Goal: Information Seeking & Learning: Learn about a topic

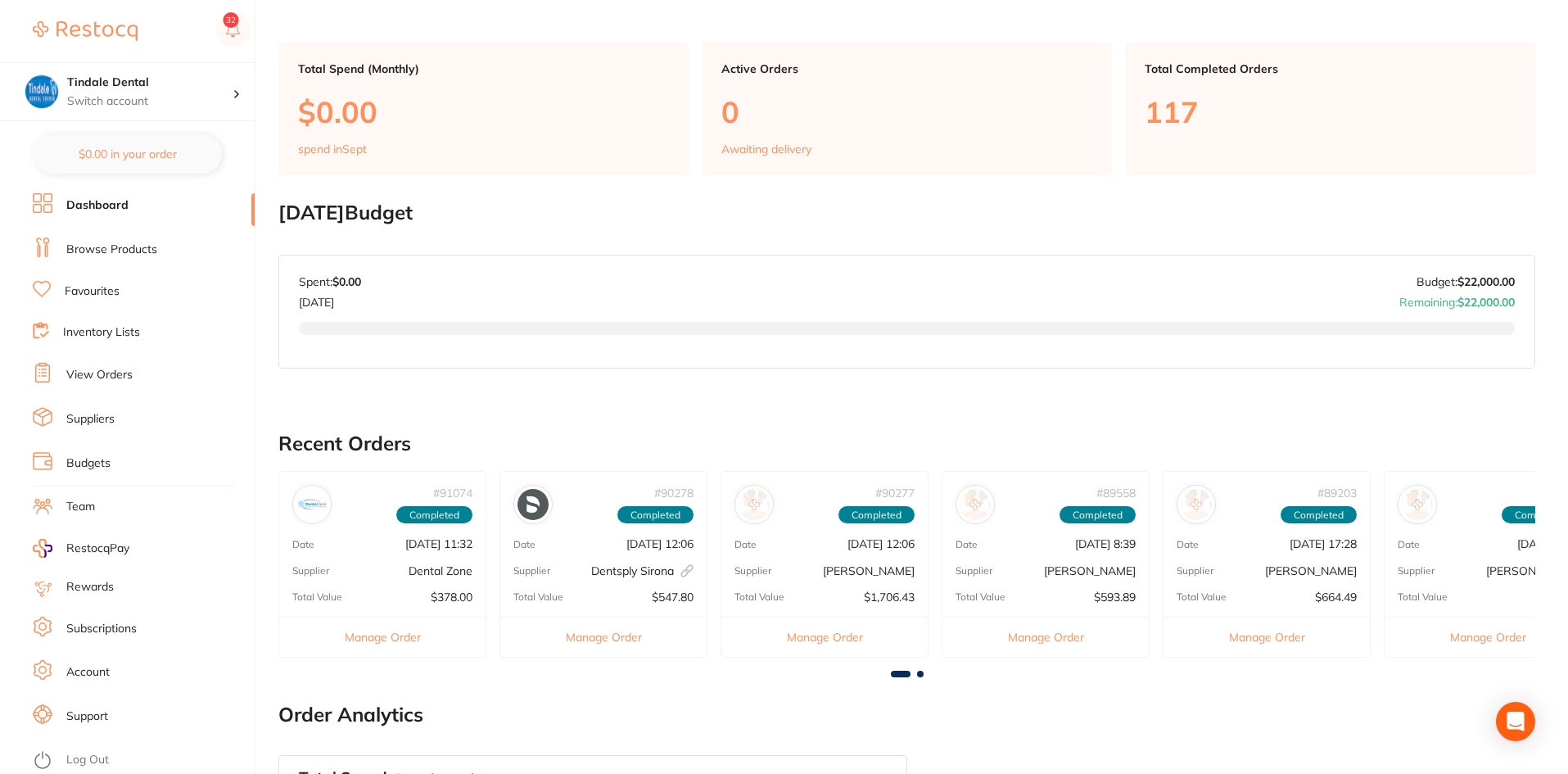
scroll to position [246, 0]
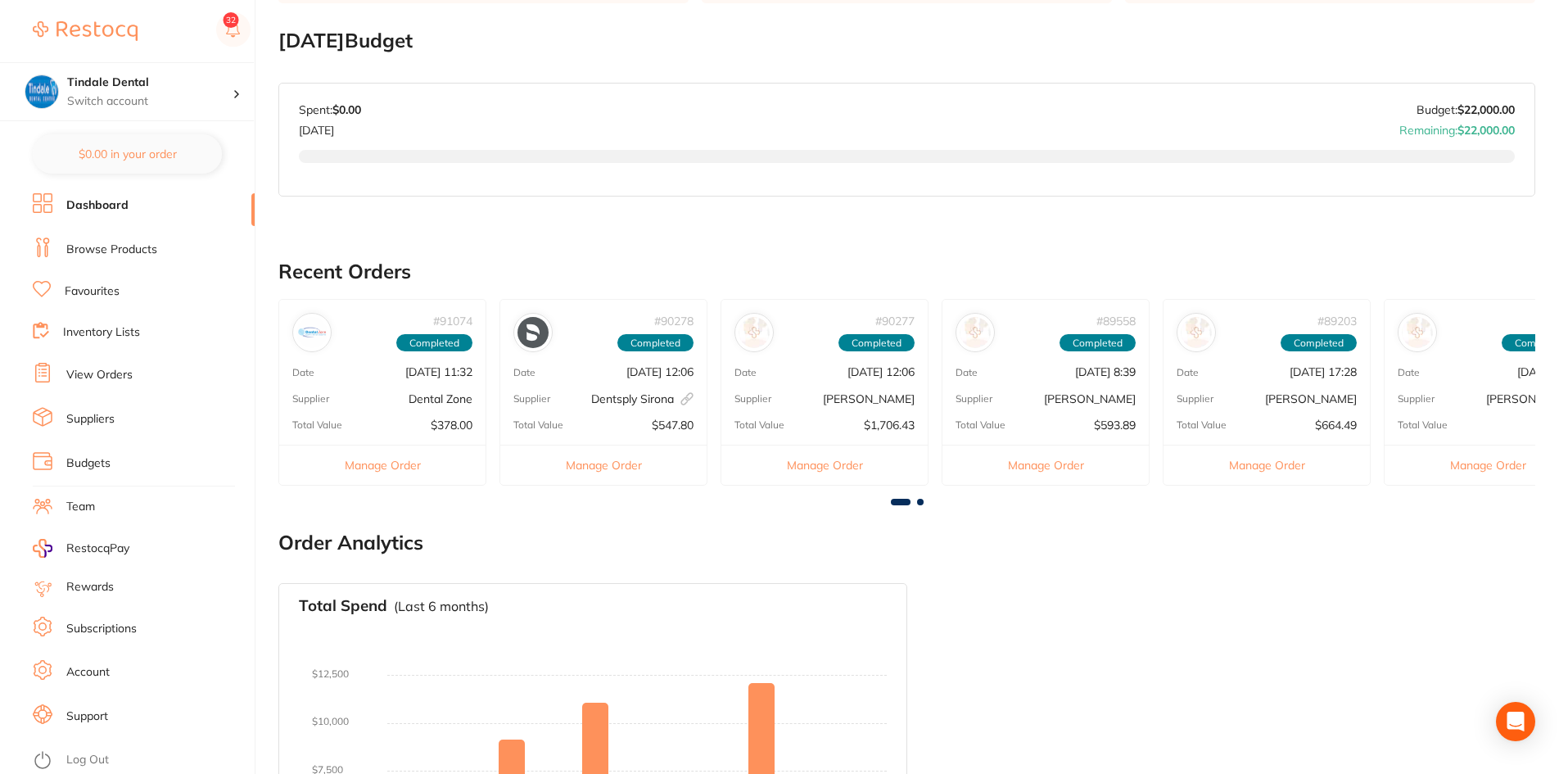
click at [92, 322] on li "Inventory Lists" at bounding box center [144, 333] width 222 height 23
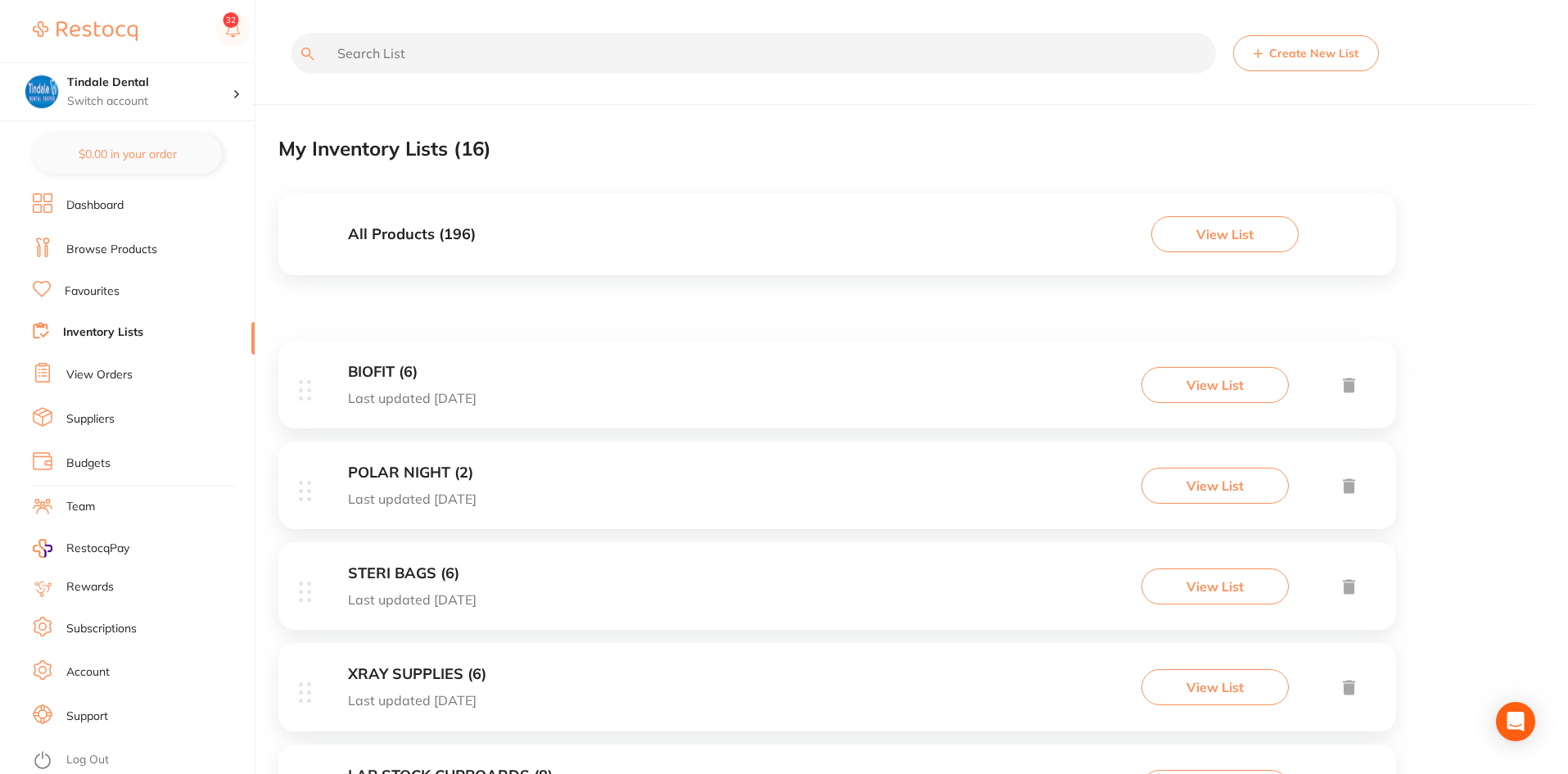
click at [124, 332] on link "Inventory Lists" at bounding box center [103, 332] width 81 height 16
click at [1247, 235] on button "View List" at bounding box center [1225, 235] width 147 height 36
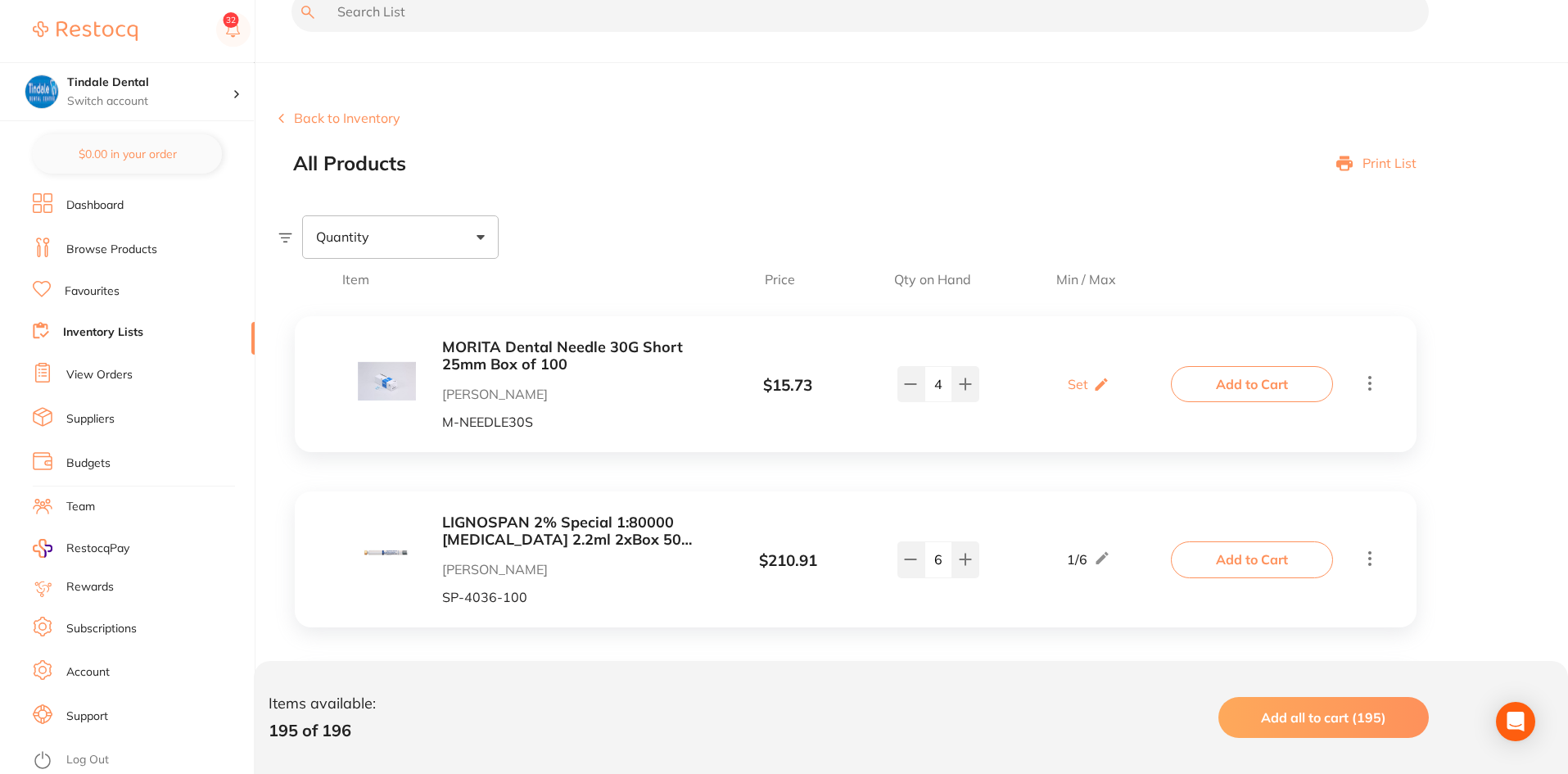
scroll to position [82, 0]
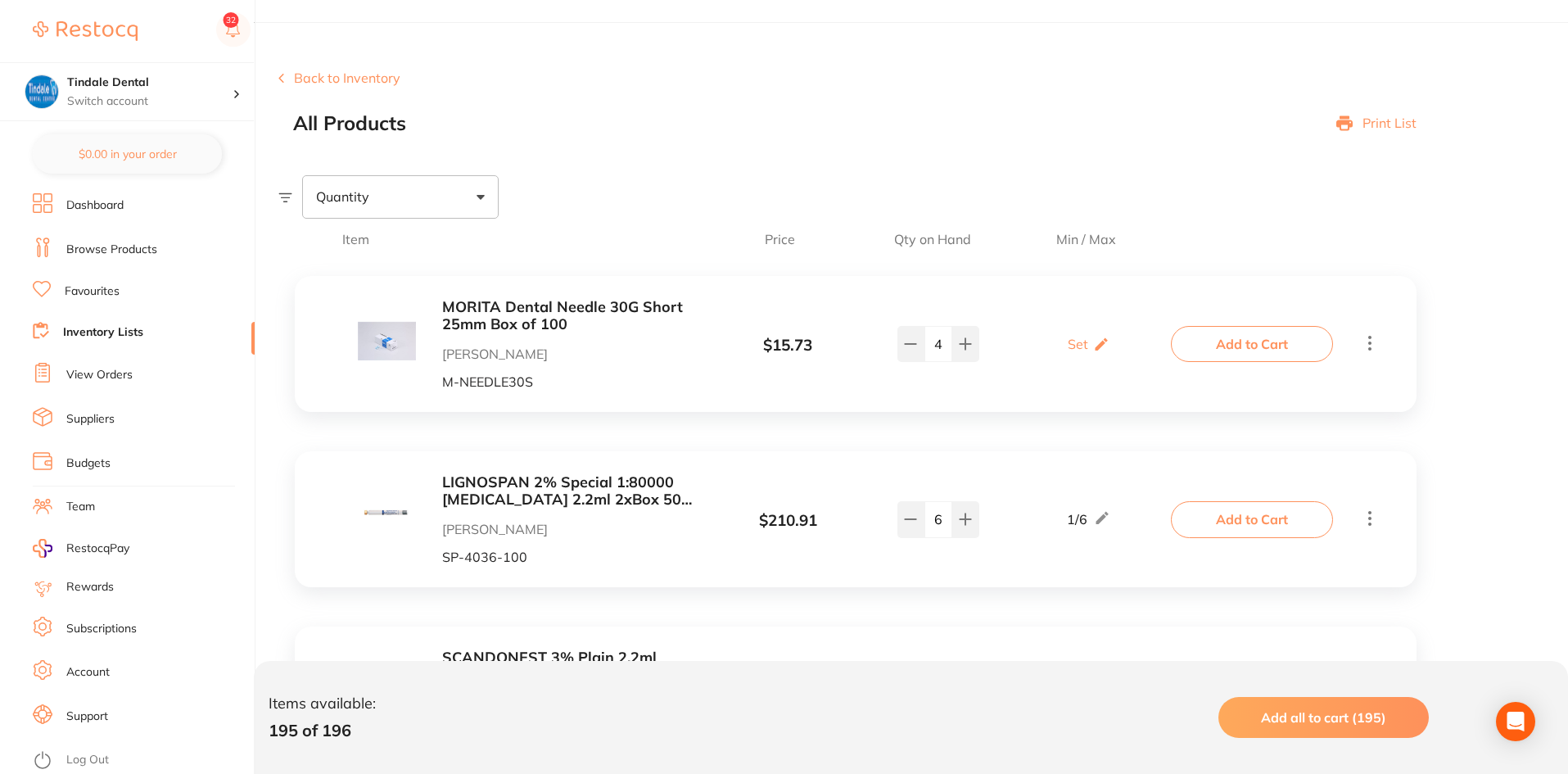
click at [1389, 123] on p "Print List" at bounding box center [1390, 122] width 54 height 15
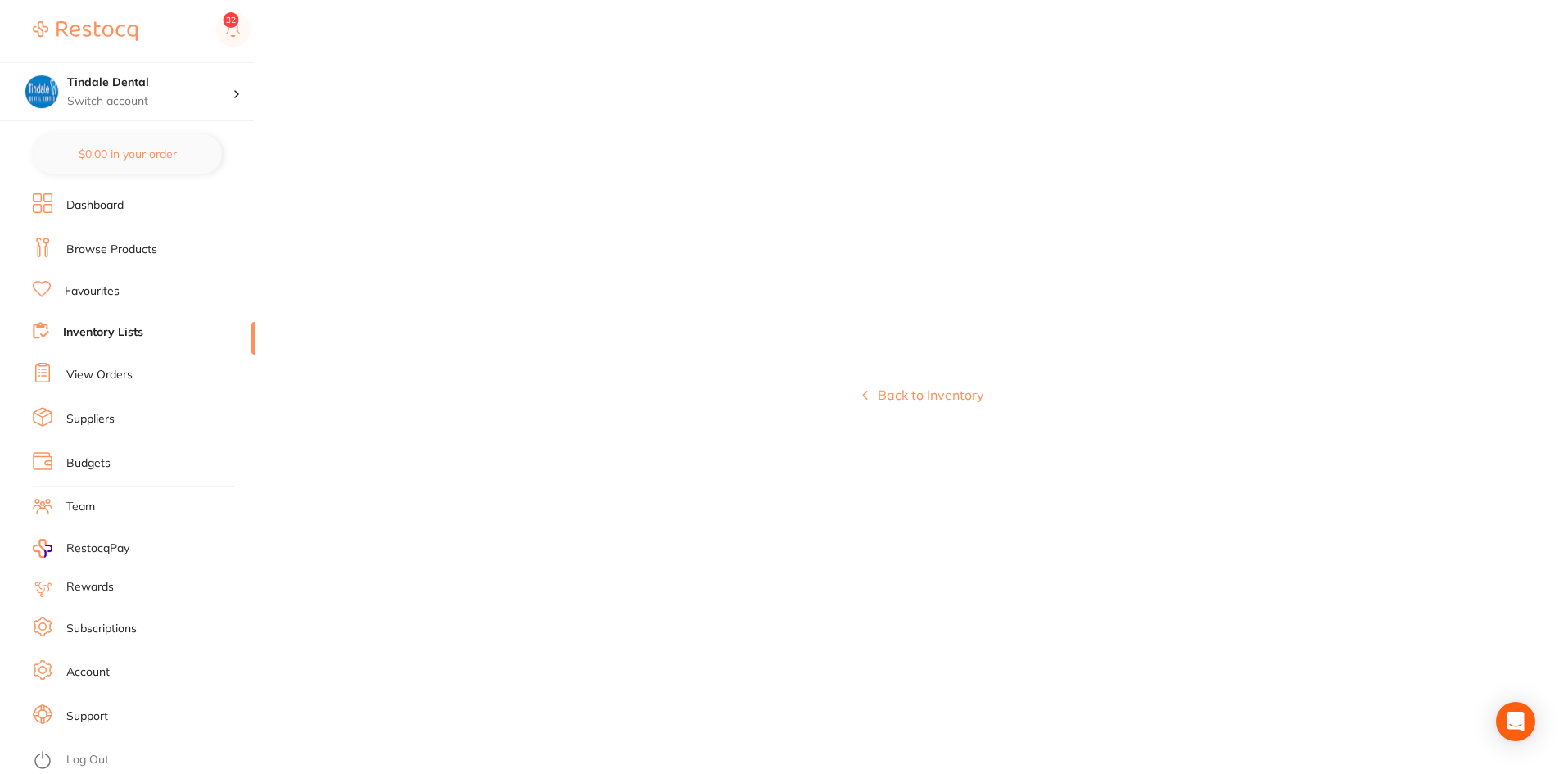
scroll to position [0, 0]
click at [921, 397] on button "Back to Inventory" at bounding box center [925, 394] width 122 height 15
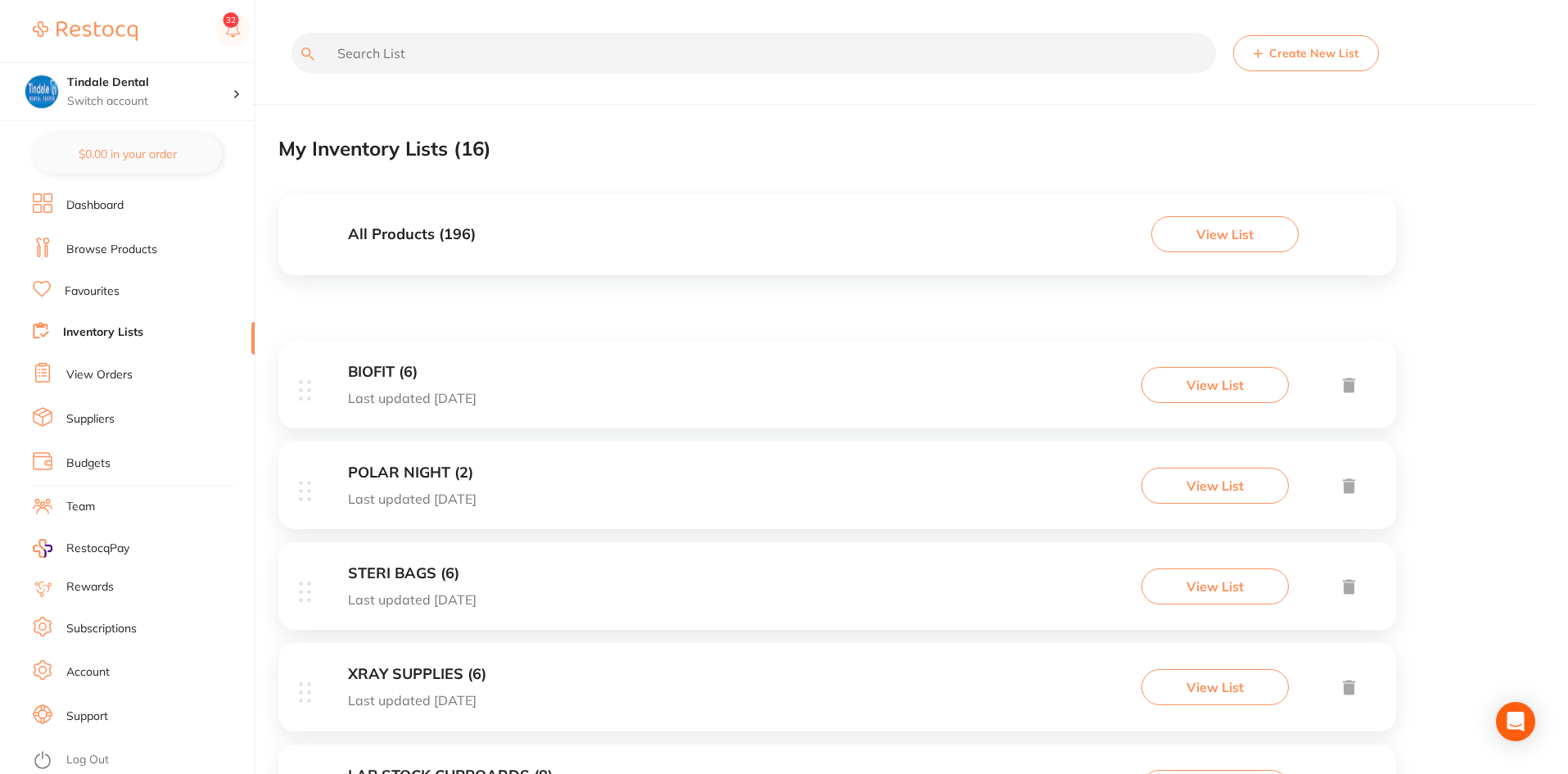
click at [1230, 243] on button "View List" at bounding box center [1225, 235] width 147 height 36
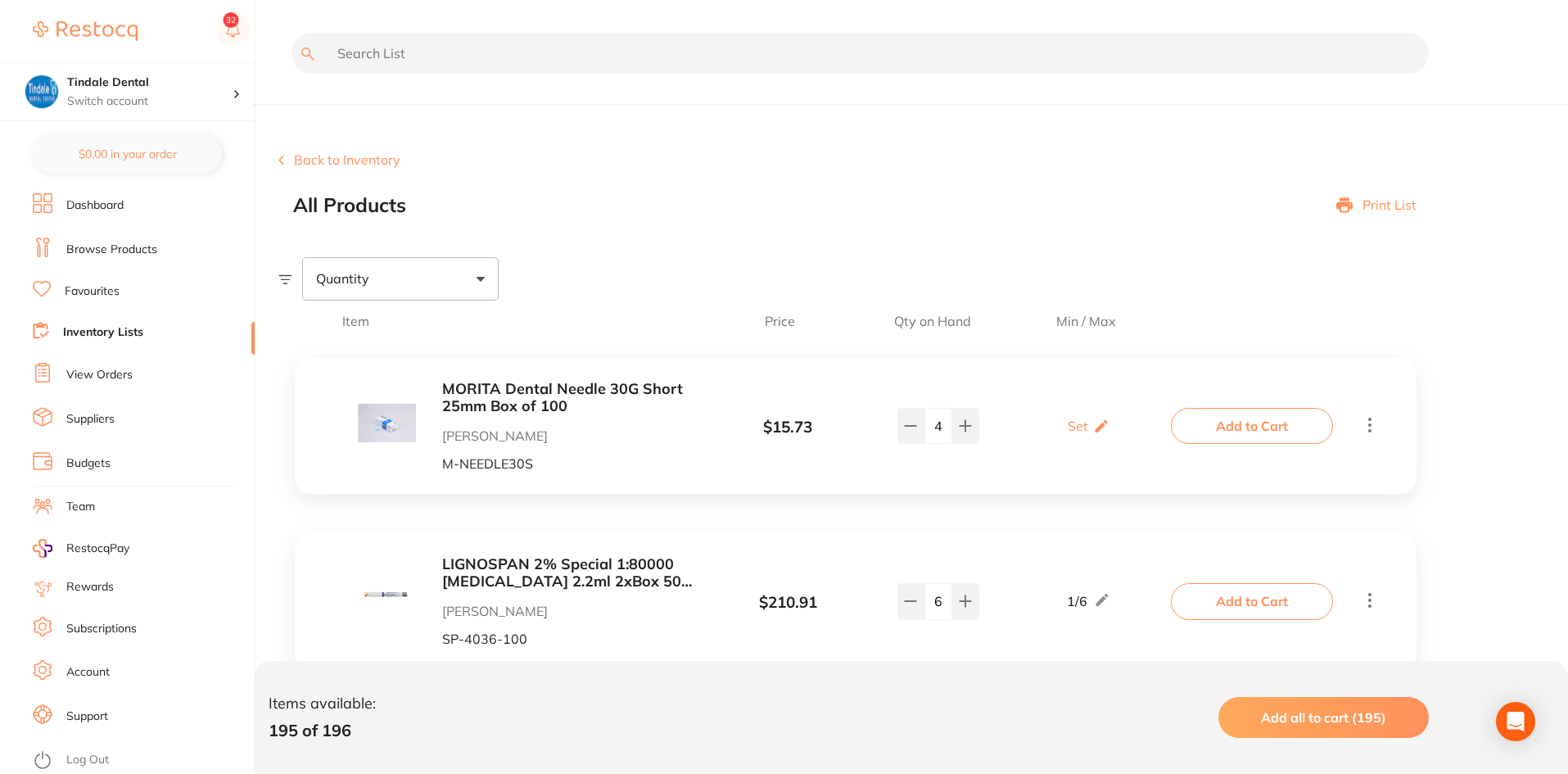
click at [346, 154] on button "Back to Inventory" at bounding box center [339, 159] width 122 height 15
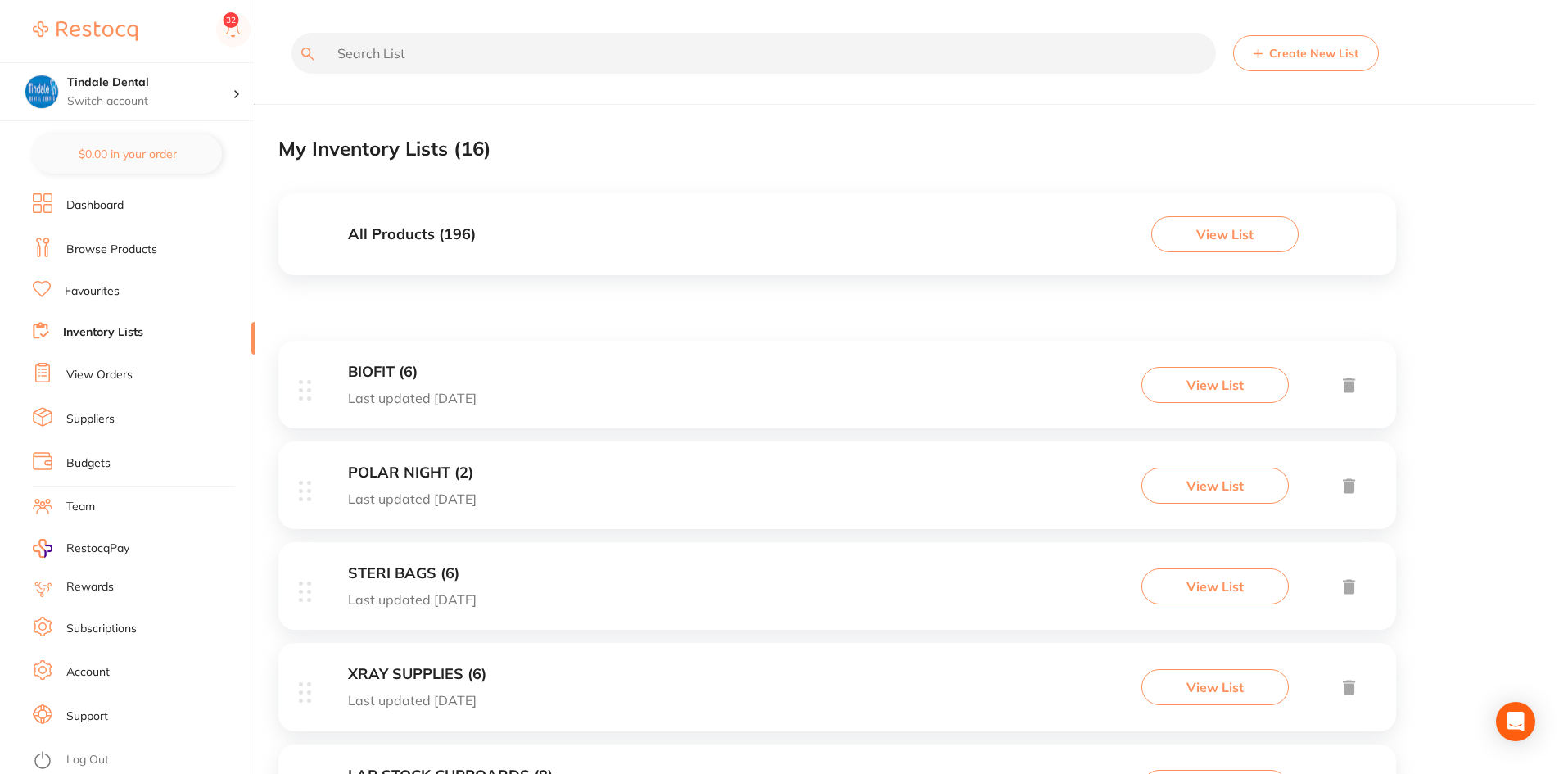
click at [379, 231] on h3 "All Products ( 196 )" at bounding box center [411, 235] width 127 height 17
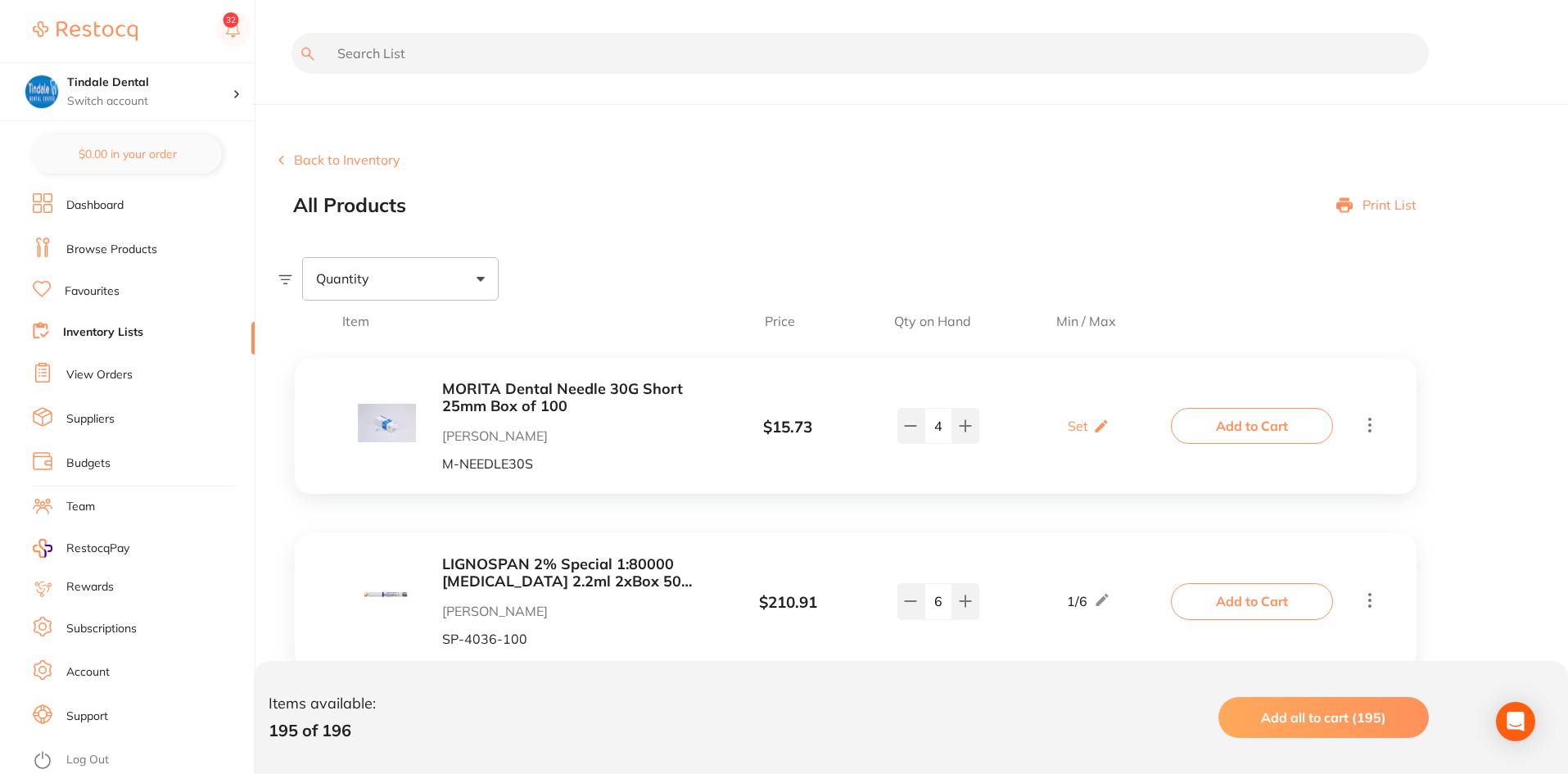
click at [1399, 198] on p "Print List" at bounding box center [1390, 205] width 54 height 15
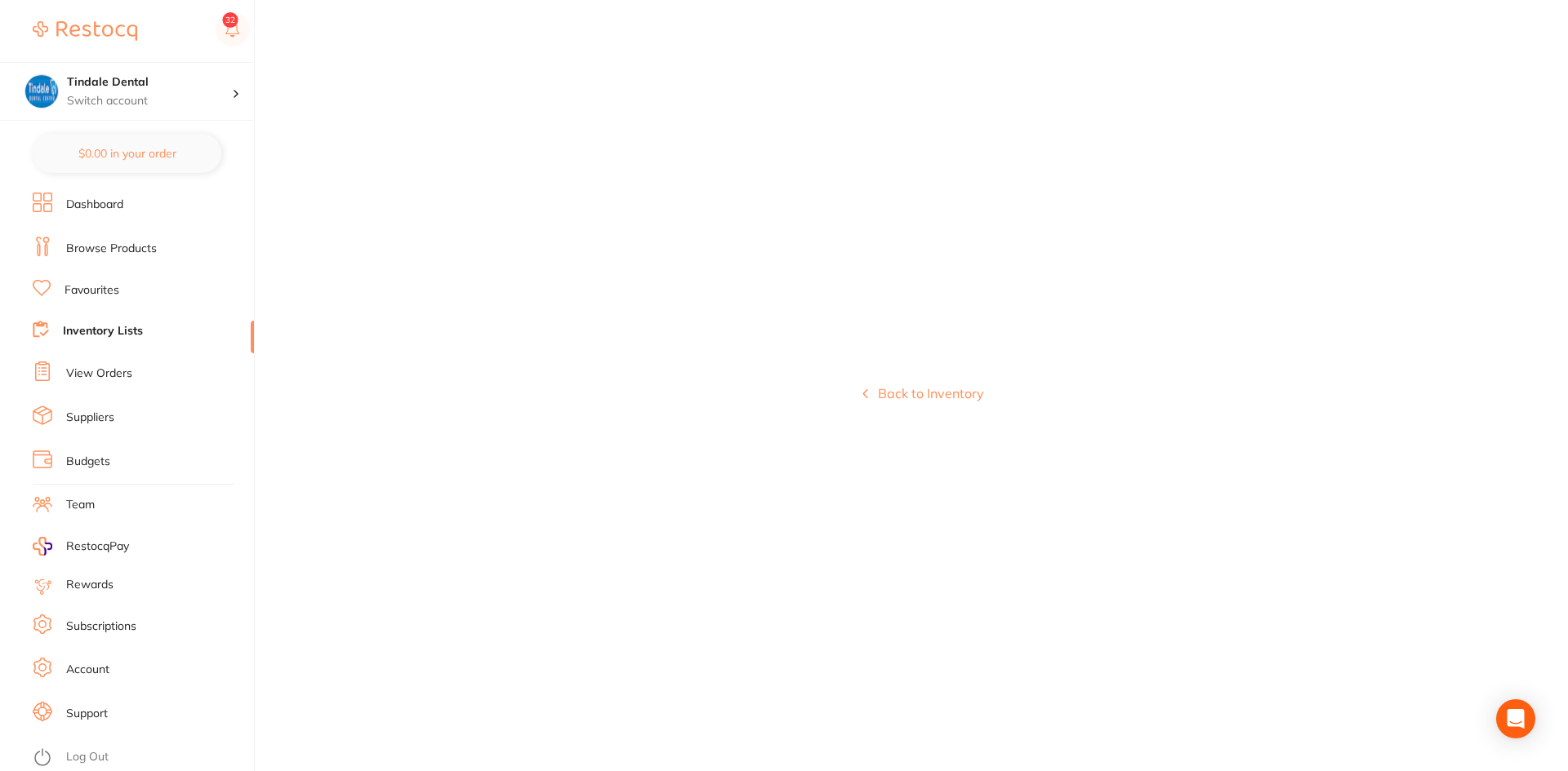
click at [904, 387] on button "Back to Inventory" at bounding box center [923, 393] width 122 height 15
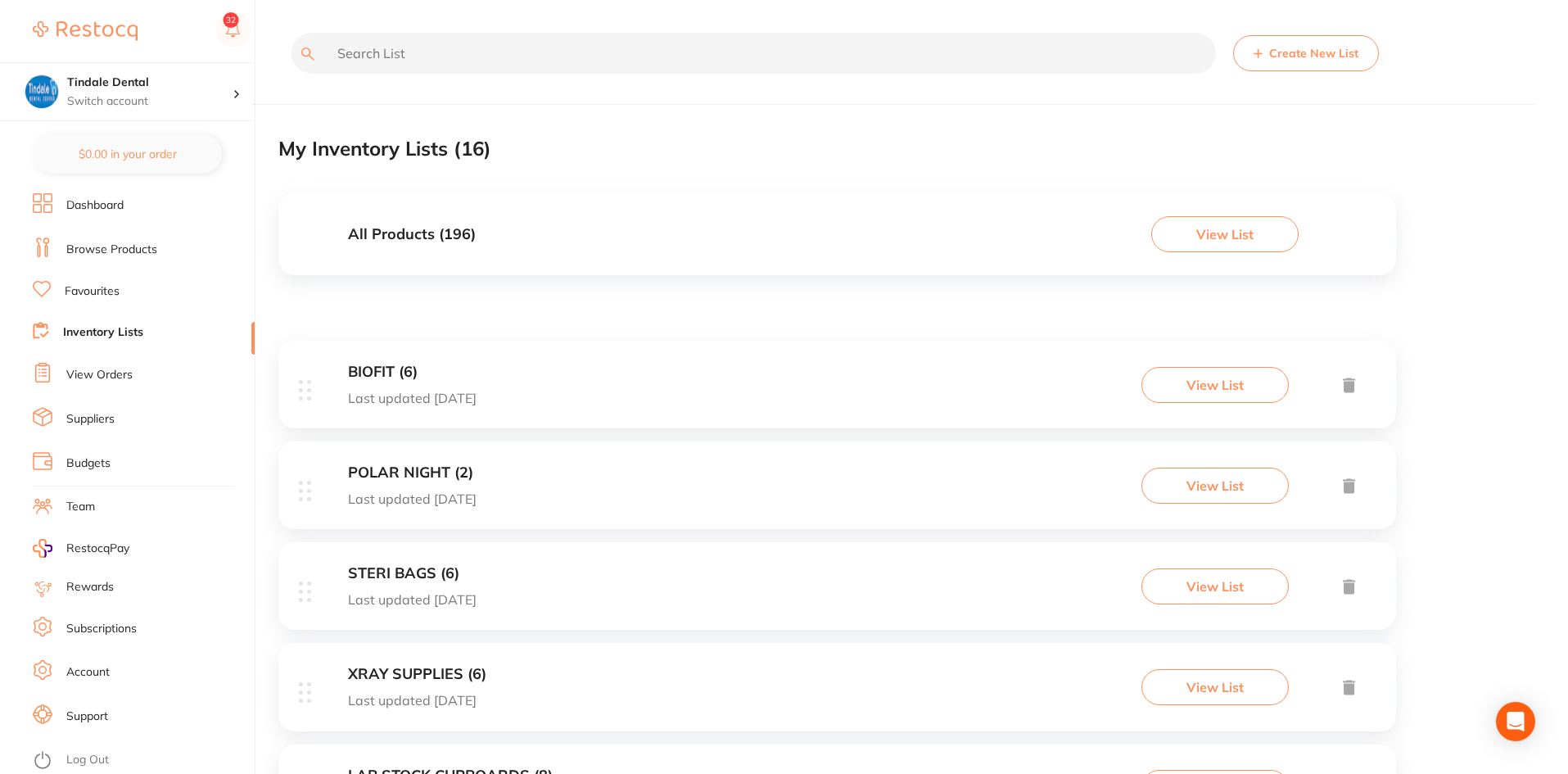
click at [401, 235] on h3 "All Products ( 196 )" at bounding box center [411, 235] width 127 height 17
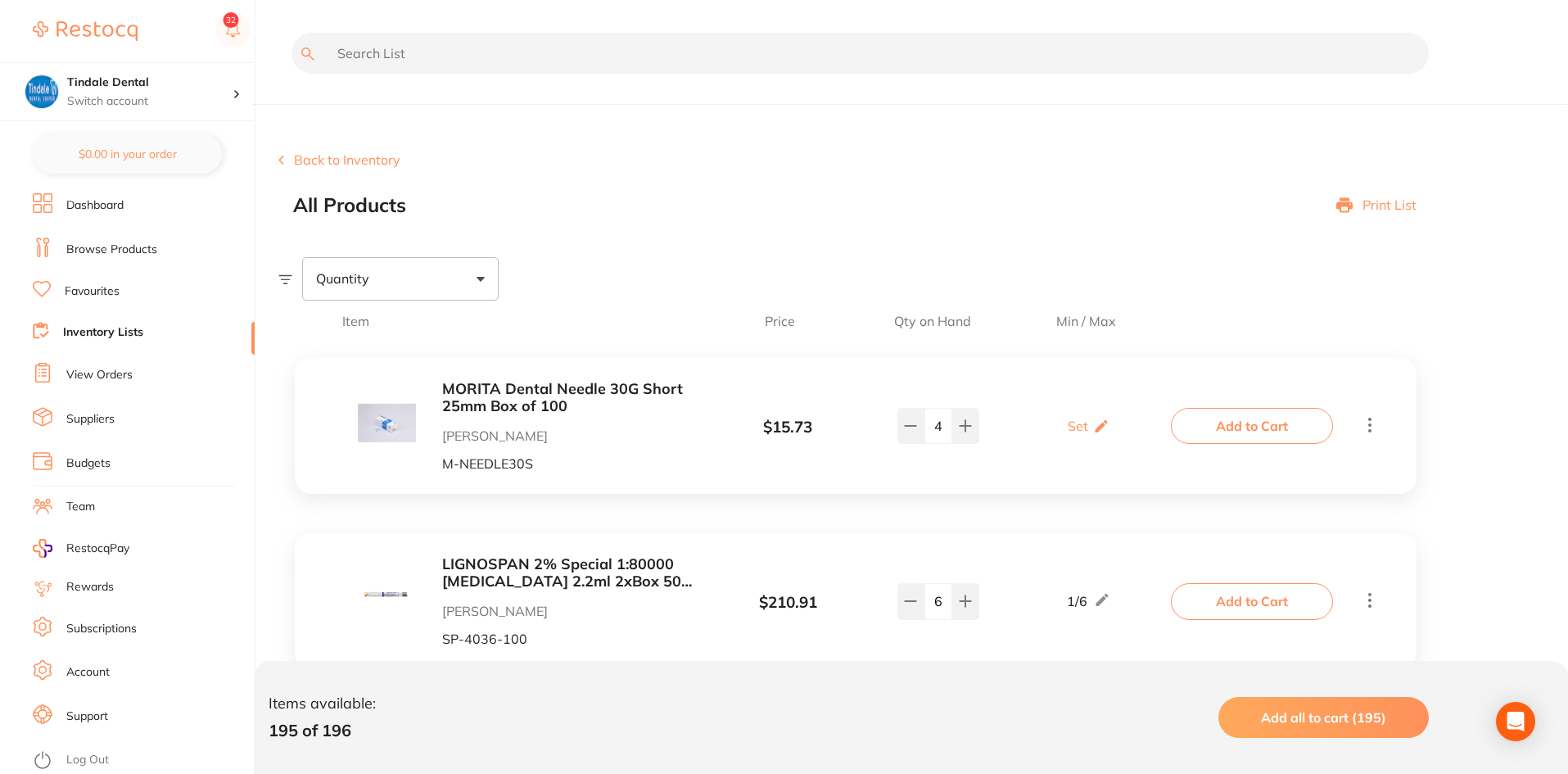
click at [93, 325] on link "Inventory Lists" at bounding box center [103, 332] width 81 height 16
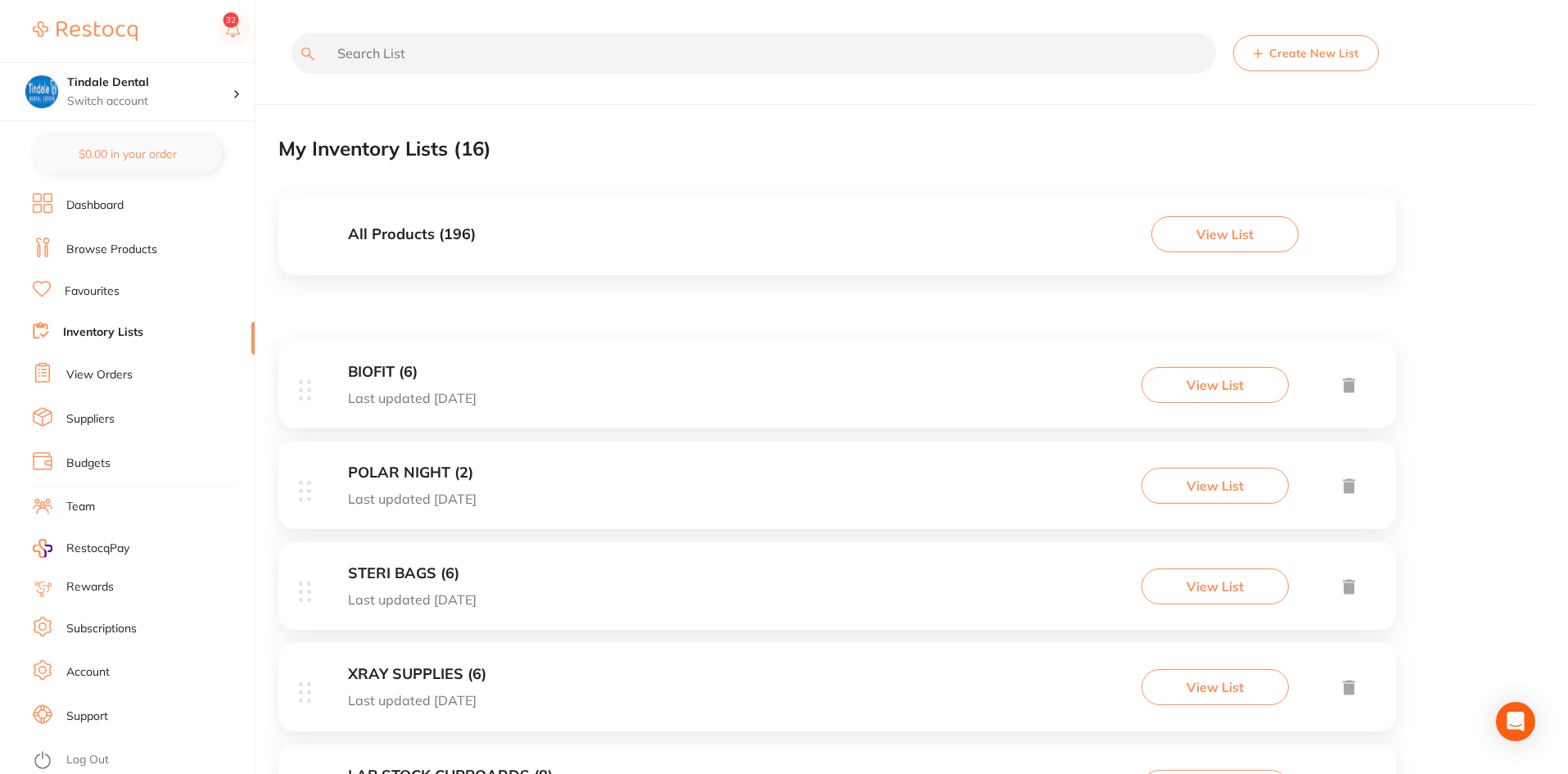
click at [95, 420] on link "Suppliers" at bounding box center [91, 420] width 49 height 16
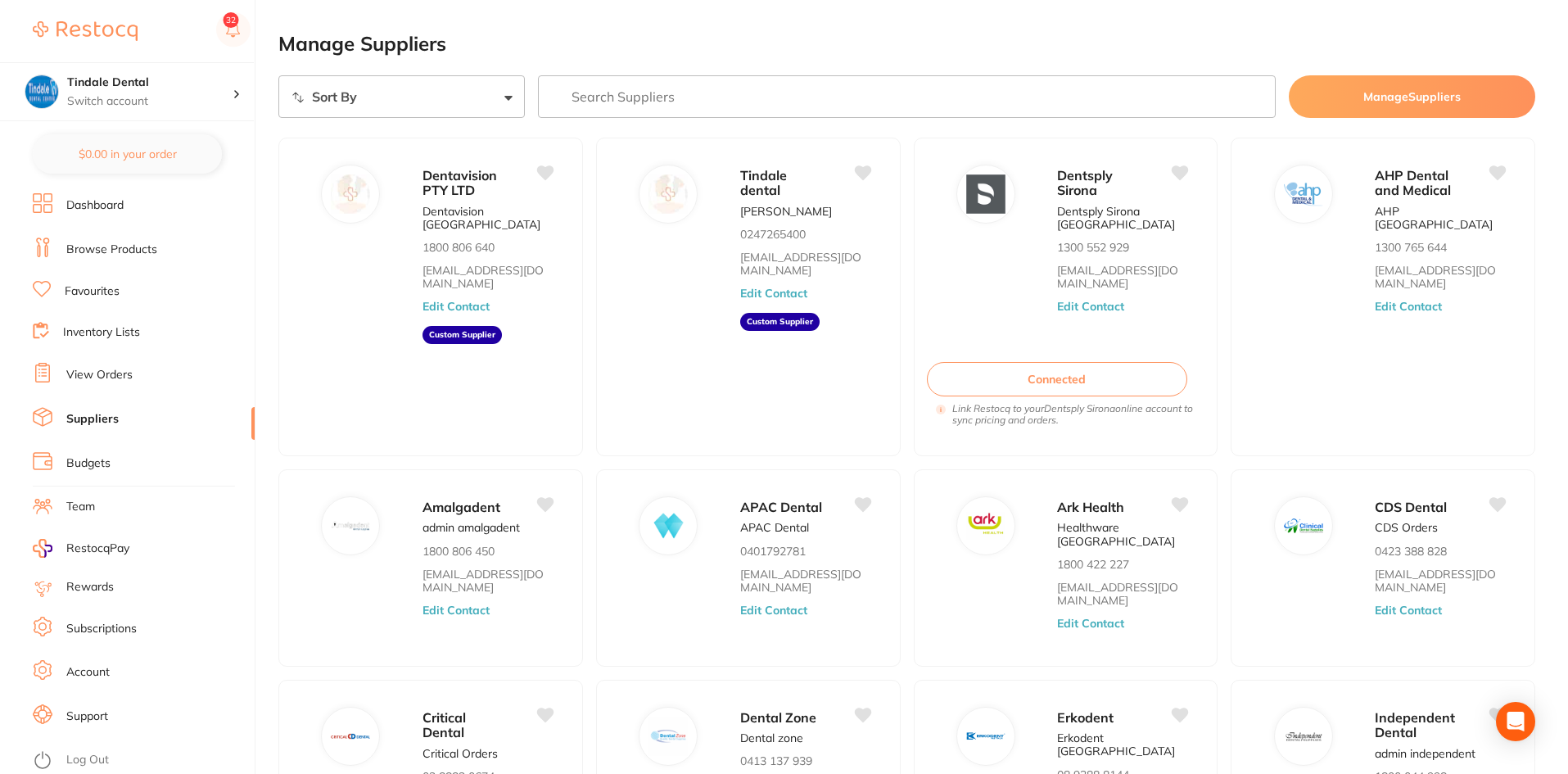
click at [102, 326] on link "Inventory Lists" at bounding box center [101, 332] width 77 height 16
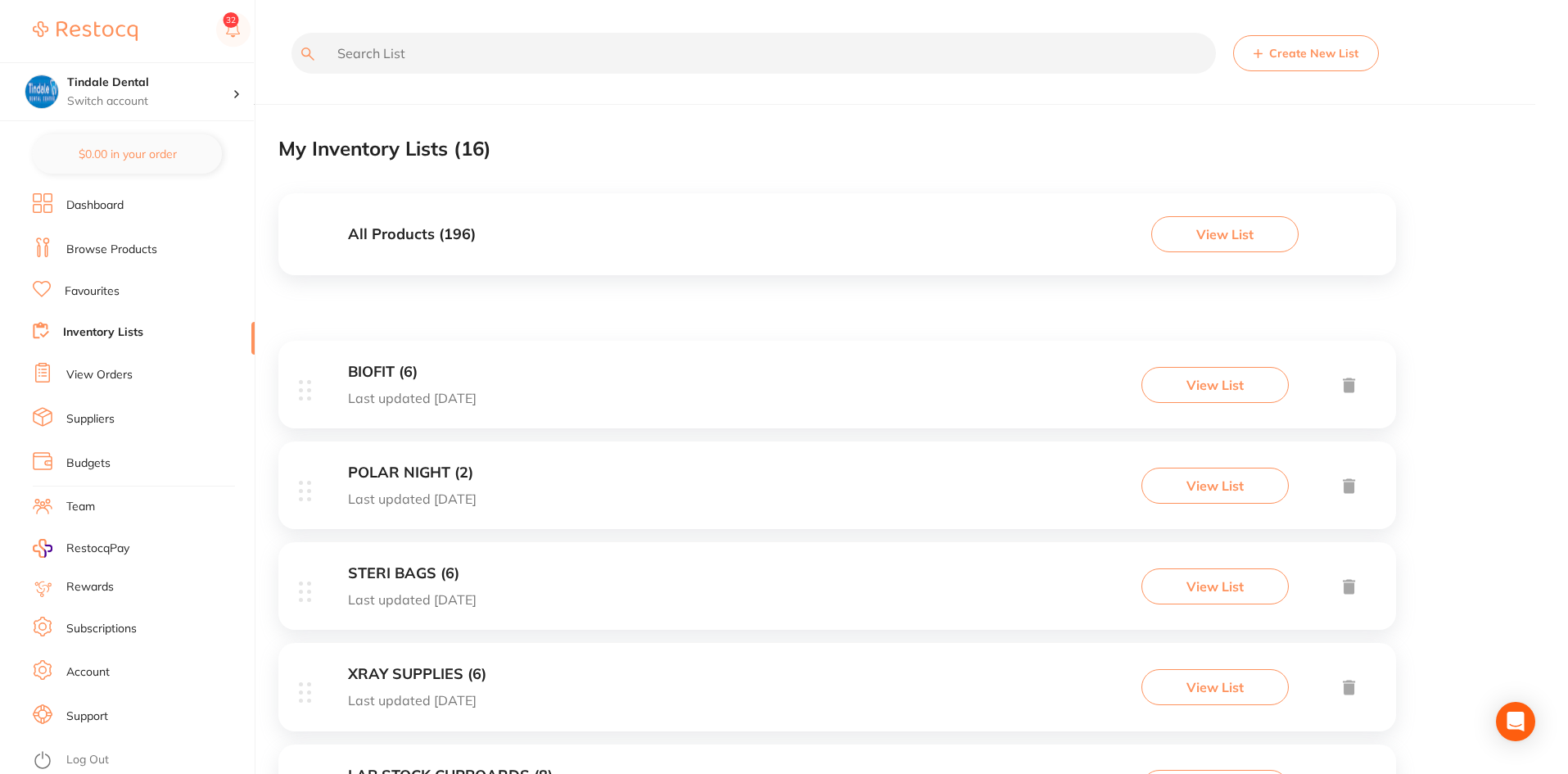
click at [433, 237] on h3 "All Products ( 196 )" at bounding box center [411, 235] width 127 height 17
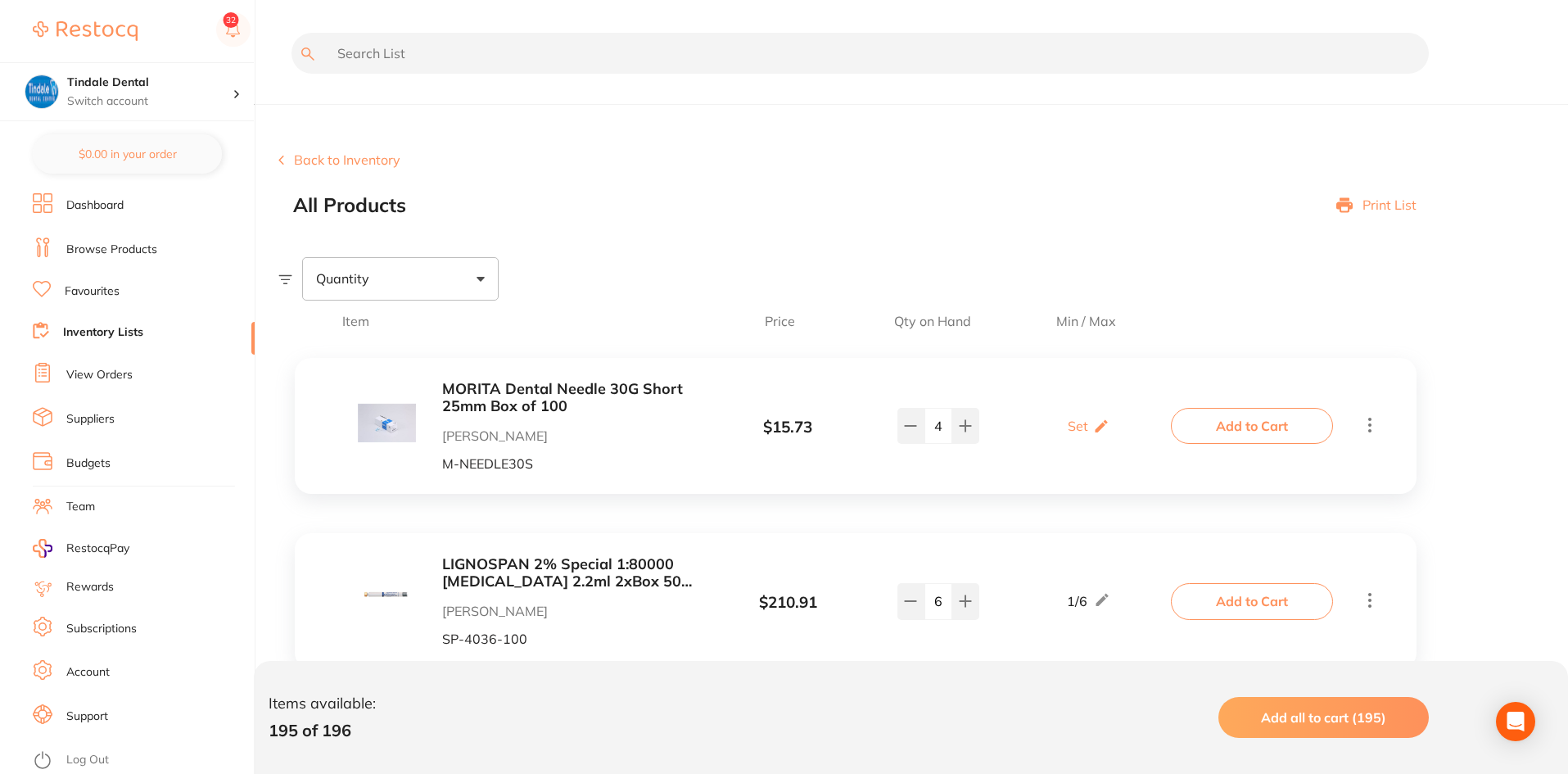
click at [336, 159] on button "Back to Inventory" at bounding box center [339, 159] width 122 height 15
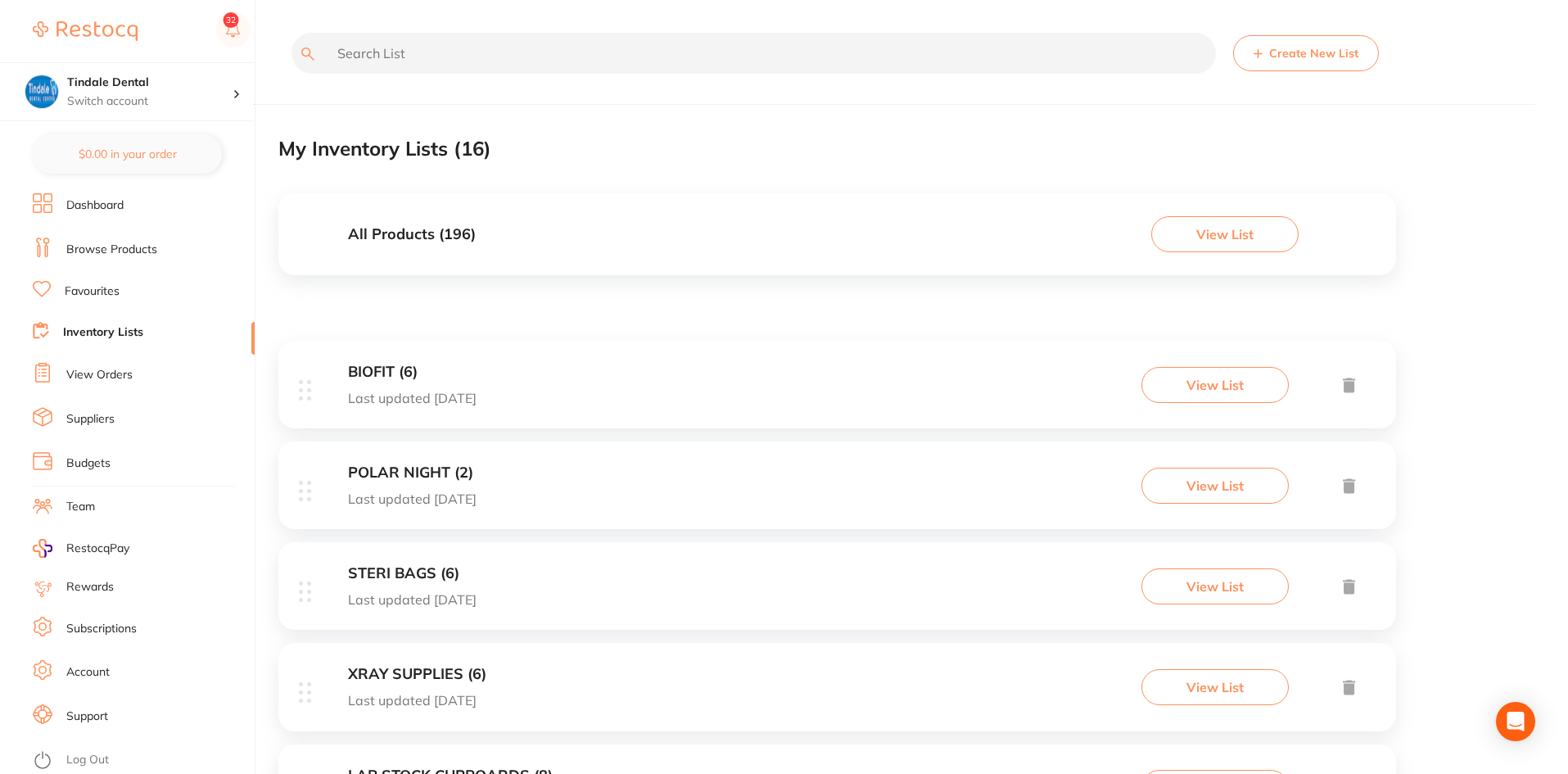
click at [438, 237] on h3 "All Products ( 196 )" at bounding box center [411, 235] width 127 height 17
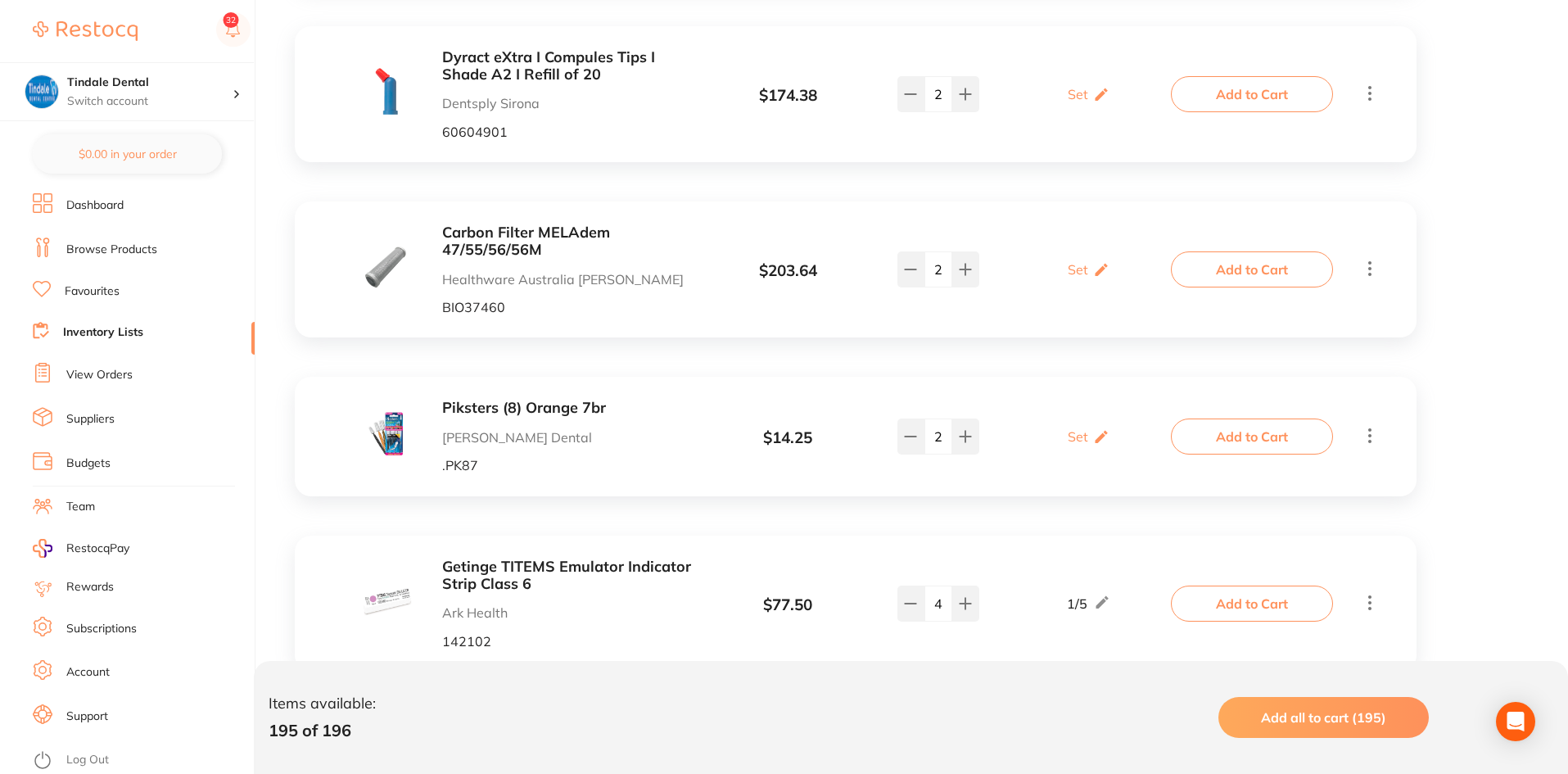
scroll to position [18415, 0]
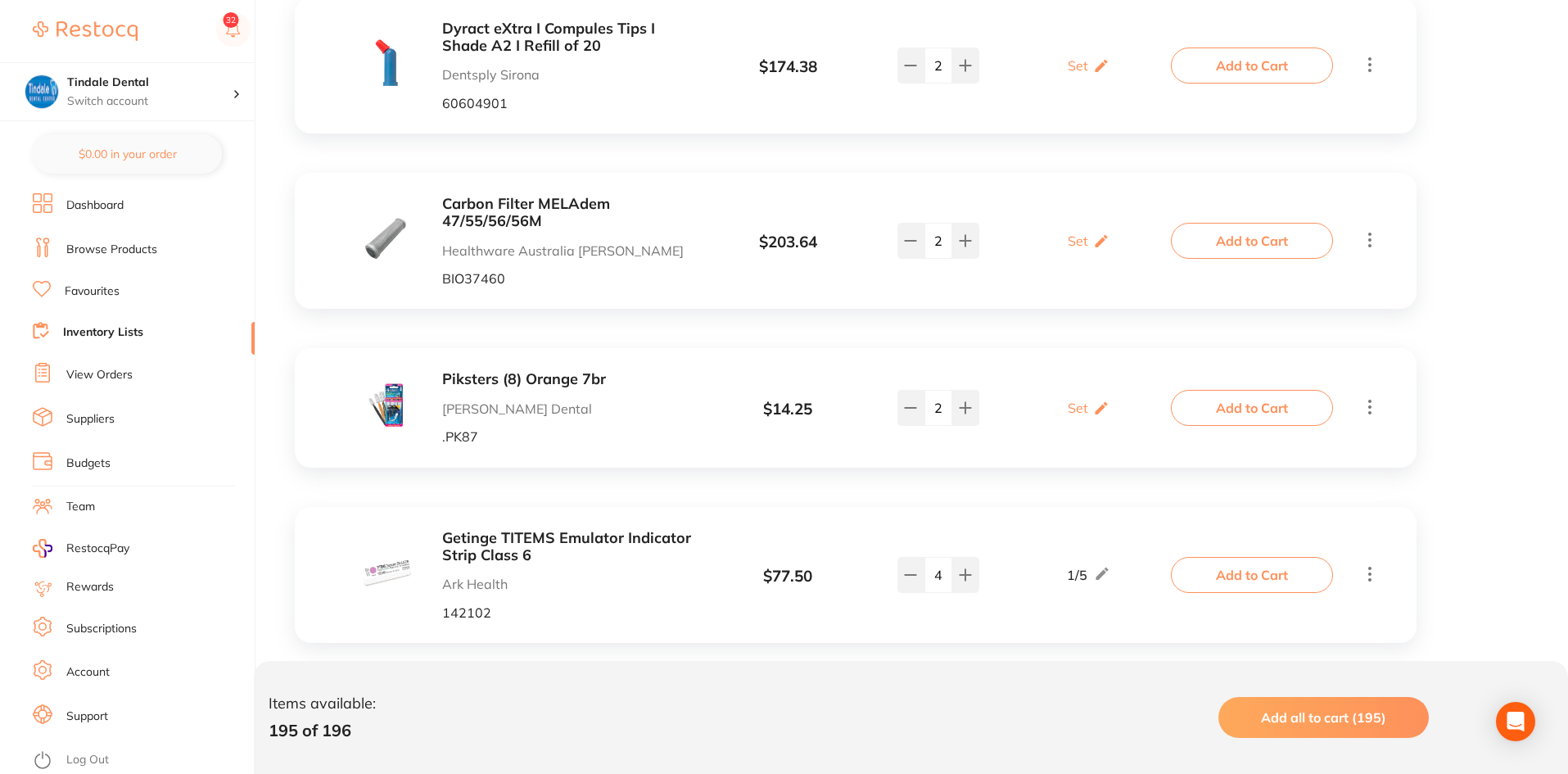
click at [126, 334] on link "Inventory Lists" at bounding box center [103, 332] width 81 height 16
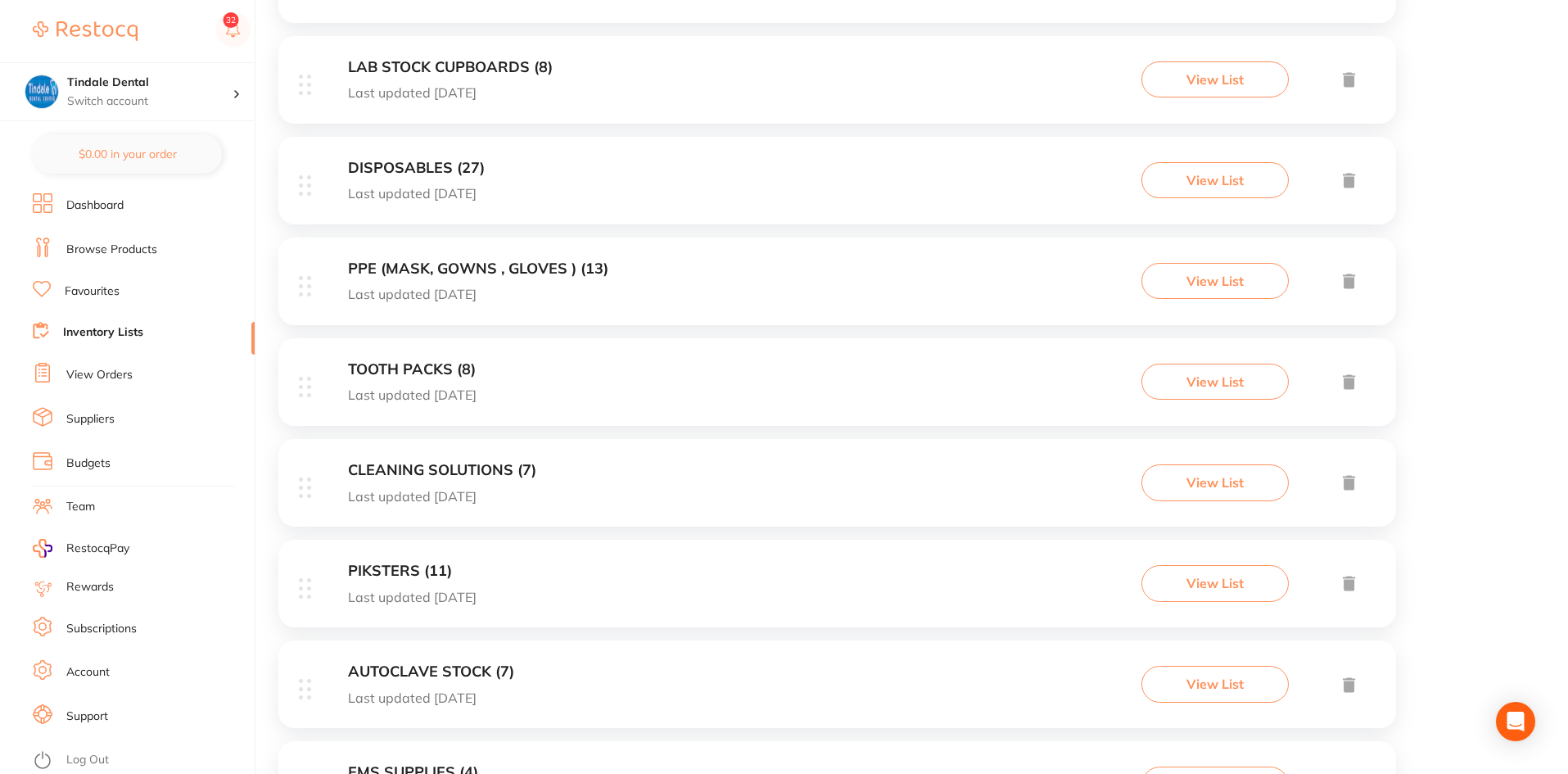
scroll to position [738, 0]
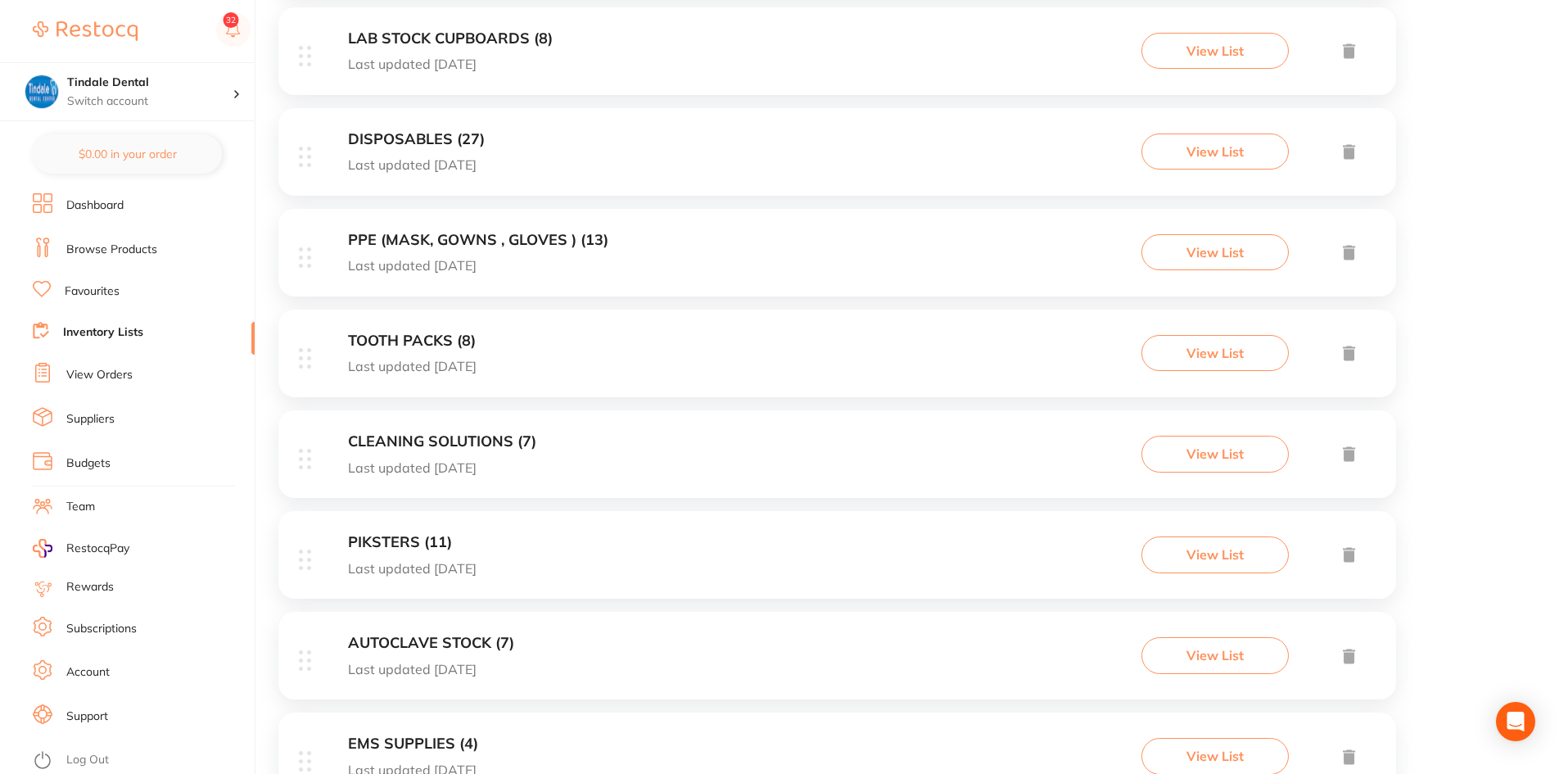
click at [390, 530] on div "PIKSTERS (11) Last updated 58 days ago View List" at bounding box center [837, 555] width 1118 height 88
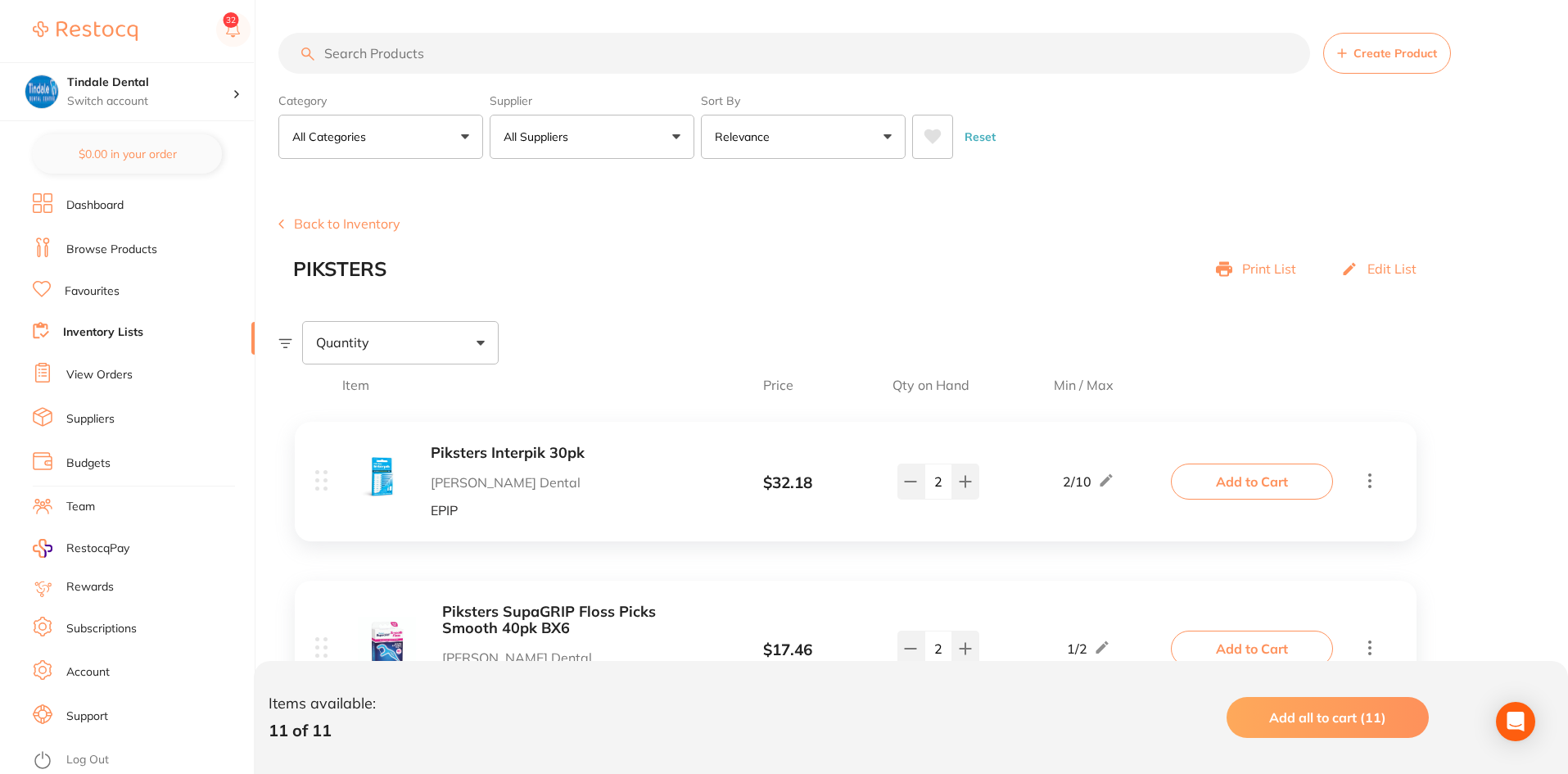
click at [1261, 267] on p "Print List" at bounding box center [1269, 269] width 54 height 15
click at [804, 725] on div "Items available: 11 of 11 Add all to cart (11)" at bounding box center [848, 718] width 1160 height 44
click at [98, 332] on link "Inventory Lists" at bounding box center [103, 332] width 81 height 16
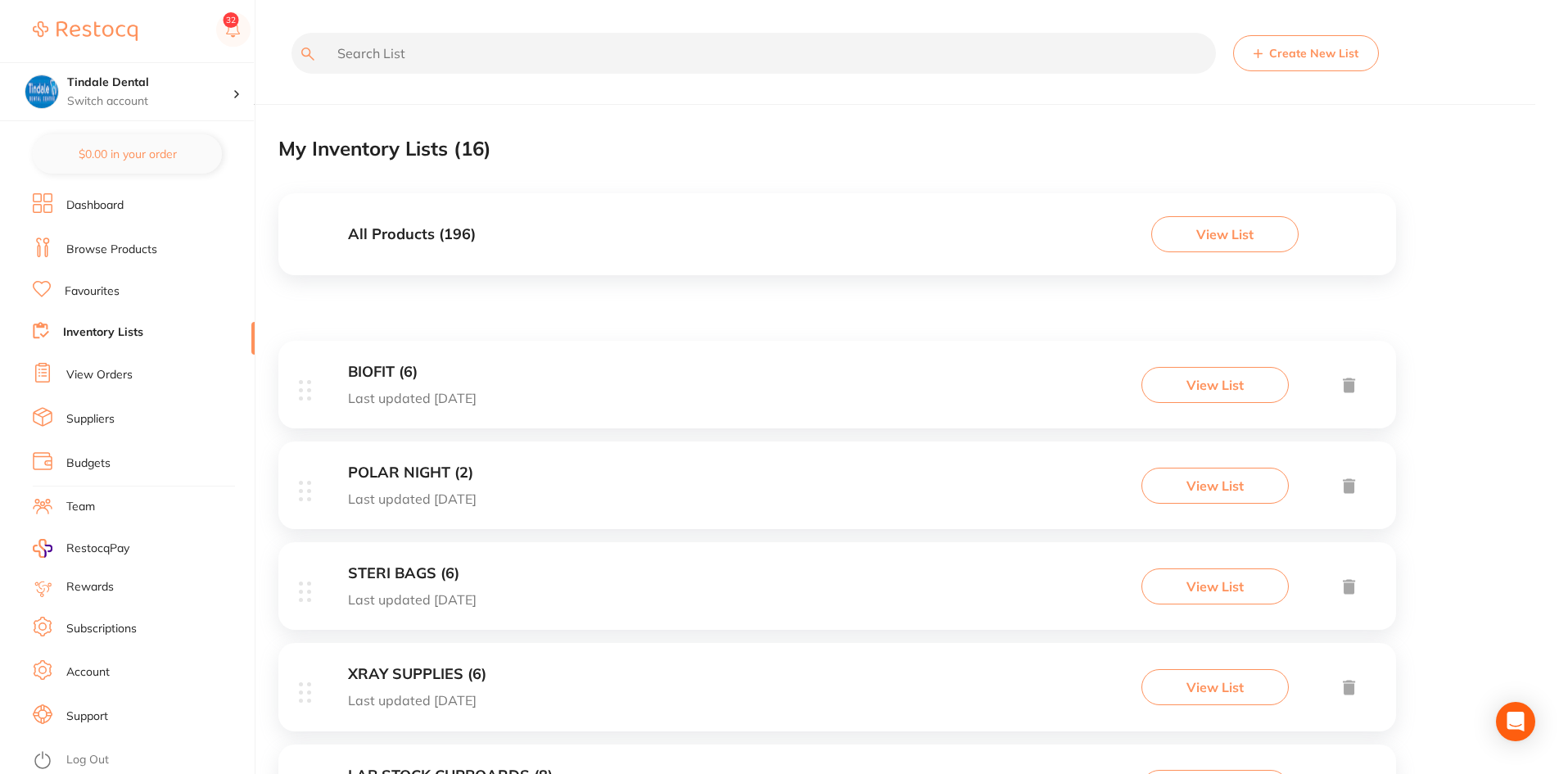
click at [385, 367] on h3 "BIOFIT (6)" at bounding box center [412, 373] width 128 height 17
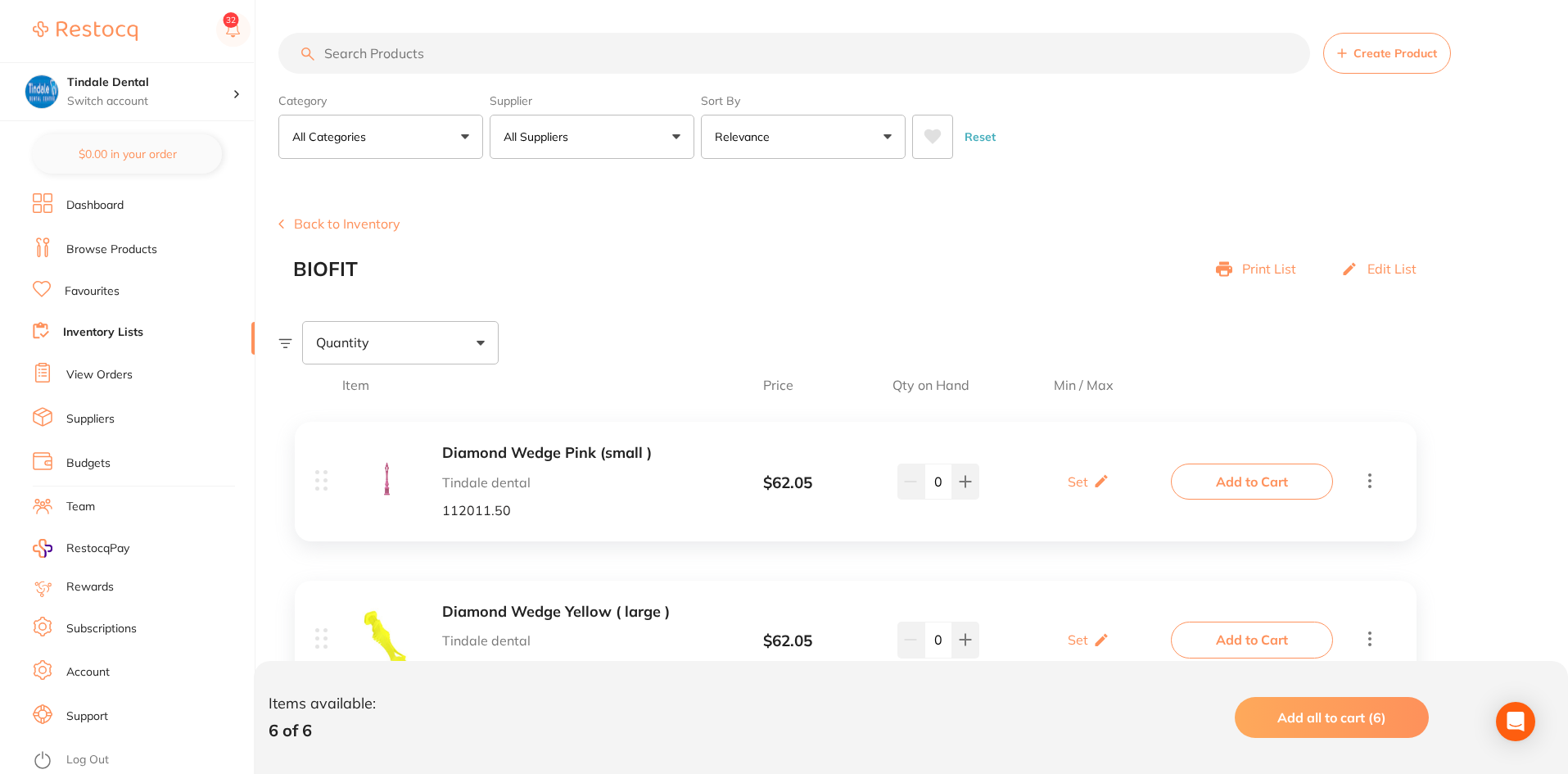
click at [1266, 268] on p "Print List" at bounding box center [1269, 269] width 54 height 15
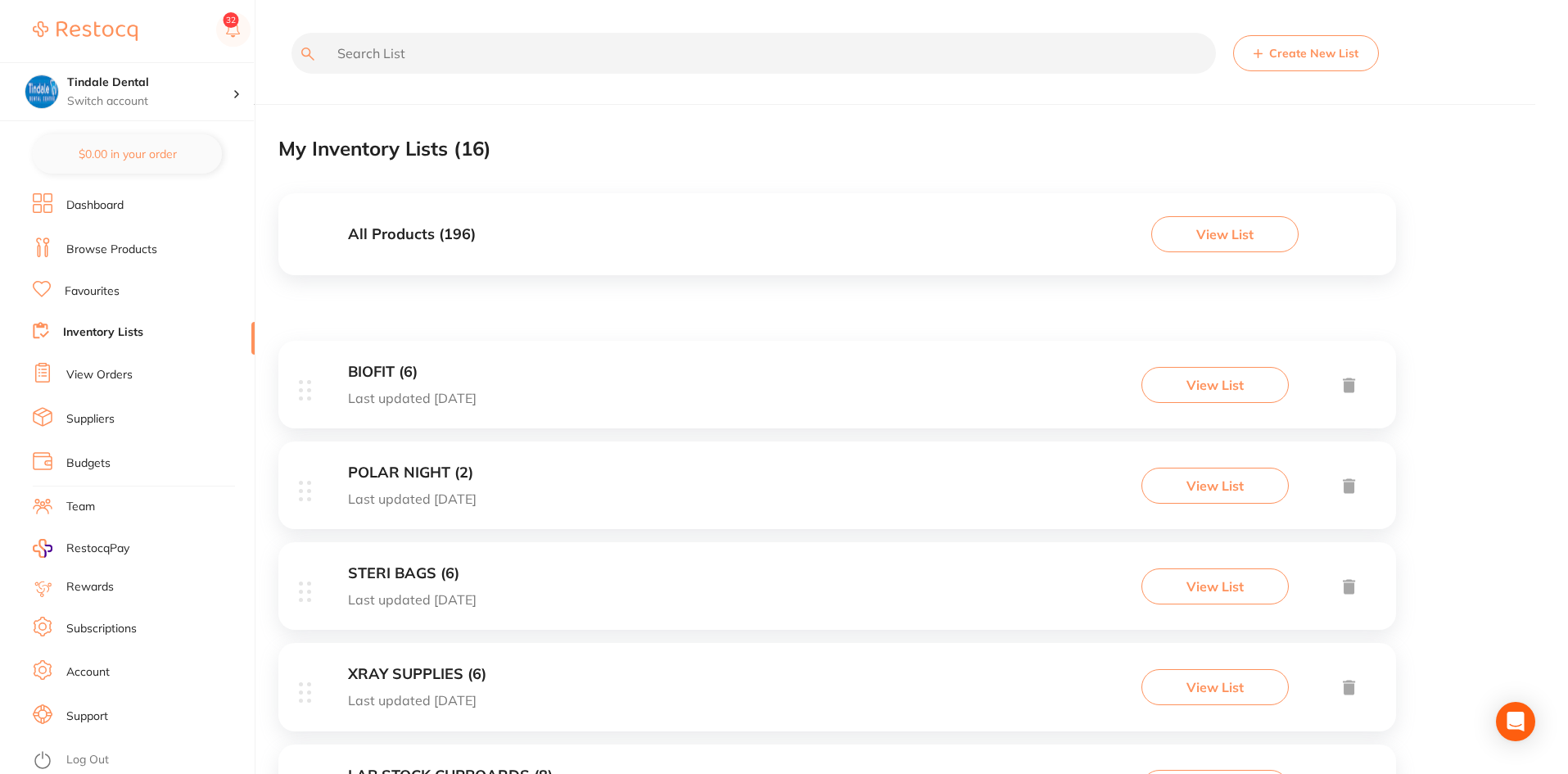
scroll to position [82, 0]
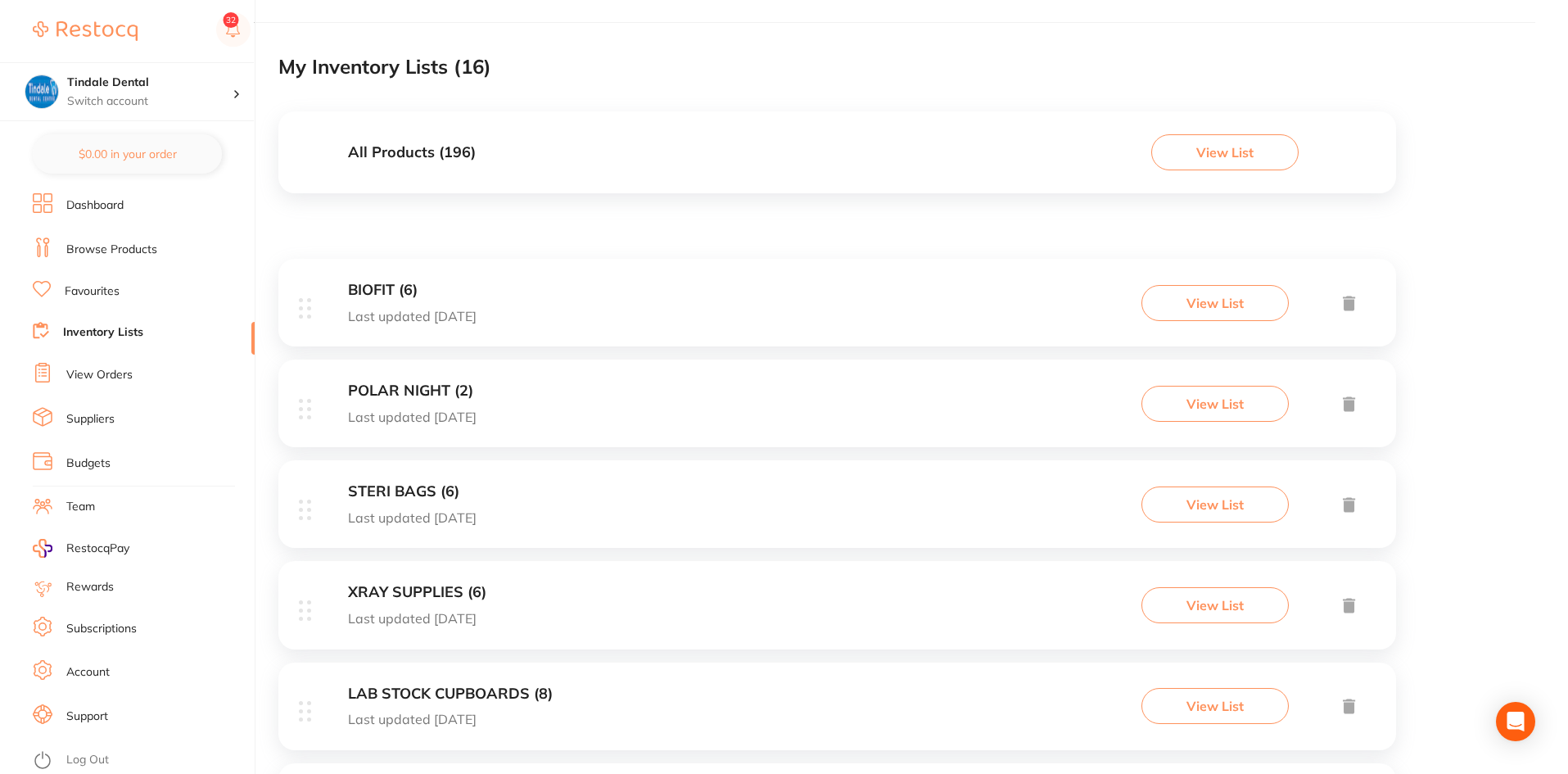
click at [410, 382] on h3 "POLAR NIGHT (2)" at bounding box center [412, 391] width 128 height 17
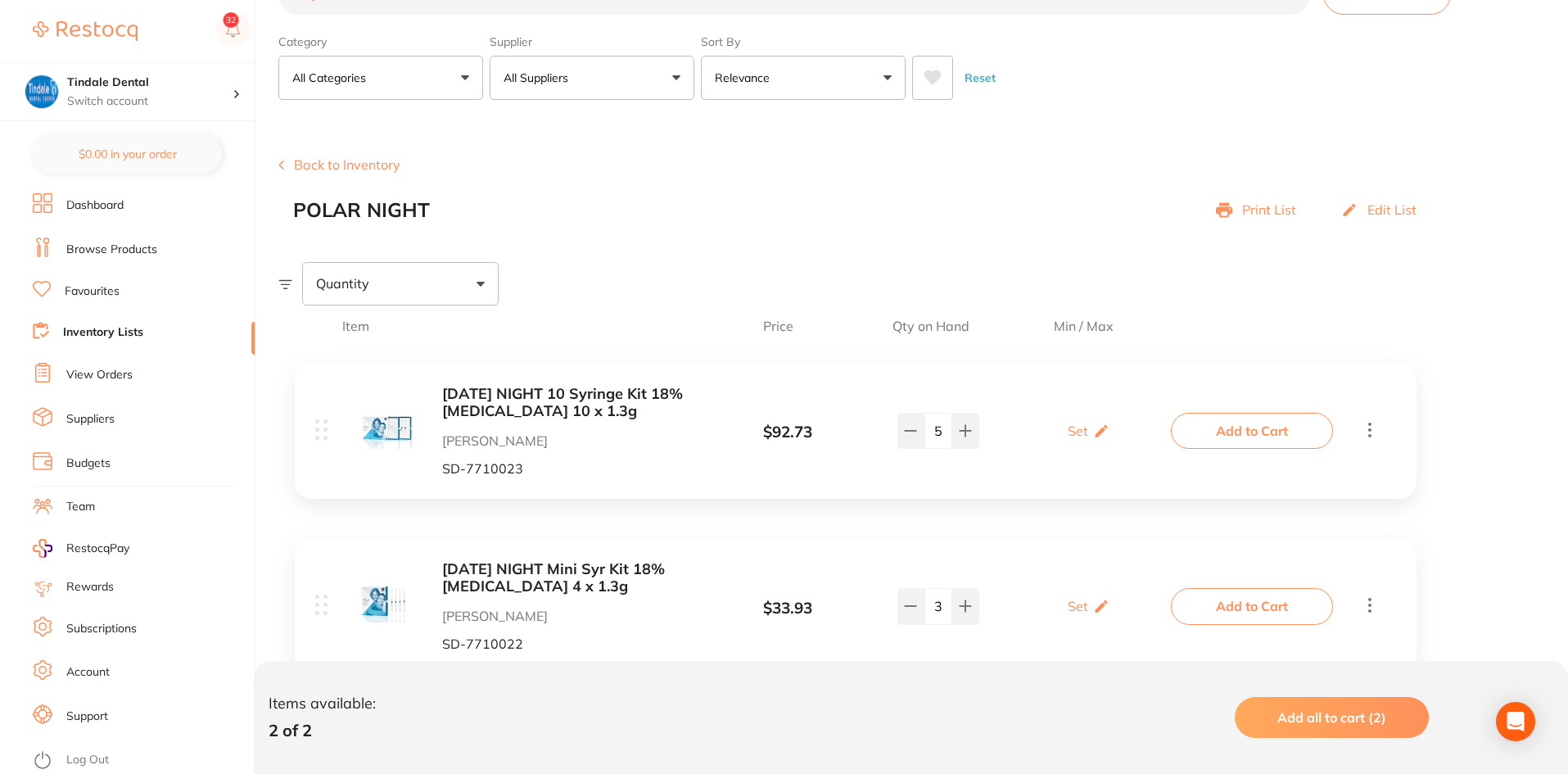
scroll to position [120, 0]
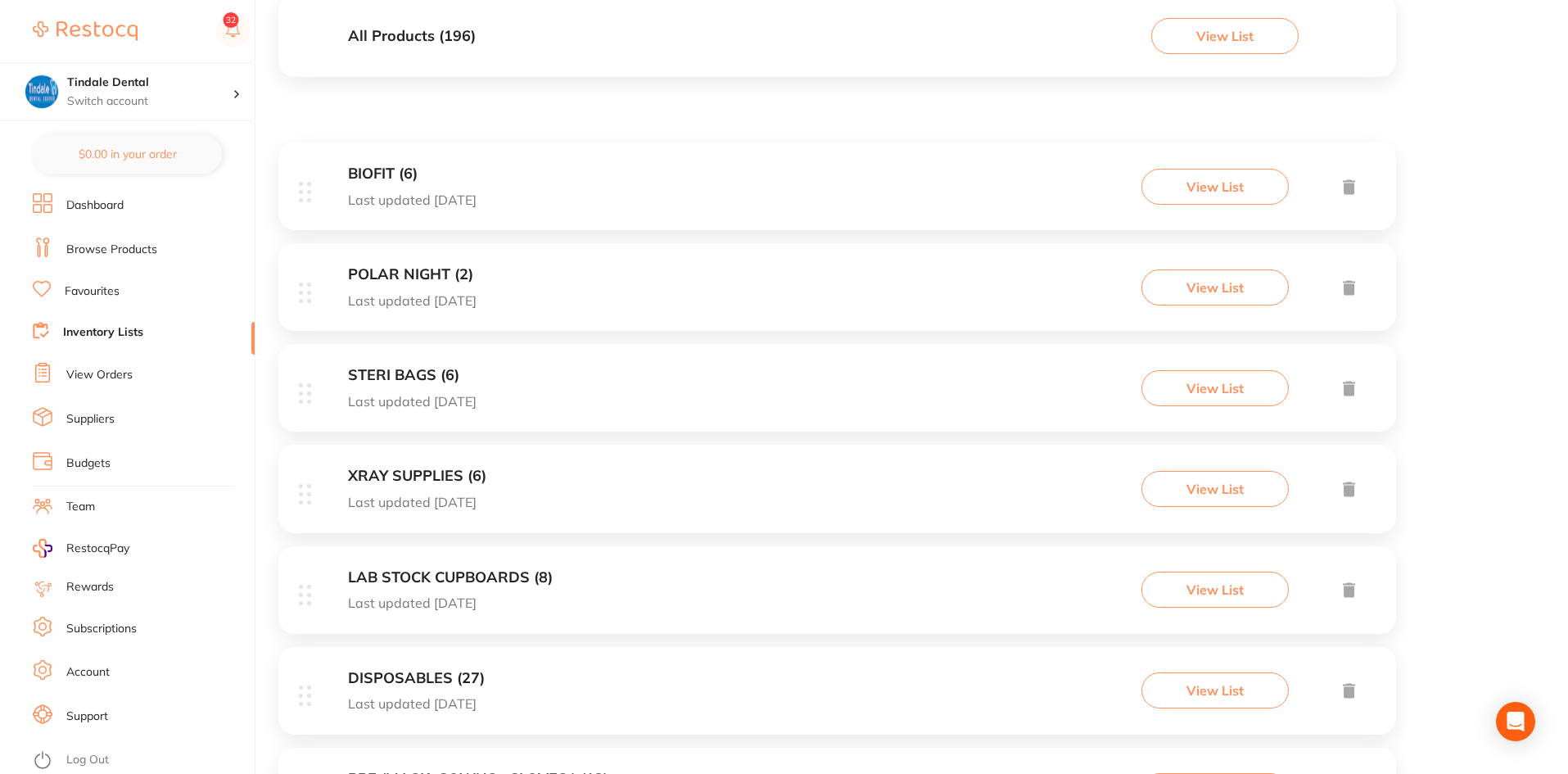
scroll to position [246, 0]
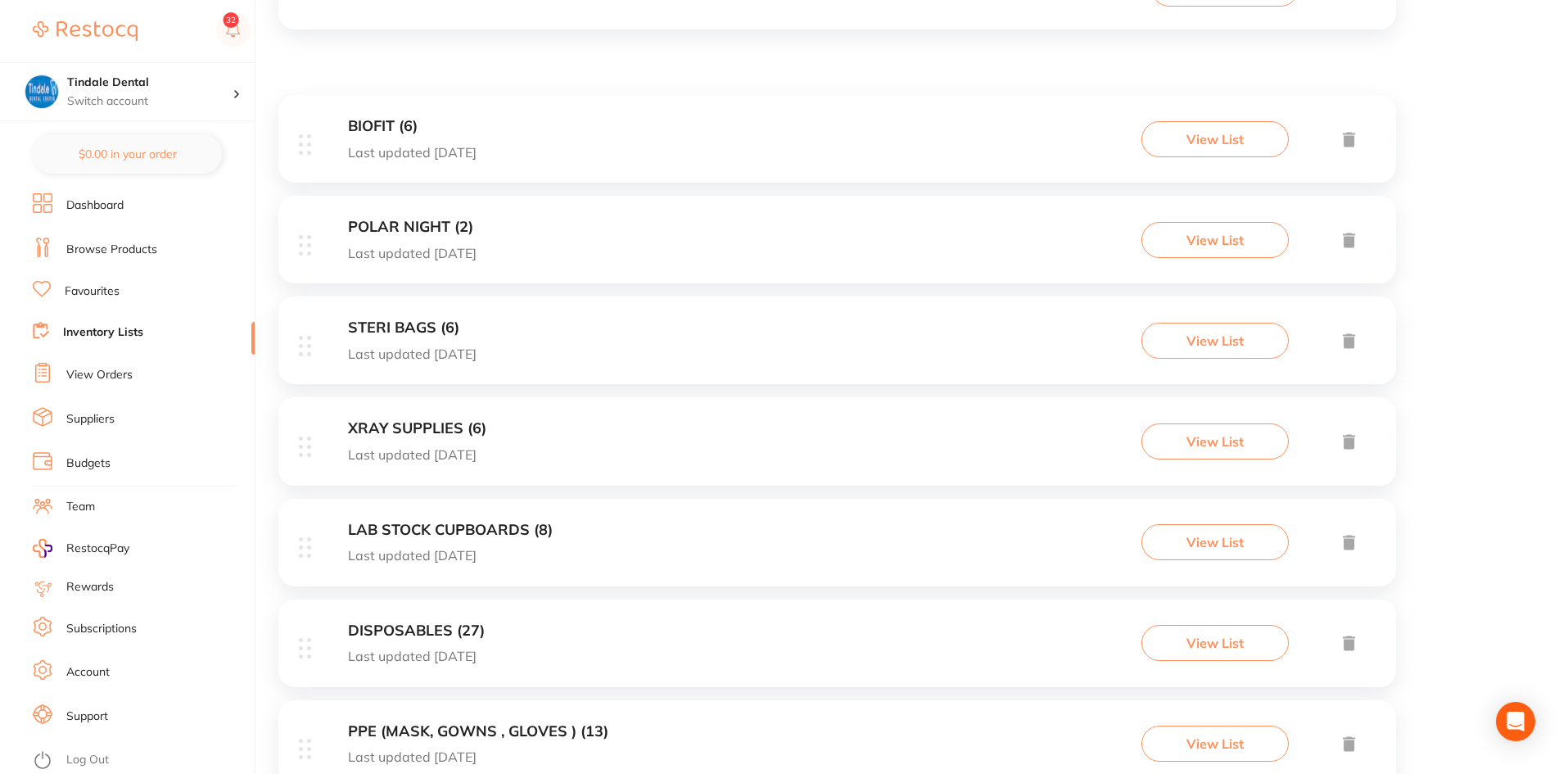
click at [427, 431] on h3 "XRAY SUPPLIES (6)" at bounding box center [418, 429] width 139 height 17
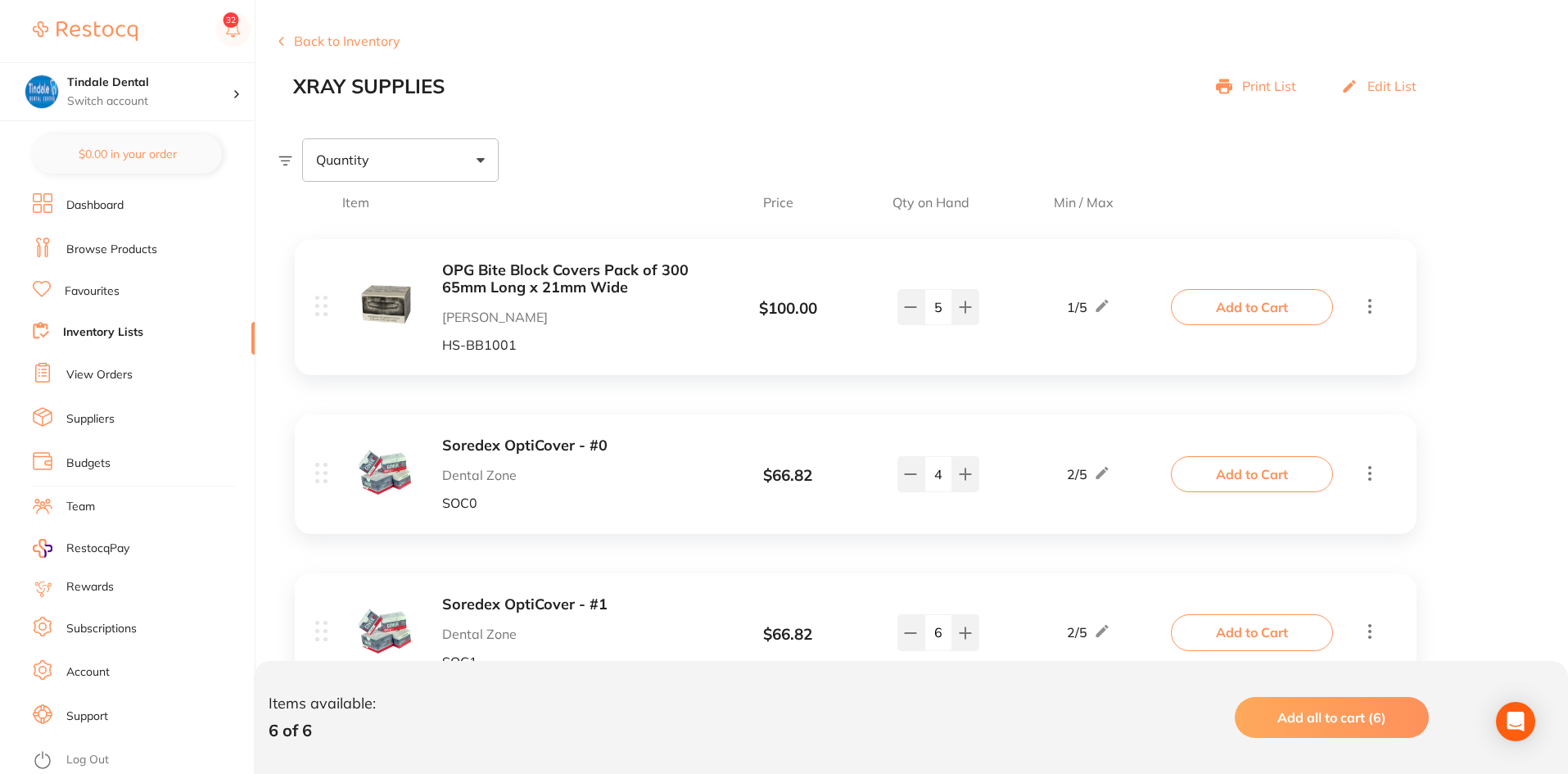
scroll to position [164, 0]
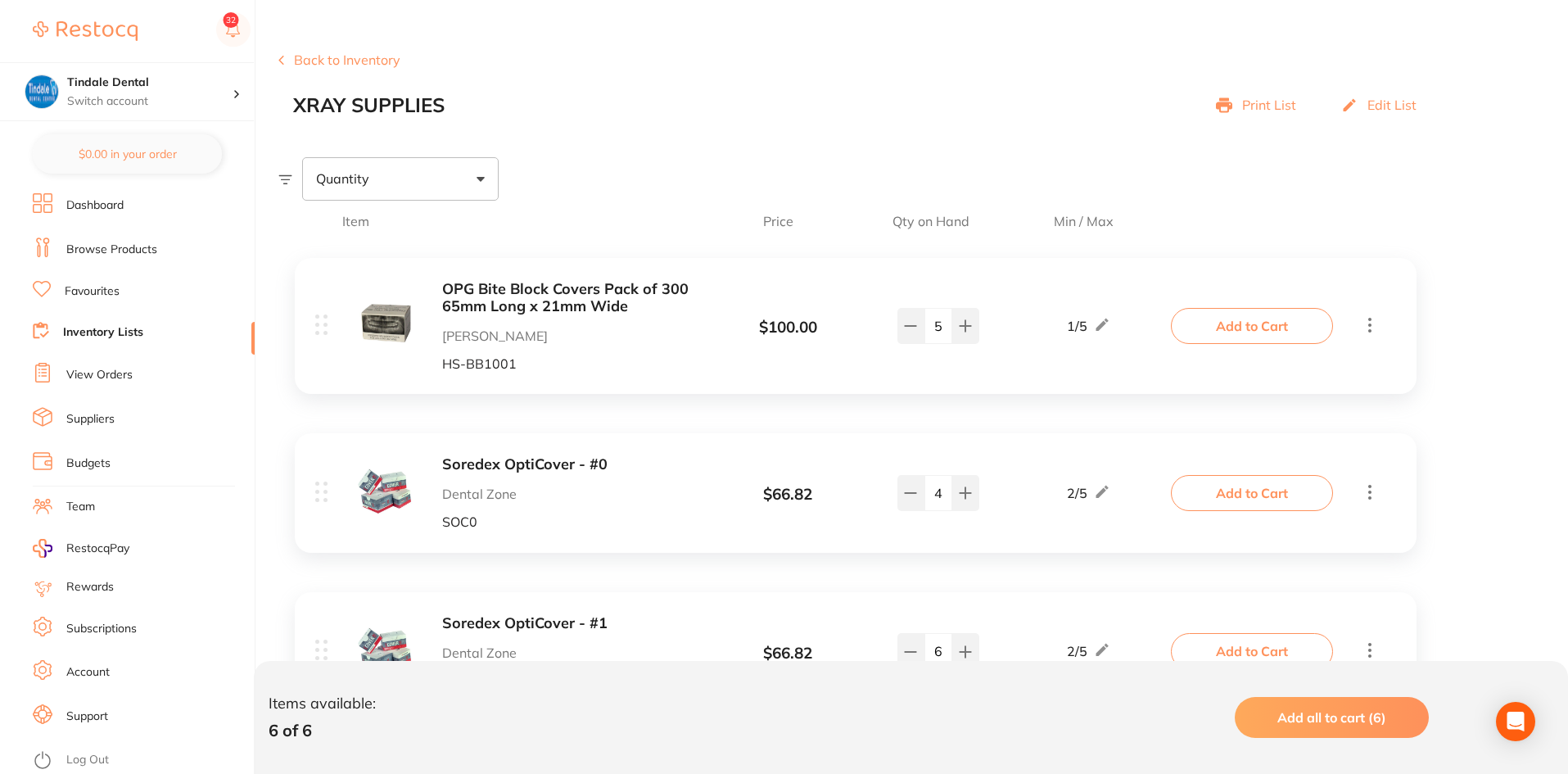
click at [1279, 100] on p "Print List" at bounding box center [1269, 104] width 54 height 15
click at [332, 58] on button "Back to Inventory" at bounding box center [339, 59] width 122 height 15
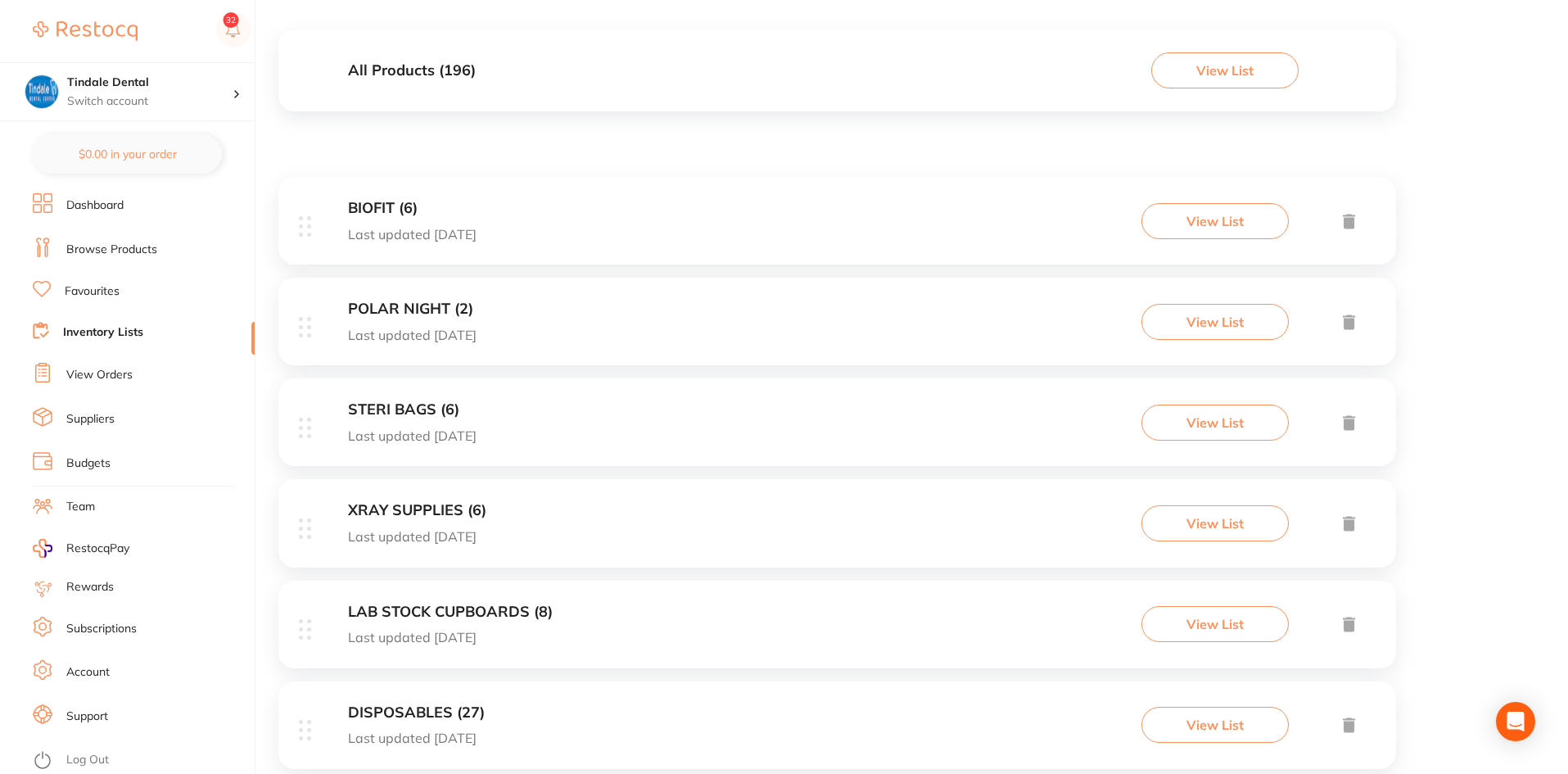
scroll to position [328, 0]
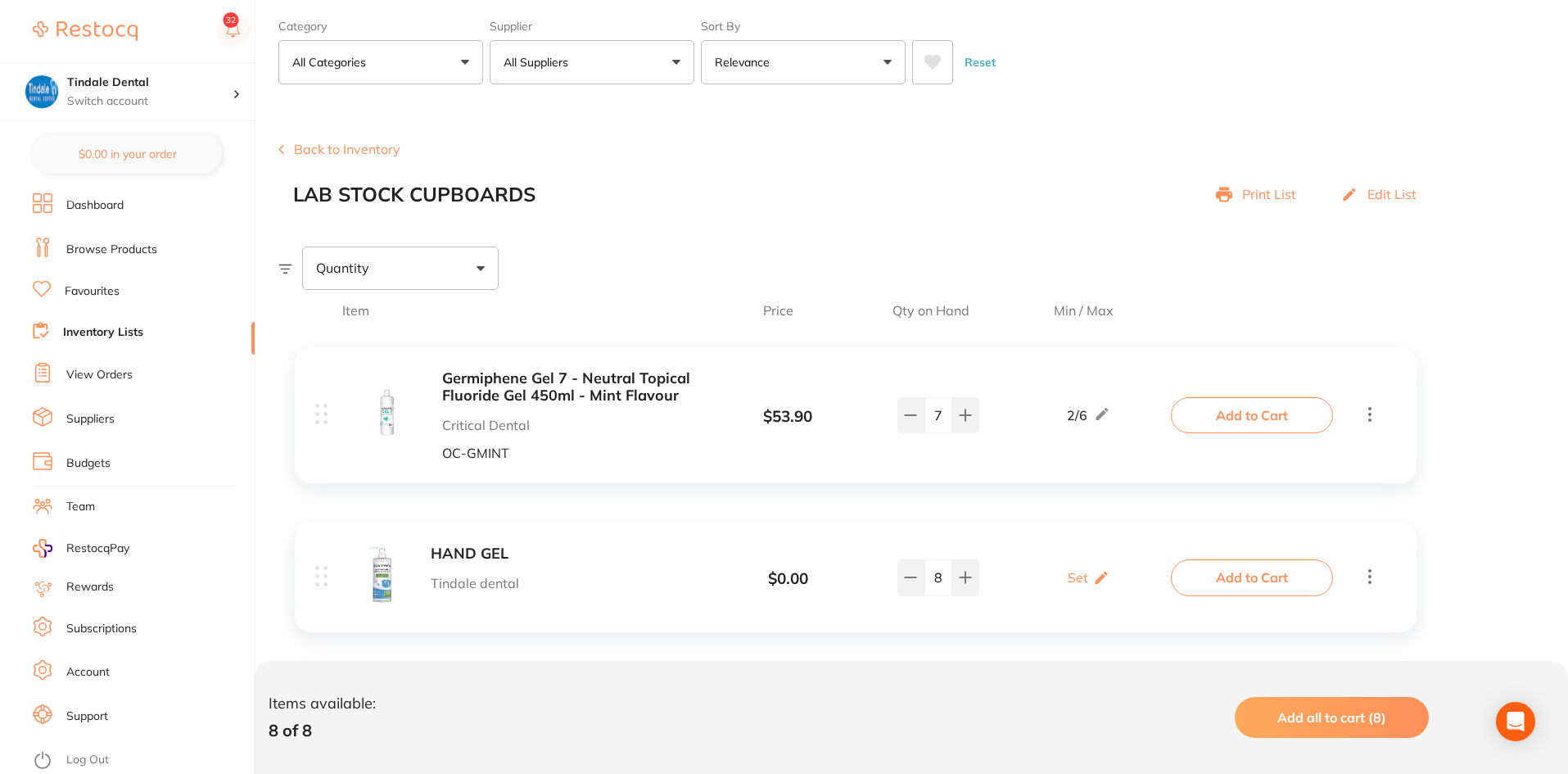
scroll to position [164, 0]
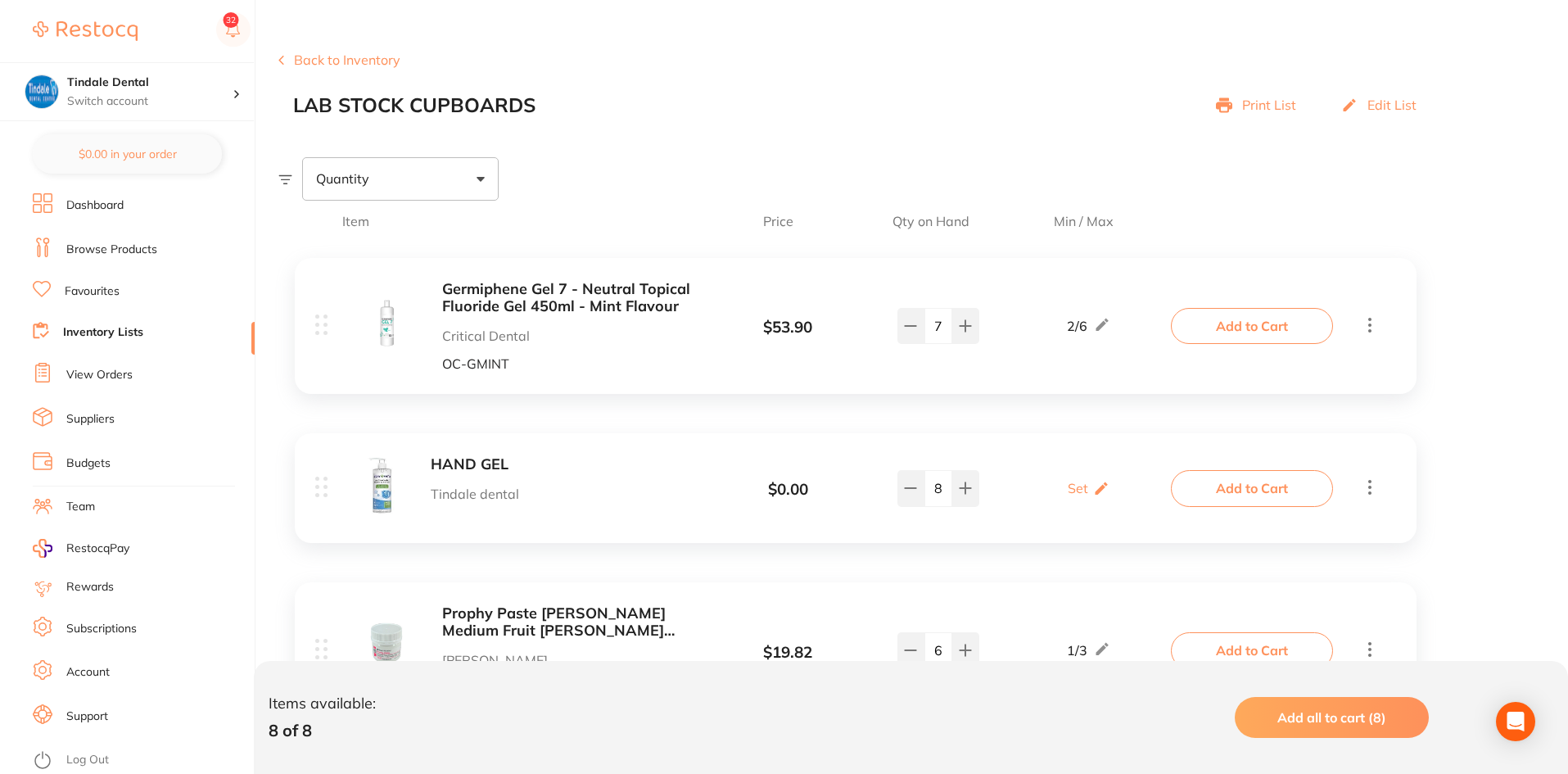
click at [1268, 107] on p "Print List" at bounding box center [1269, 104] width 54 height 15
click at [1246, 100] on p "Print List" at bounding box center [1269, 104] width 54 height 15
click at [1260, 102] on p "Print List" at bounding box center [1269, 104] width 54 height 15
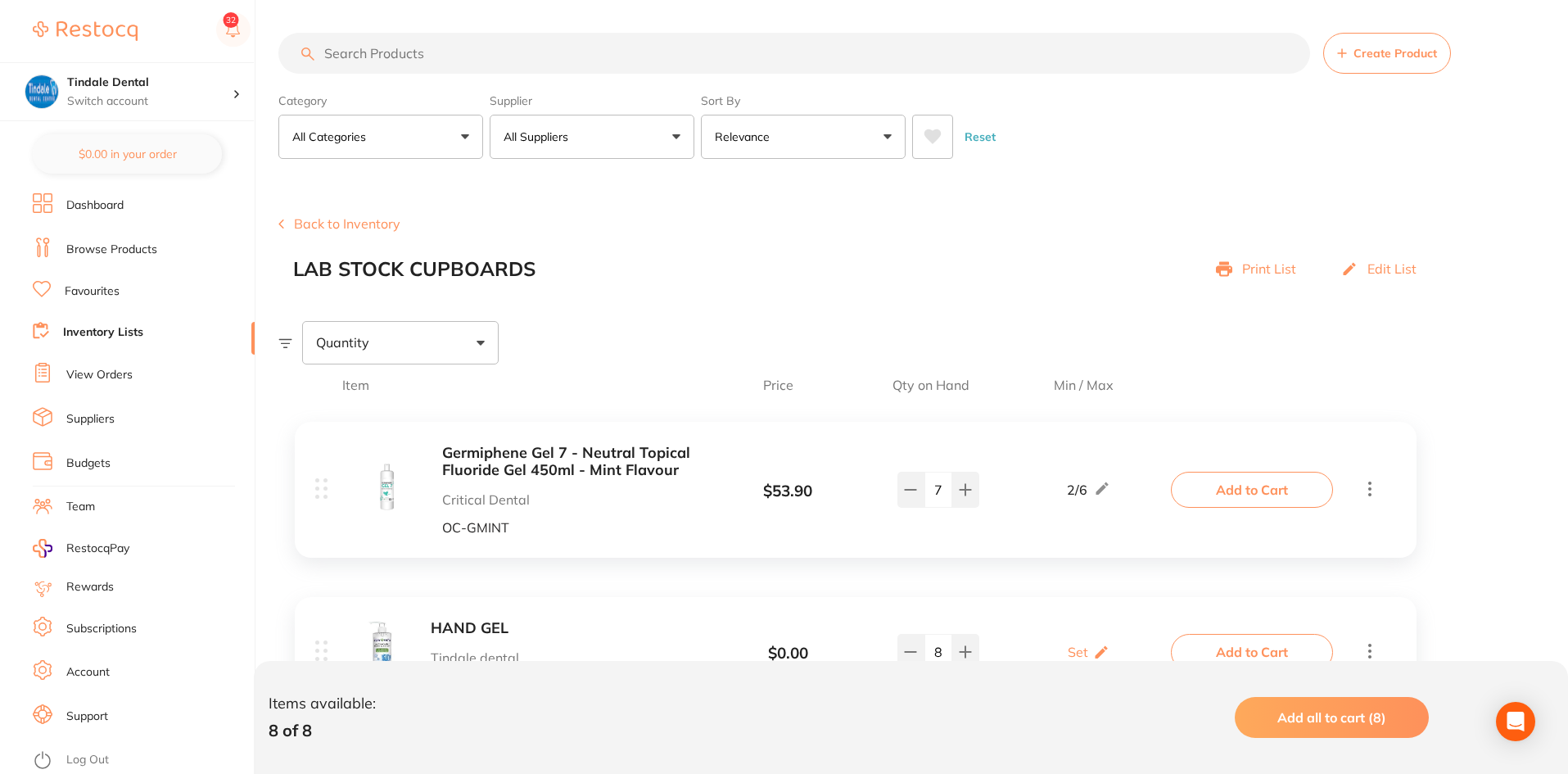
click at [1267, 266] on p "Print List" at bounding box center [1269, 269] width 54 height 15
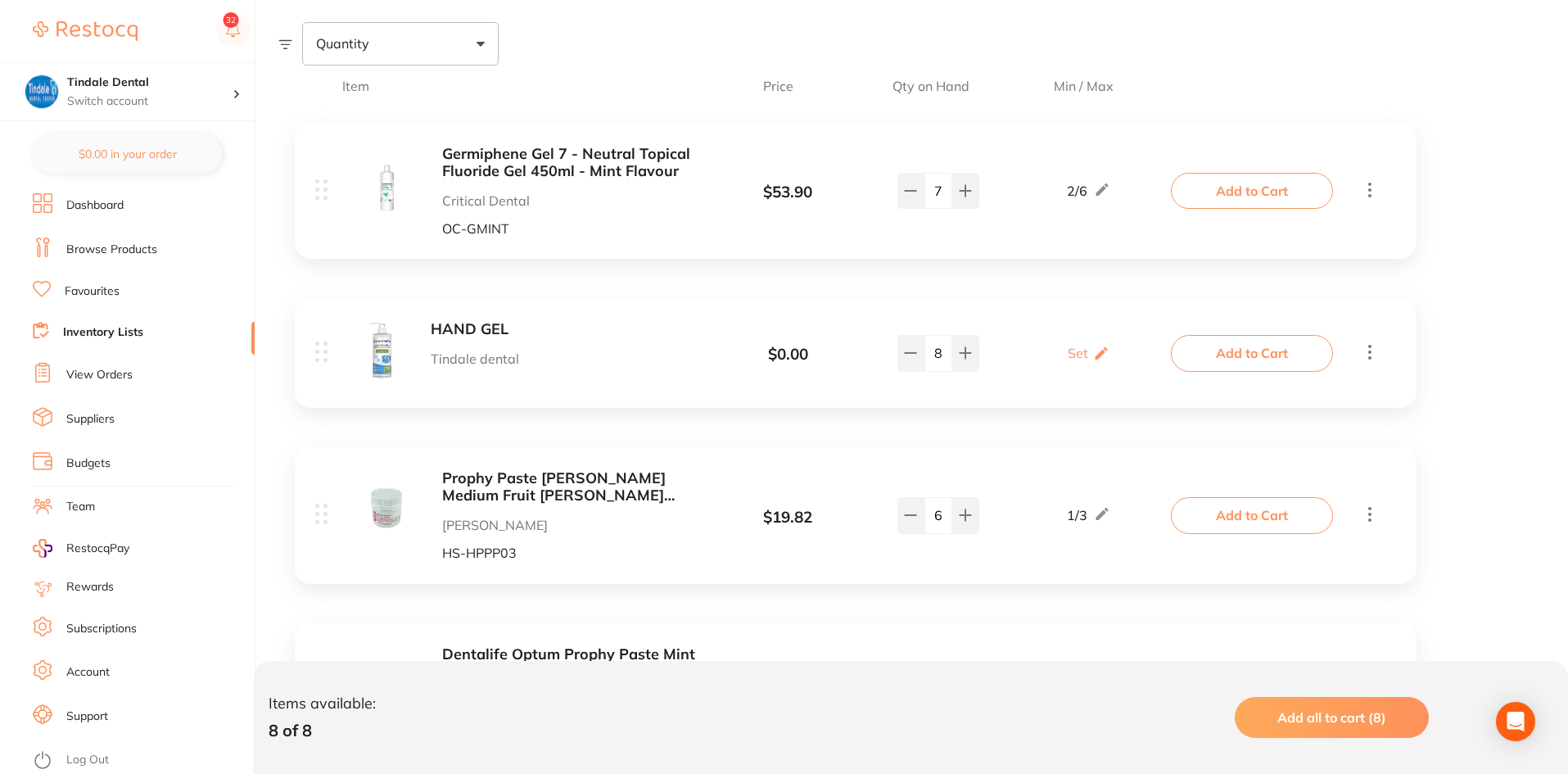
scroll to position [328, 0]
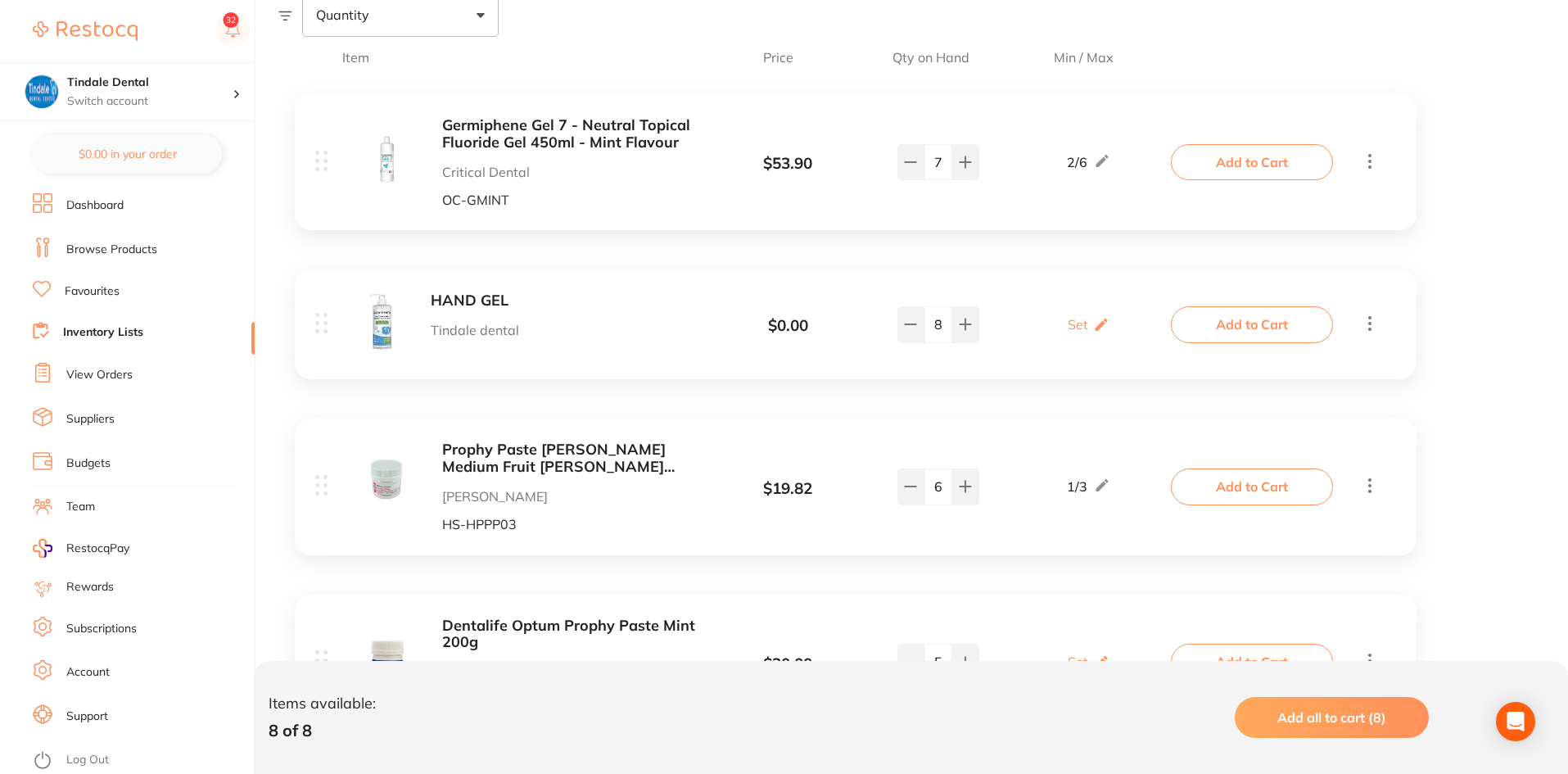
click at [384, 323] on img at bounding box center [380, 321] width 46 height 58
click at [456, 295] on b "HAND GEL" at bounding box center [567, 301] width 272 height 17
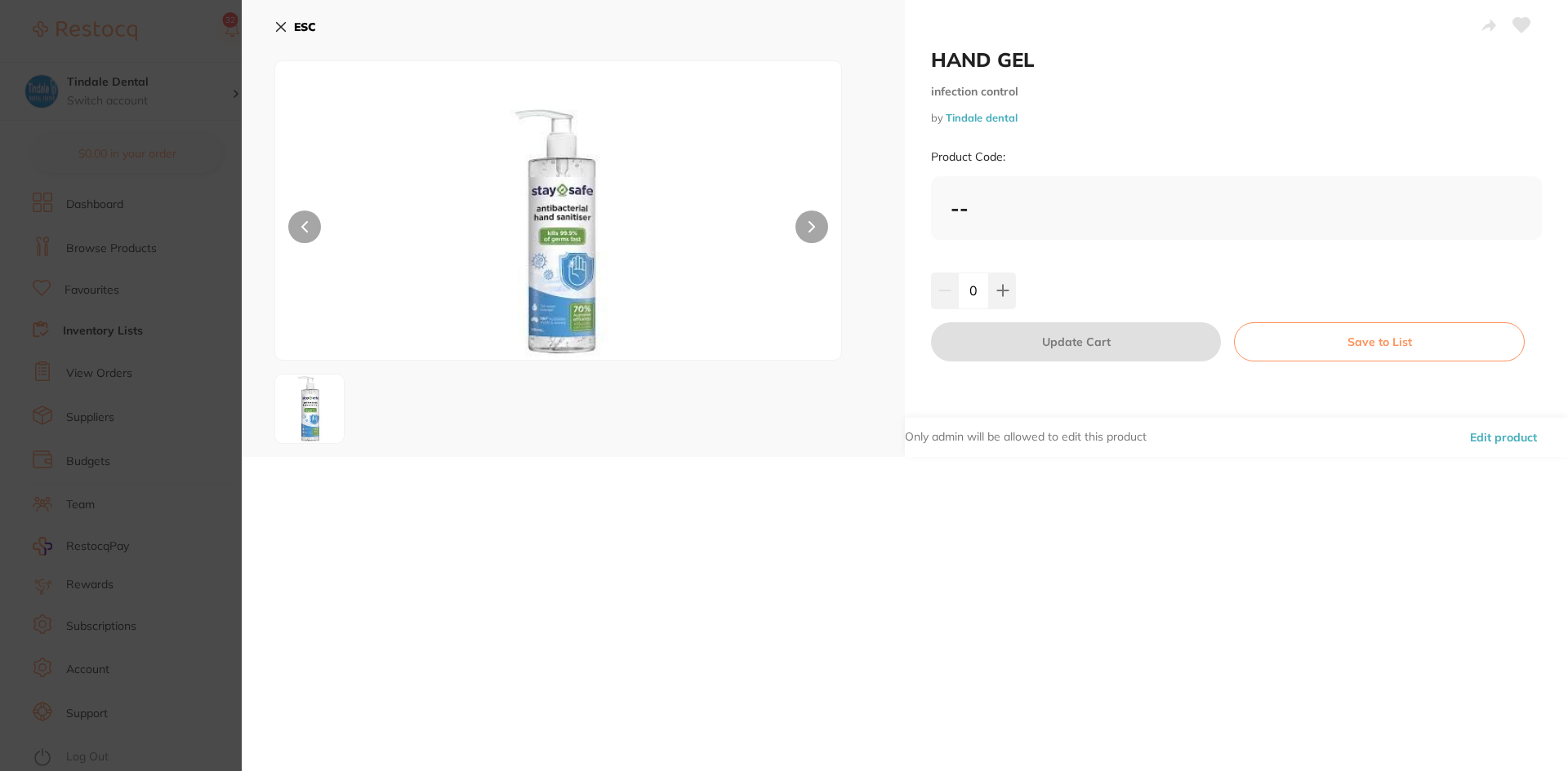
click at [281, 28] on icon at bounding box center [281, 27] width 13 height 13
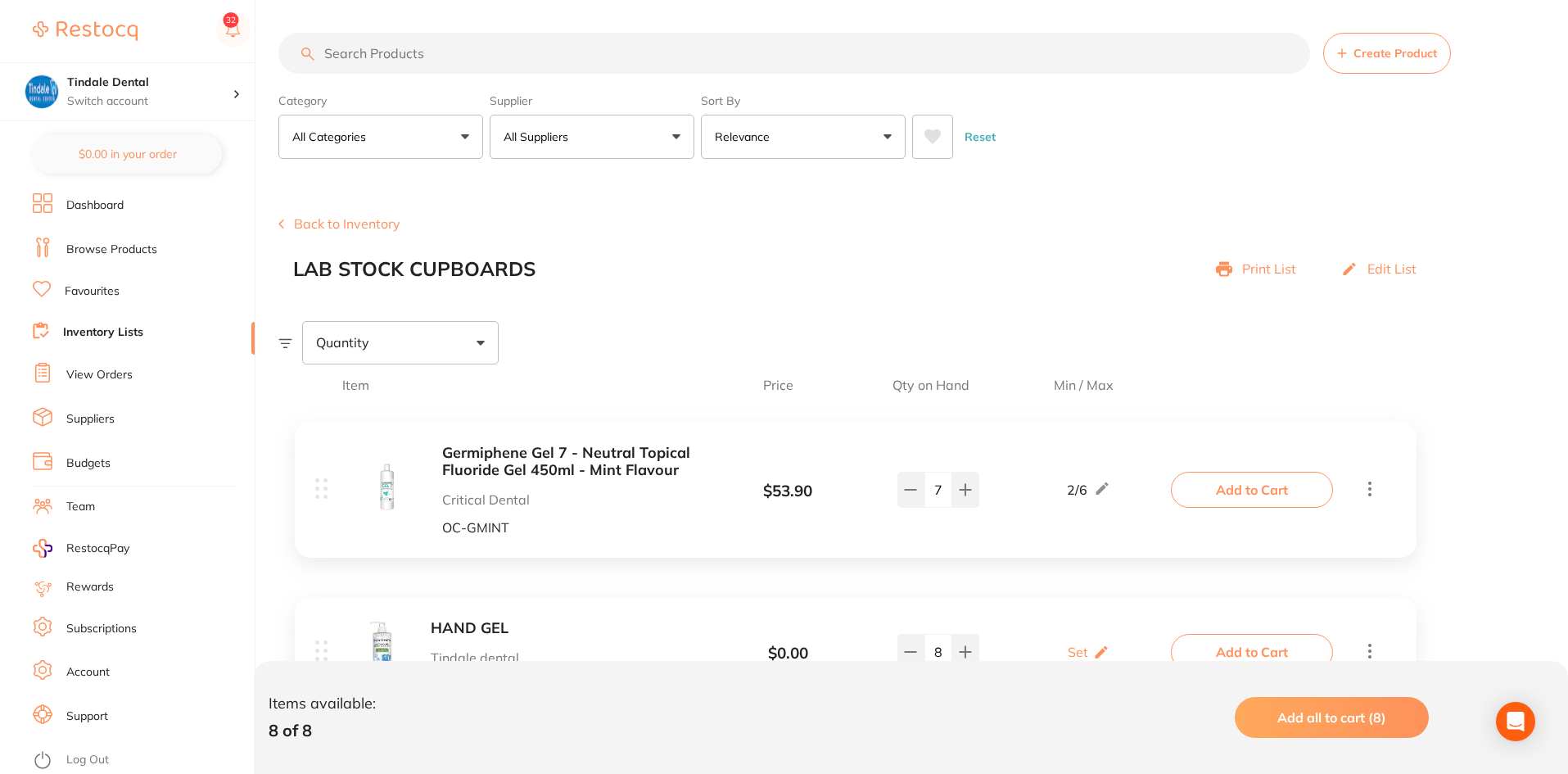
click at [372, 217] on button "Back to Inventory" at bounding box center [339, 224] width 122 height 15
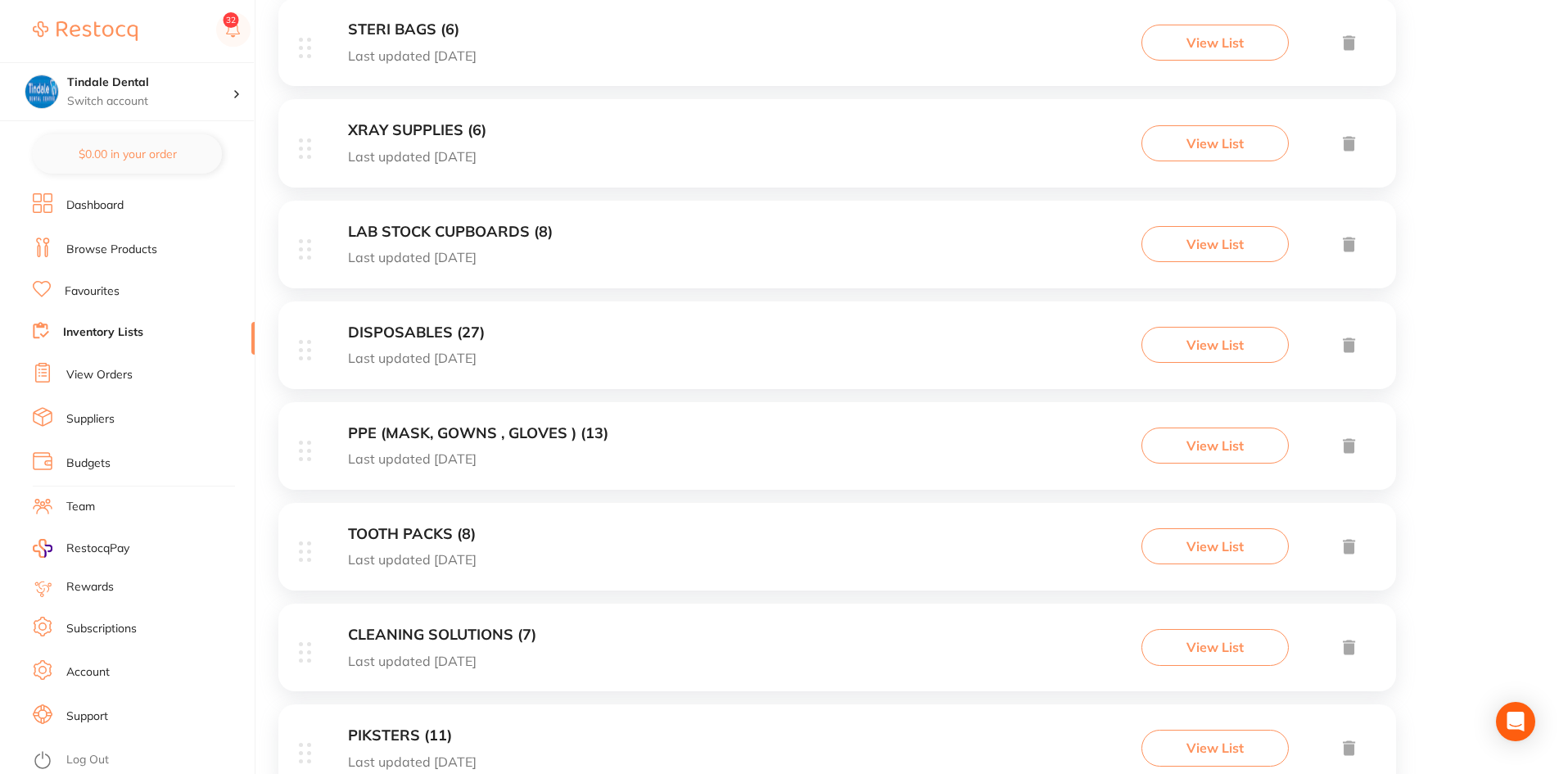
scroll to position [574, 0]
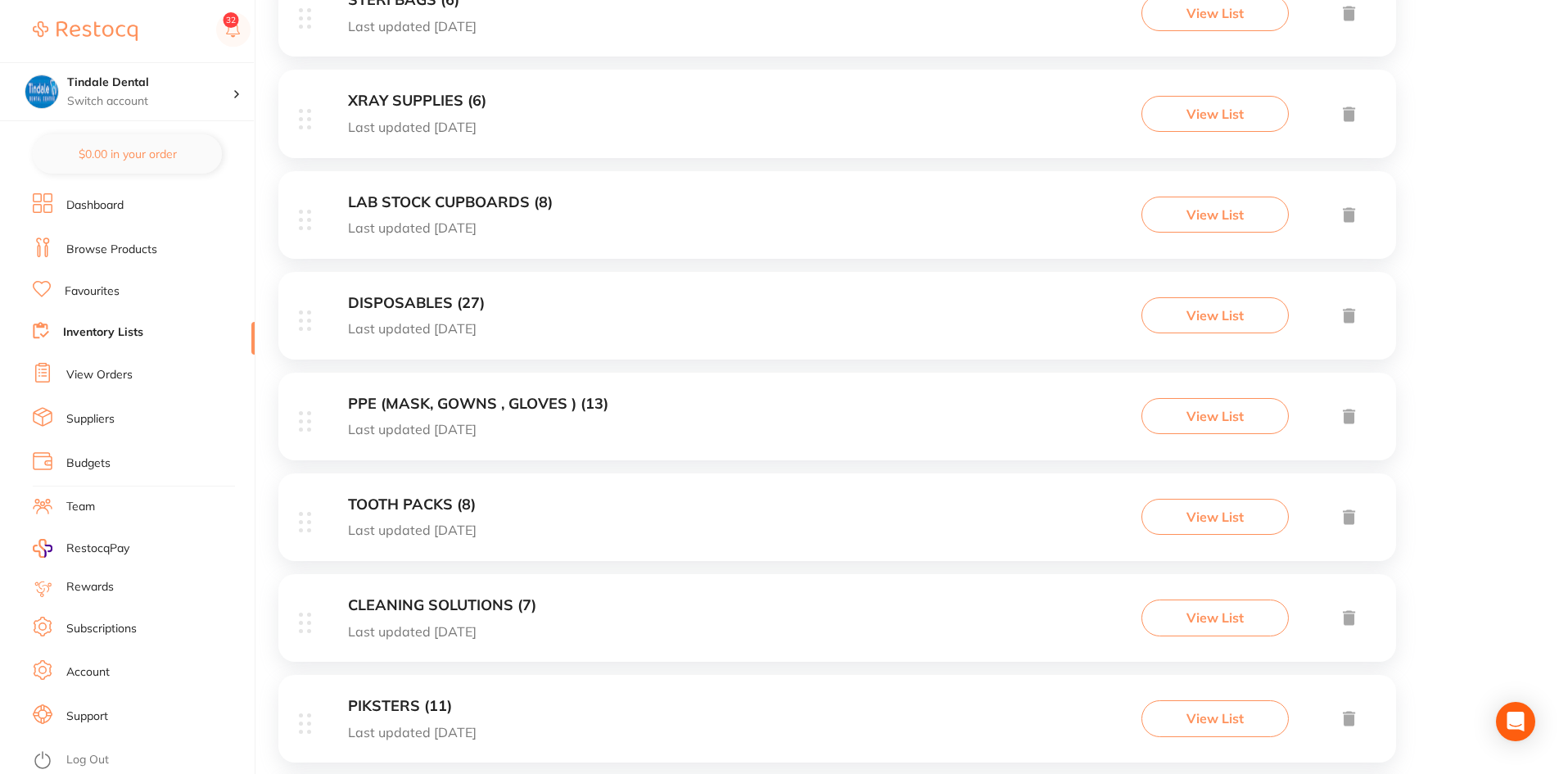
click at [424, 305] on h3 "DISPOSABLES (27)" at bounding box center [417, 303] width 137 height 17
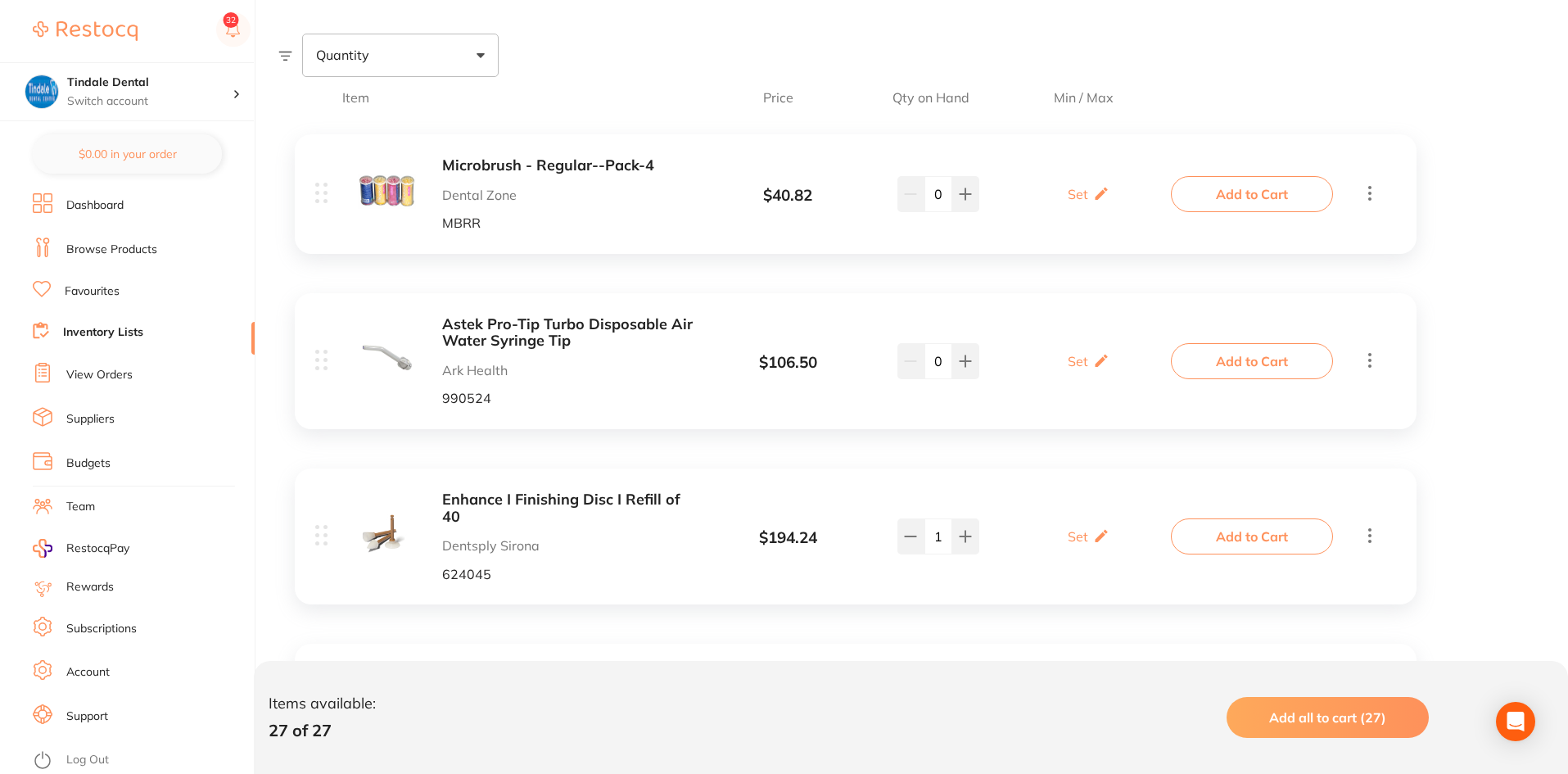
scroll to position [328, 0]
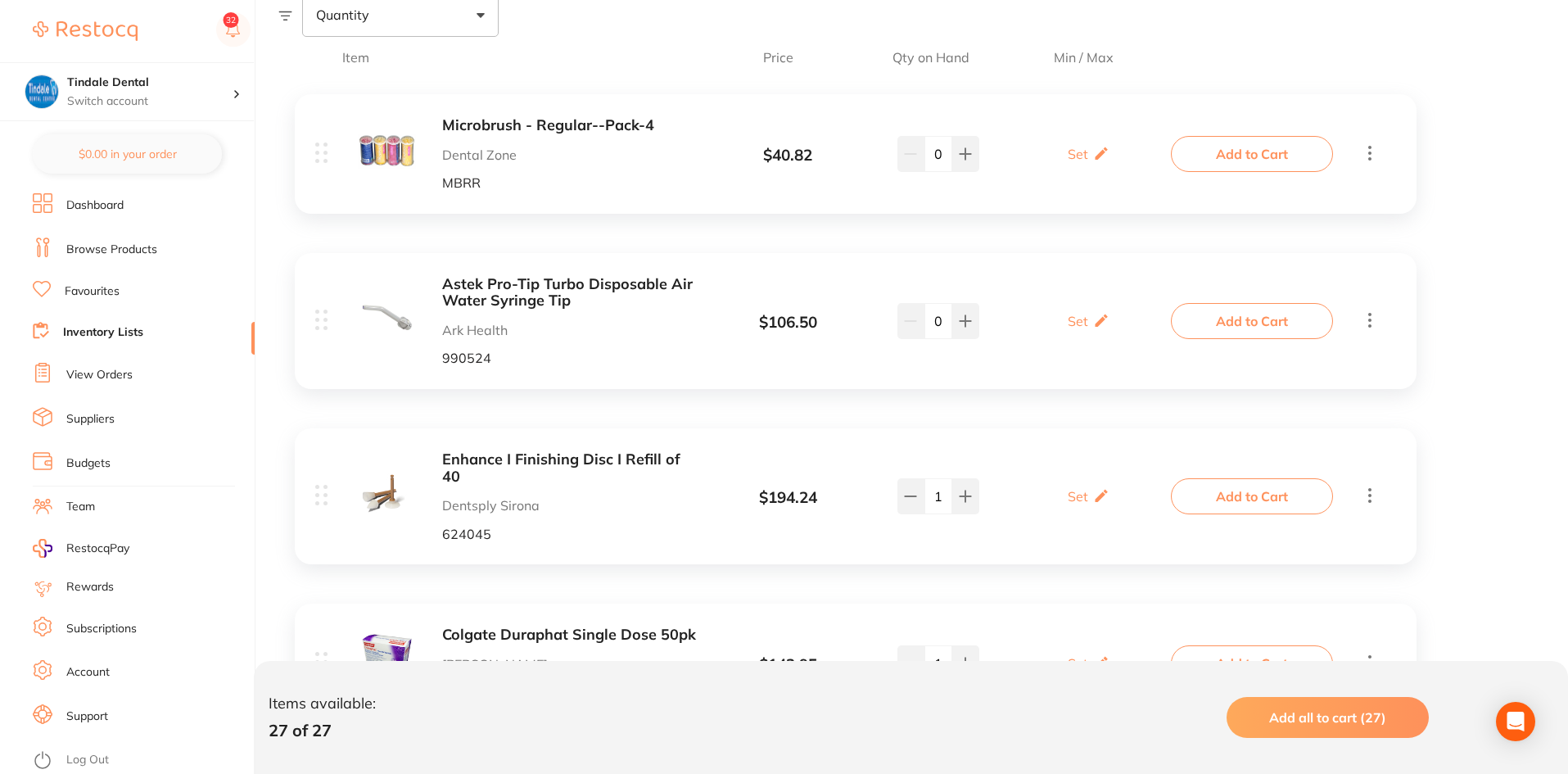
click at [481, 287] on b "Astek Pro-Tip Turbo Disposable Air Water Syringe Tip" at bounding box center [572, 293] width 260 height 34
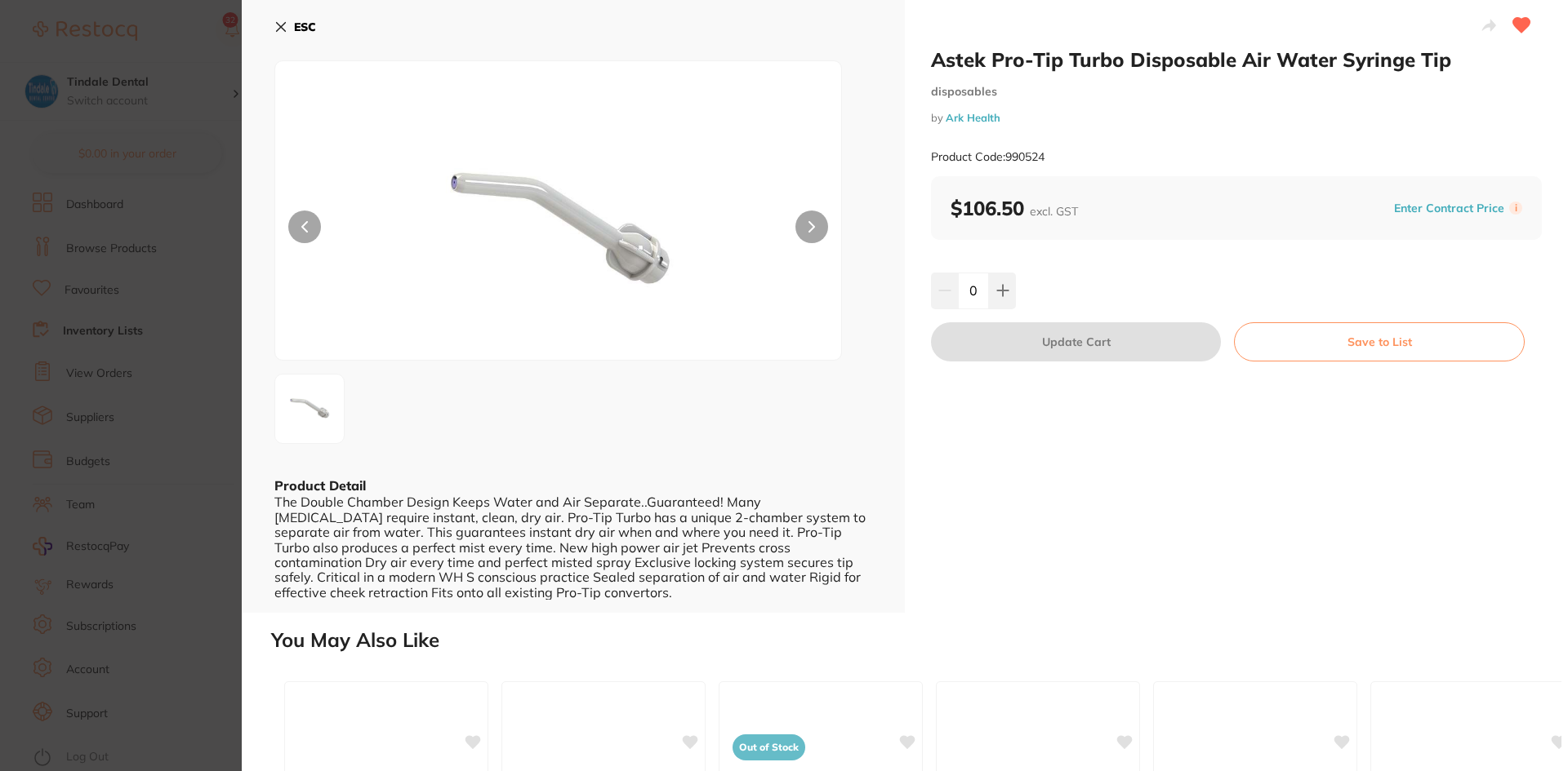
click at [276, 25] on icon at bounding box center [281, 27] width 13 height 13
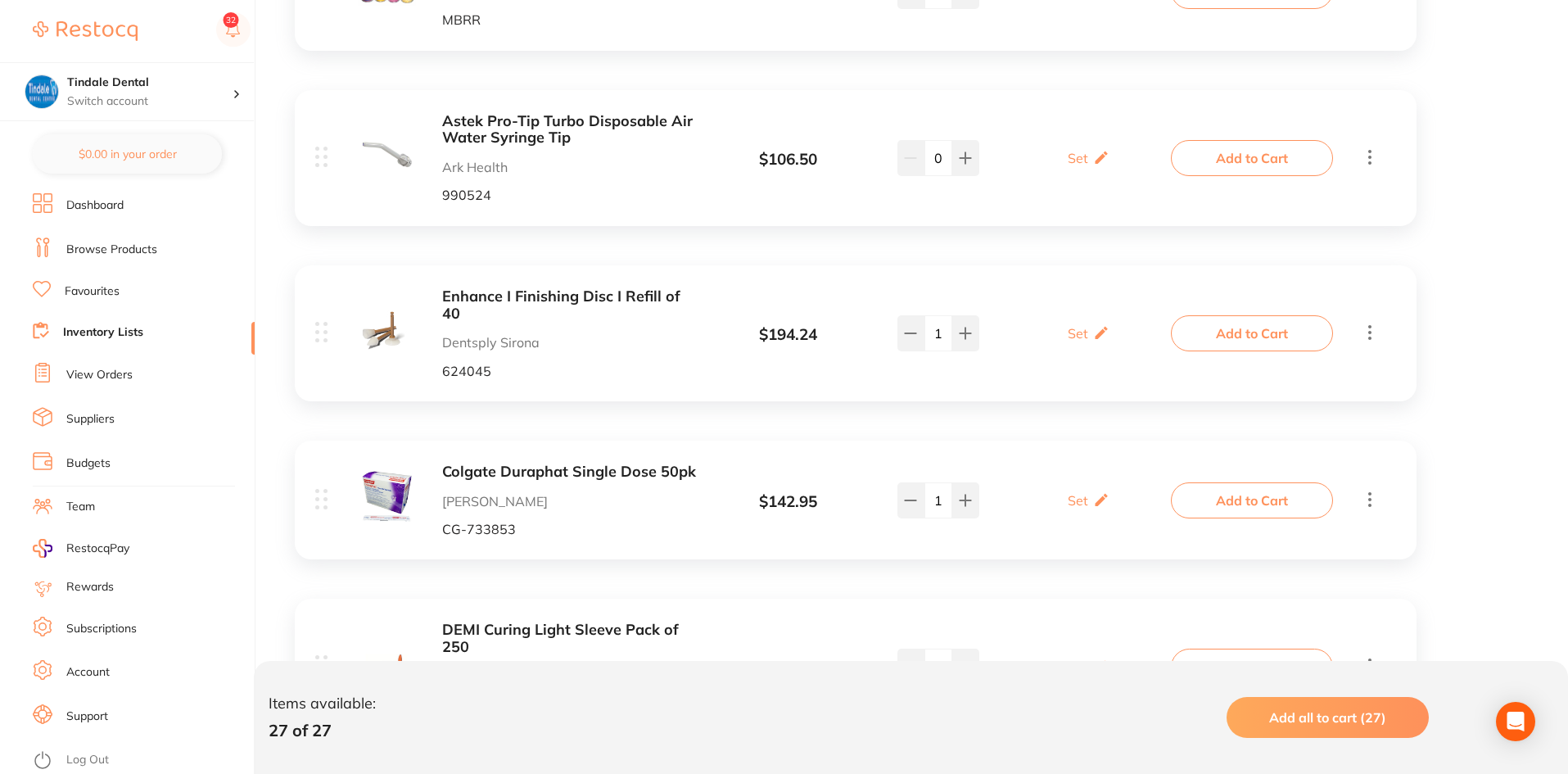
scroll to position [491, 0]
click at [481, 296] on b "Enhance I Finishing Disc I Refill of 40" at bounding box center [572, 304] width 260 height 34
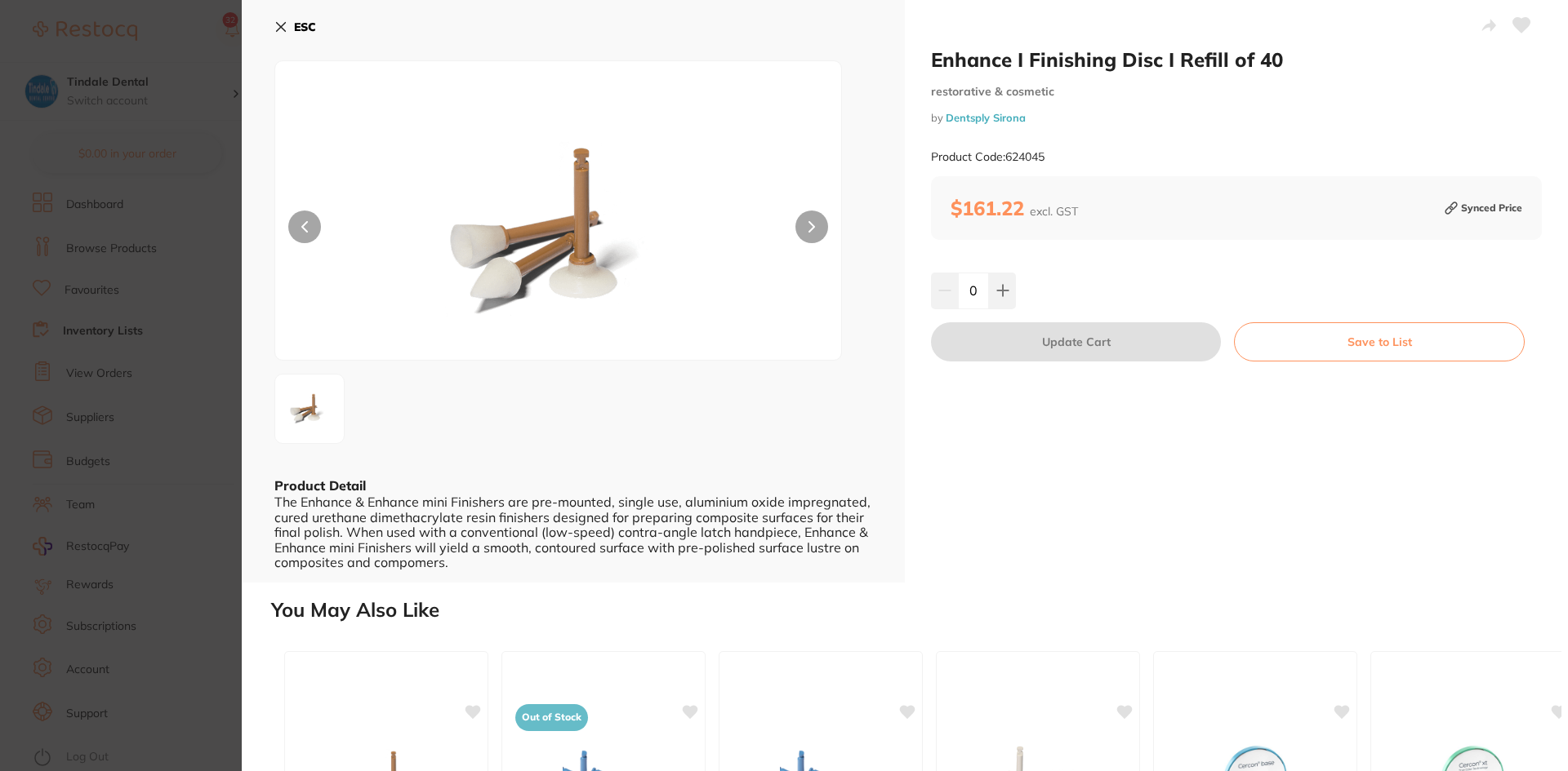
click at [281, 29] on icon at bounding box center [281, 27] width 13 height 13
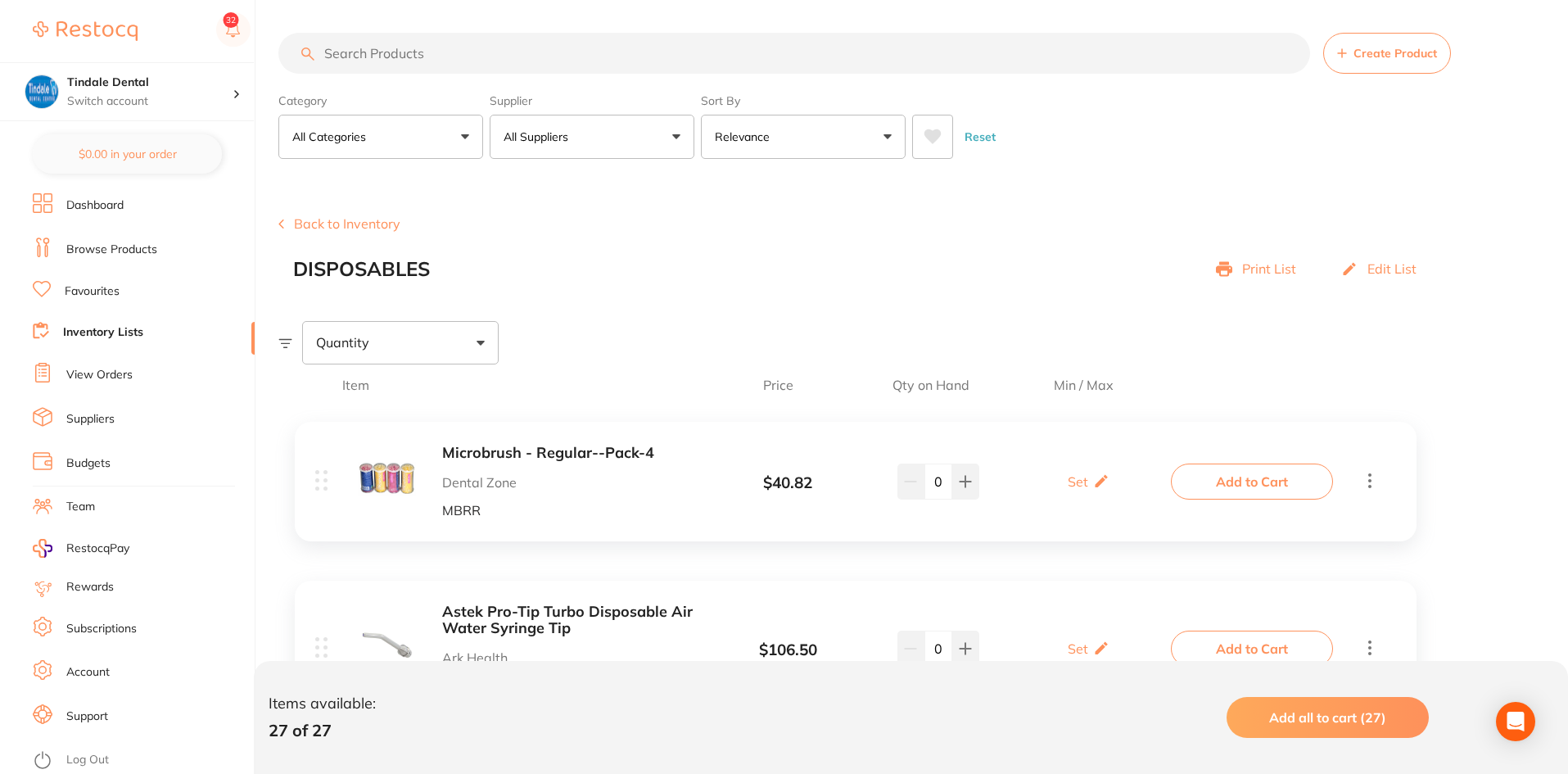
click at [318, 222] on button "Back to Inventory" at bounding box center [339, 224] width 122 height 15
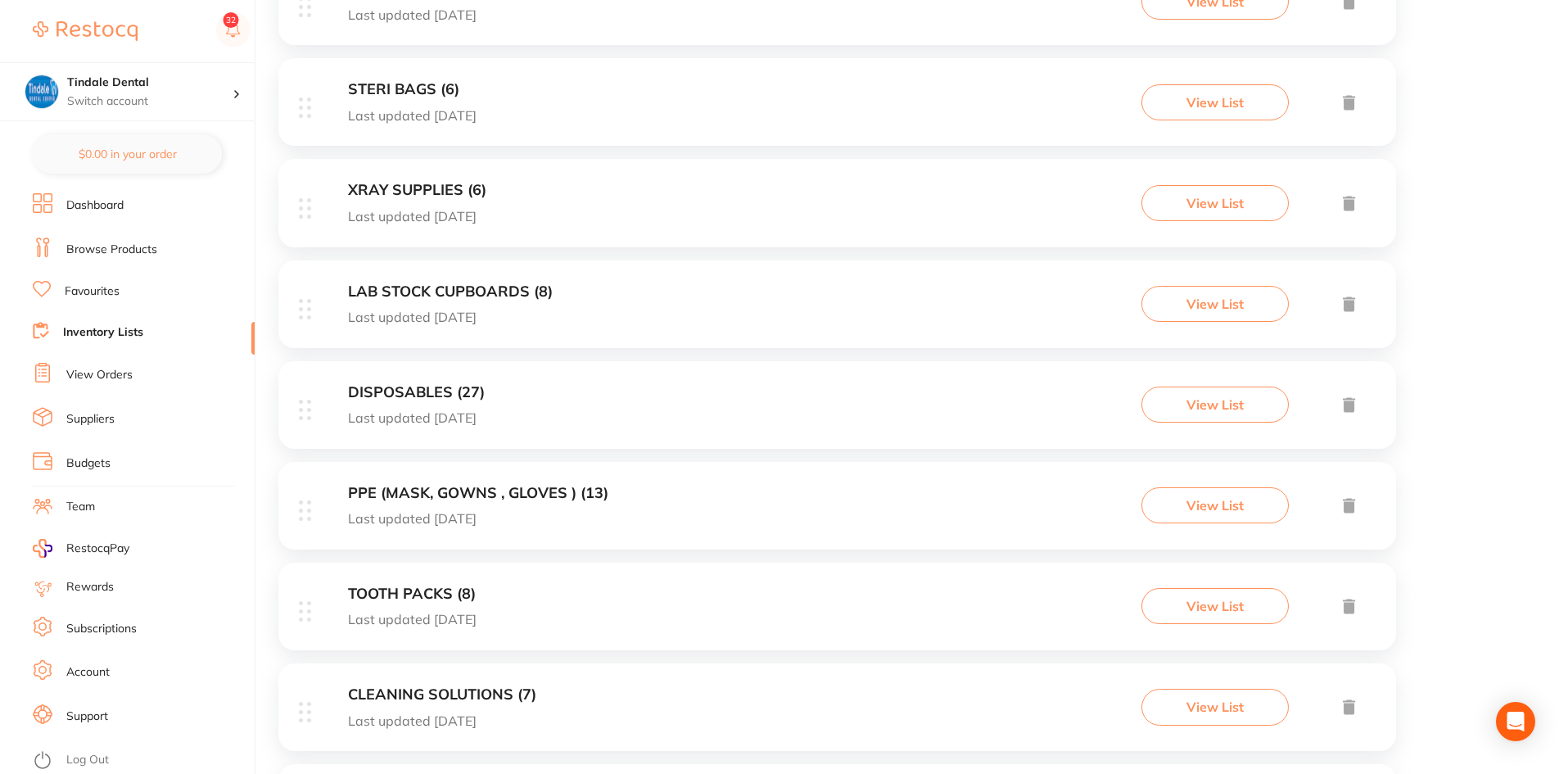
scroll to position [491, 0]
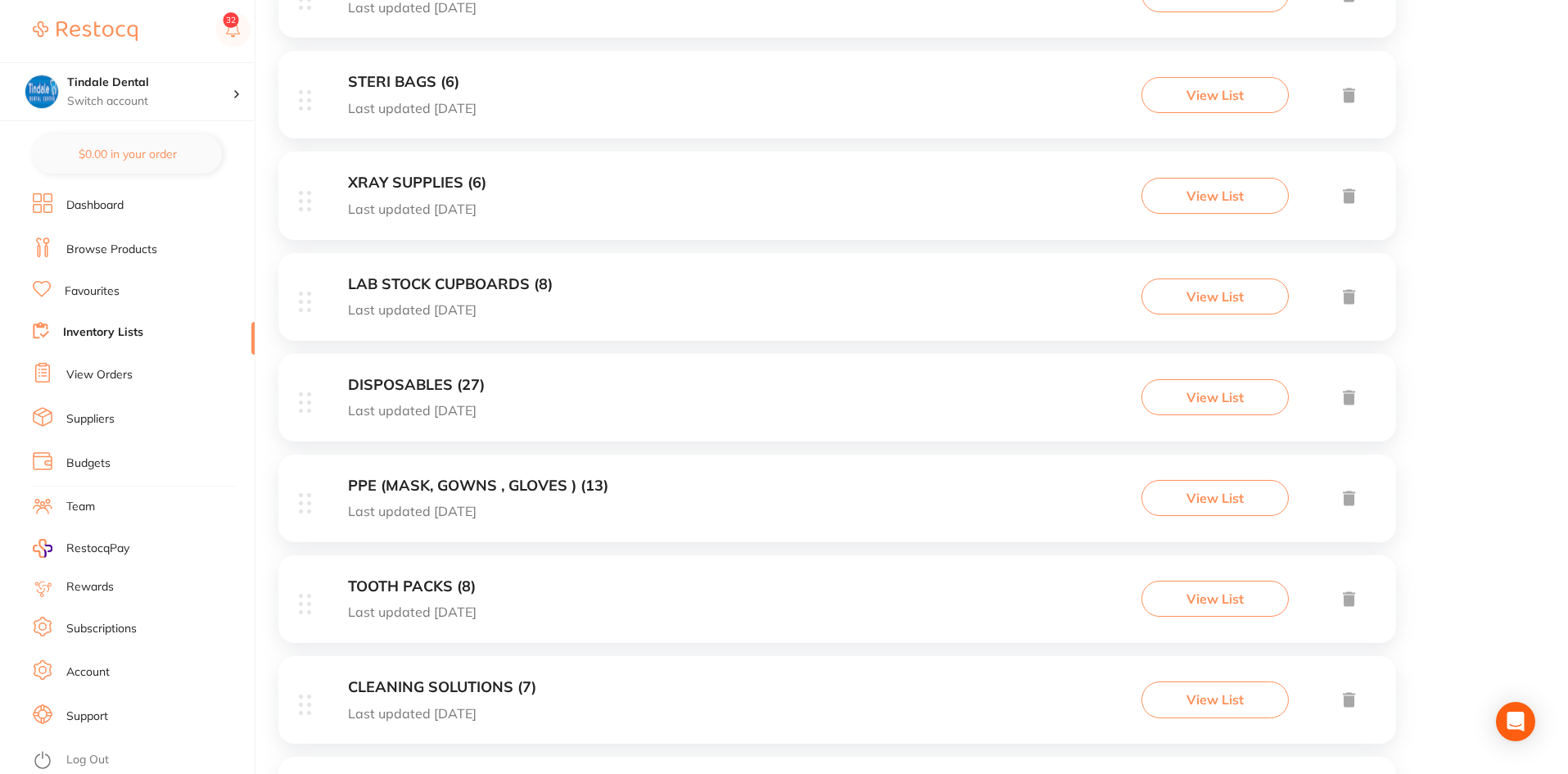
click at [438, 484] on h3 "PPE (MASK, GOWNS , GLOVES ) (13)" at bounding box center [478, 486] width 261 height 17
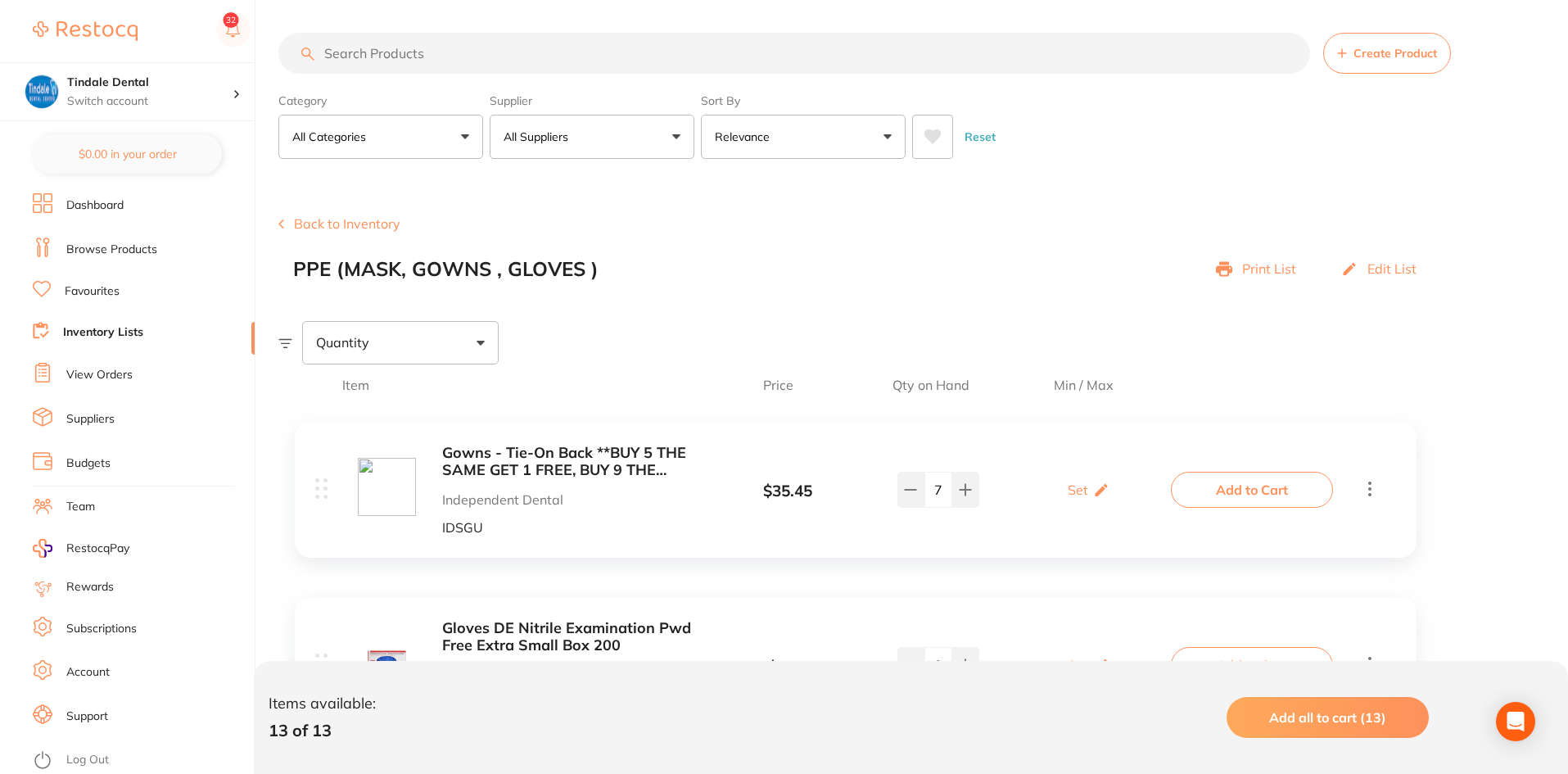
click at [319, 221] on button "Back to Inventory" at bounding box center [339, 224] width 122 height 15
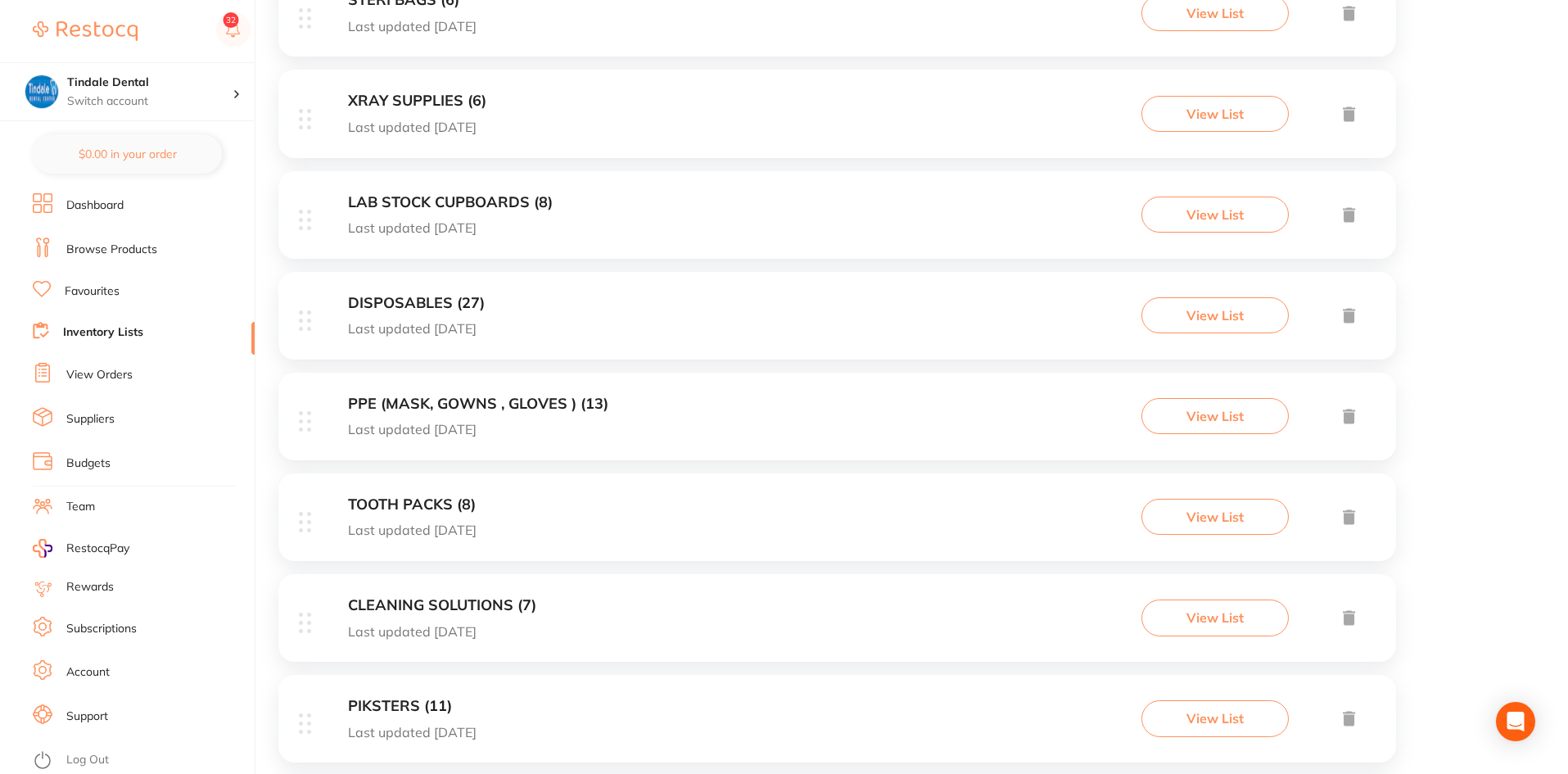
scroll to position [738, 0]
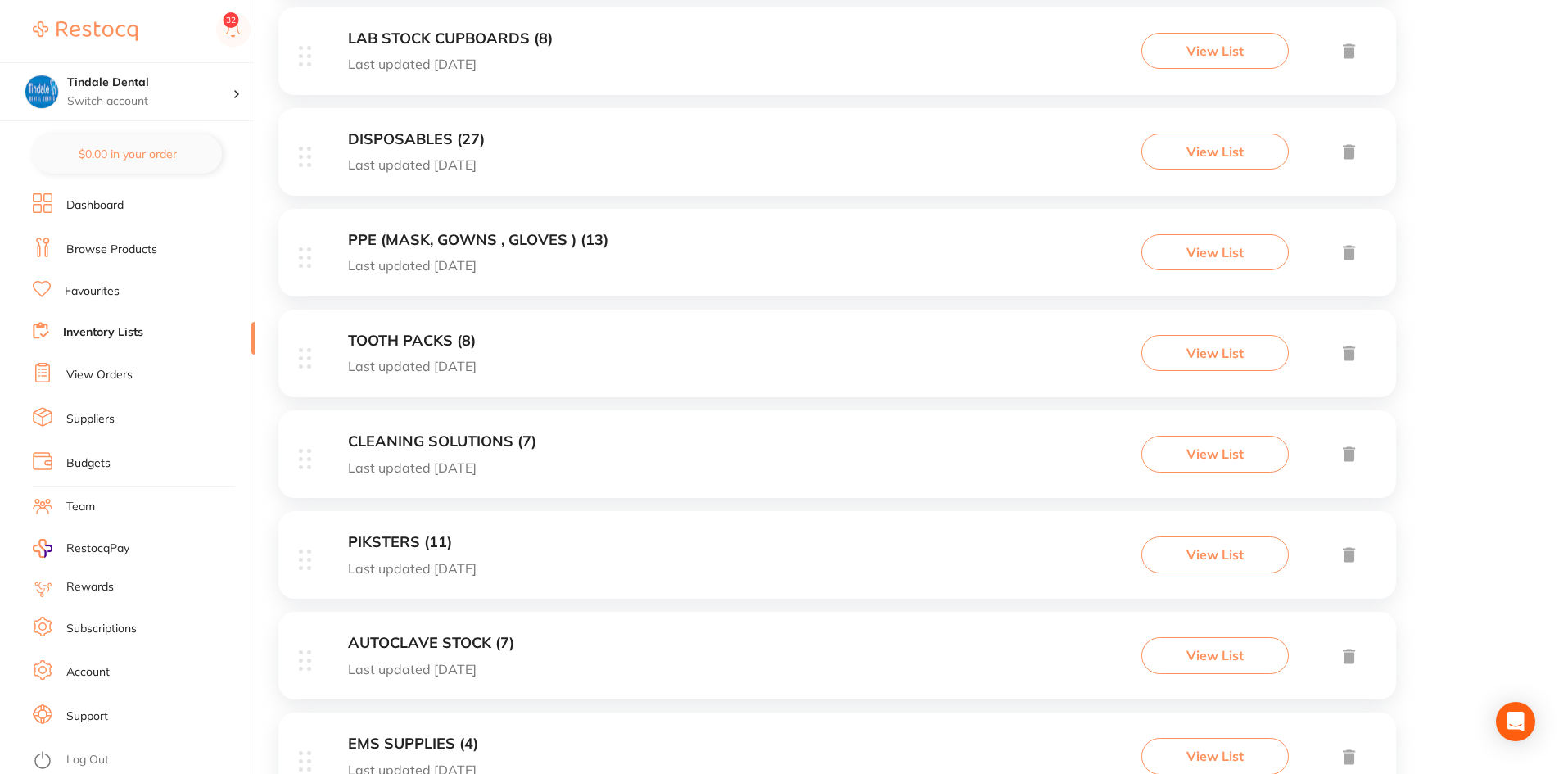
click at [424, 433] on h3 "CLEANING SOLUTIONS (7)" at bounding box center [442, 442] width 188 height 17
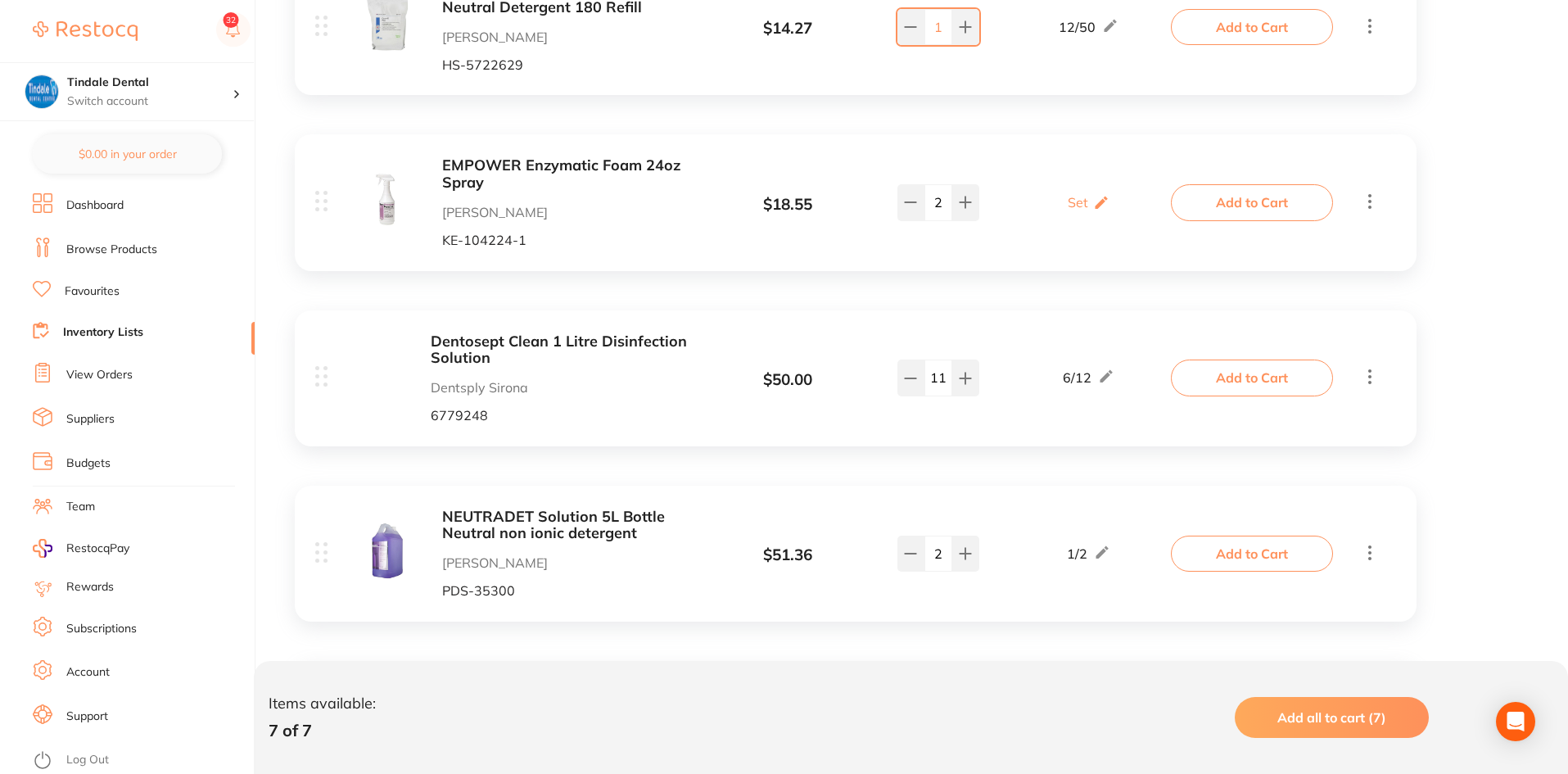
scroll to position [491, 0]
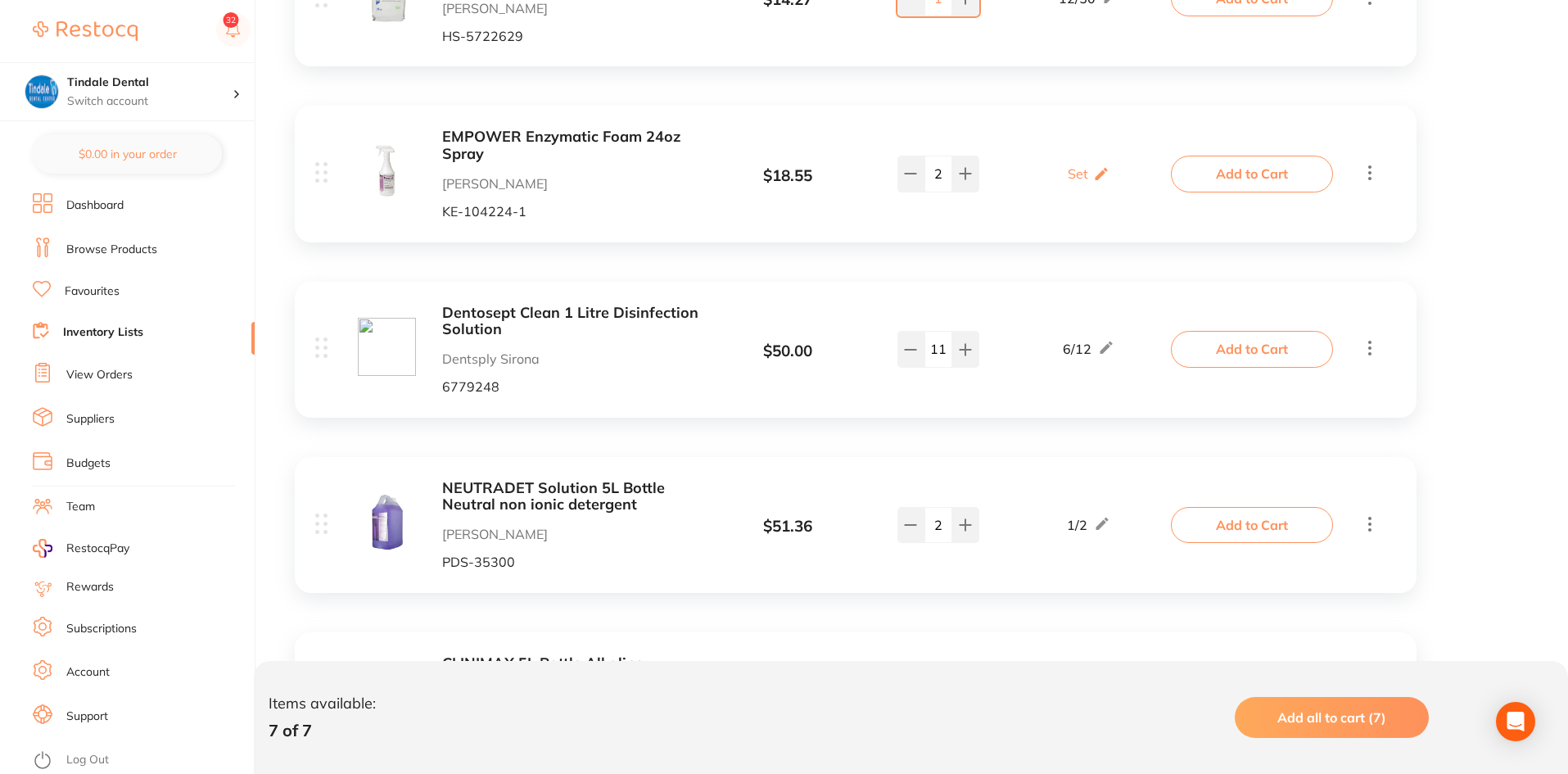
click at [496, 311] on b "Dentosept Clean 1 Litre Disinfection Solution" at bounding box center [572, 322] width 260 height 34
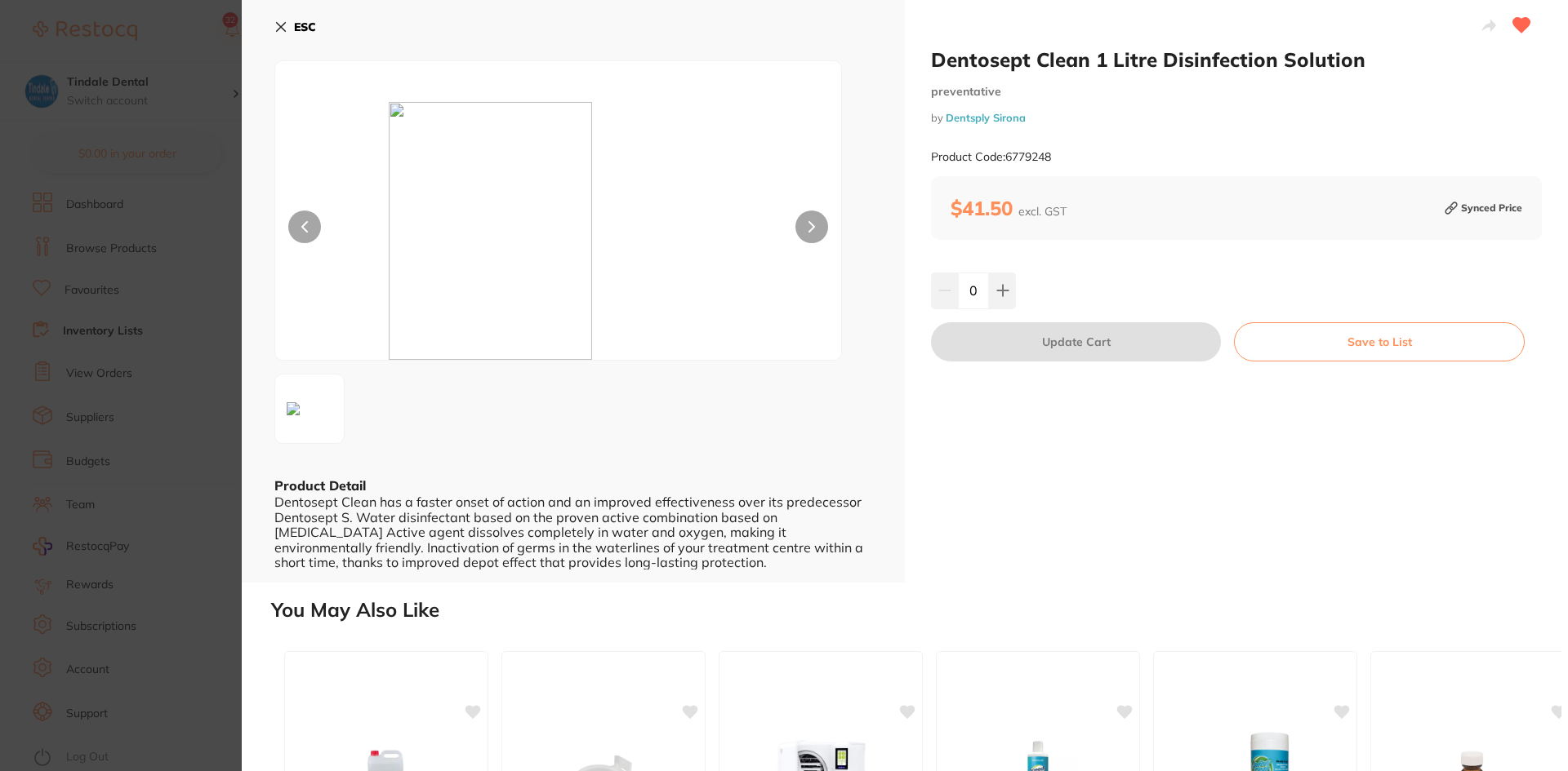
click at [284, 22] on icon at bounding box center [281, 27] width 9 height 9
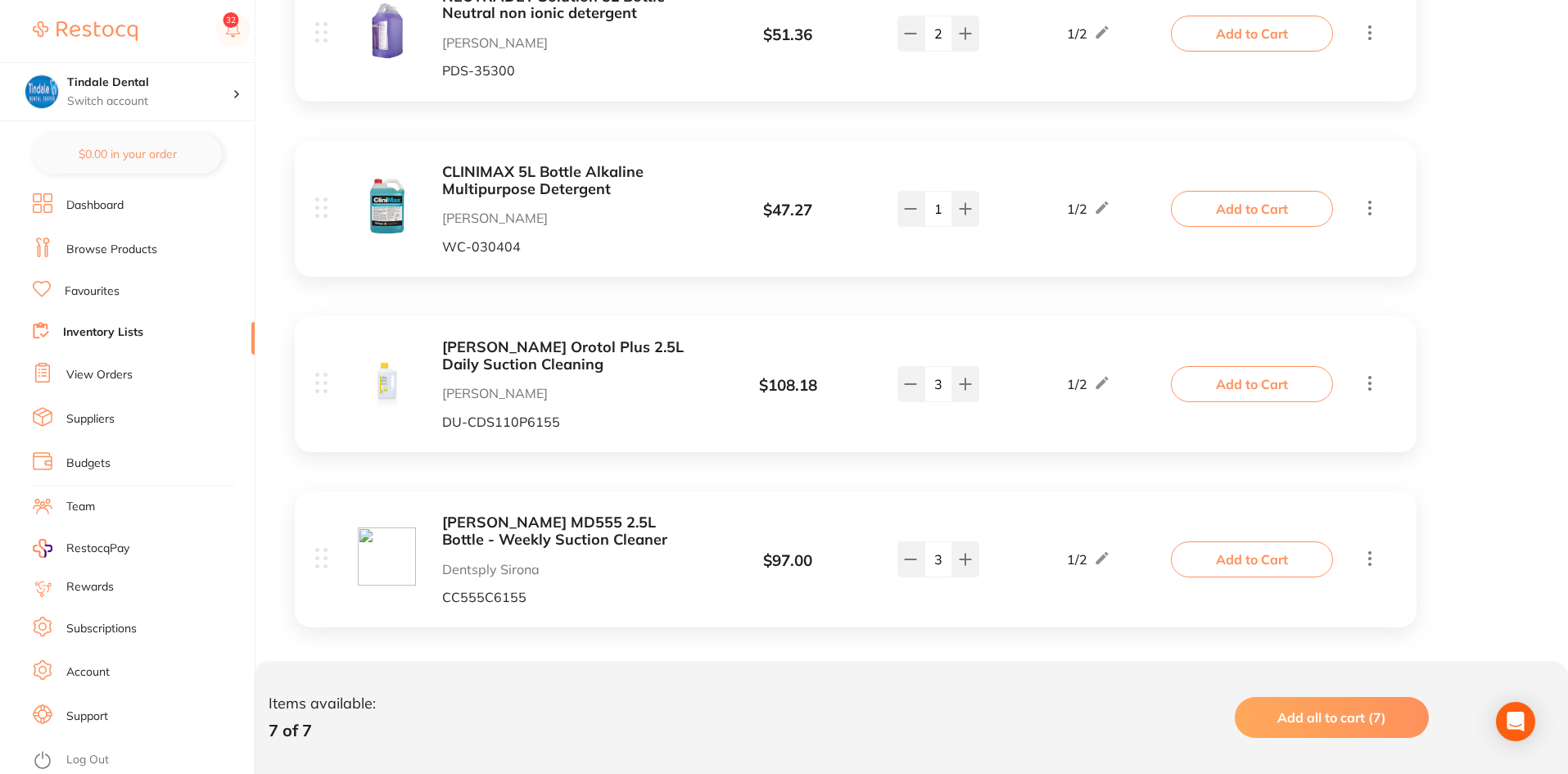
scroll to position [997, 0]
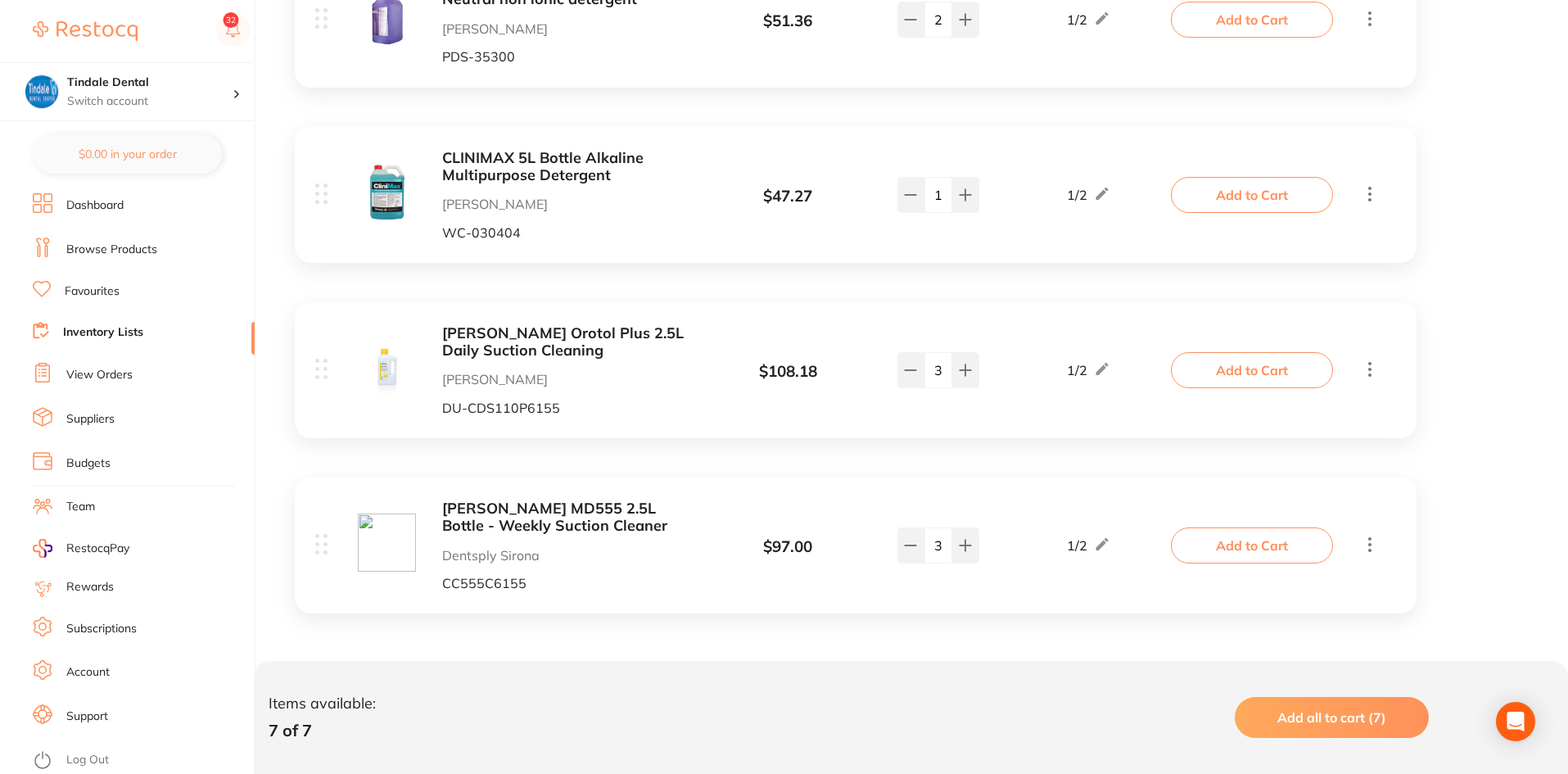
click at [518, 512] on b "Durr MD555 2.5L Bottle - Weekly Suction Cleaner" at bounding box center [572, 517] width 260 height 34
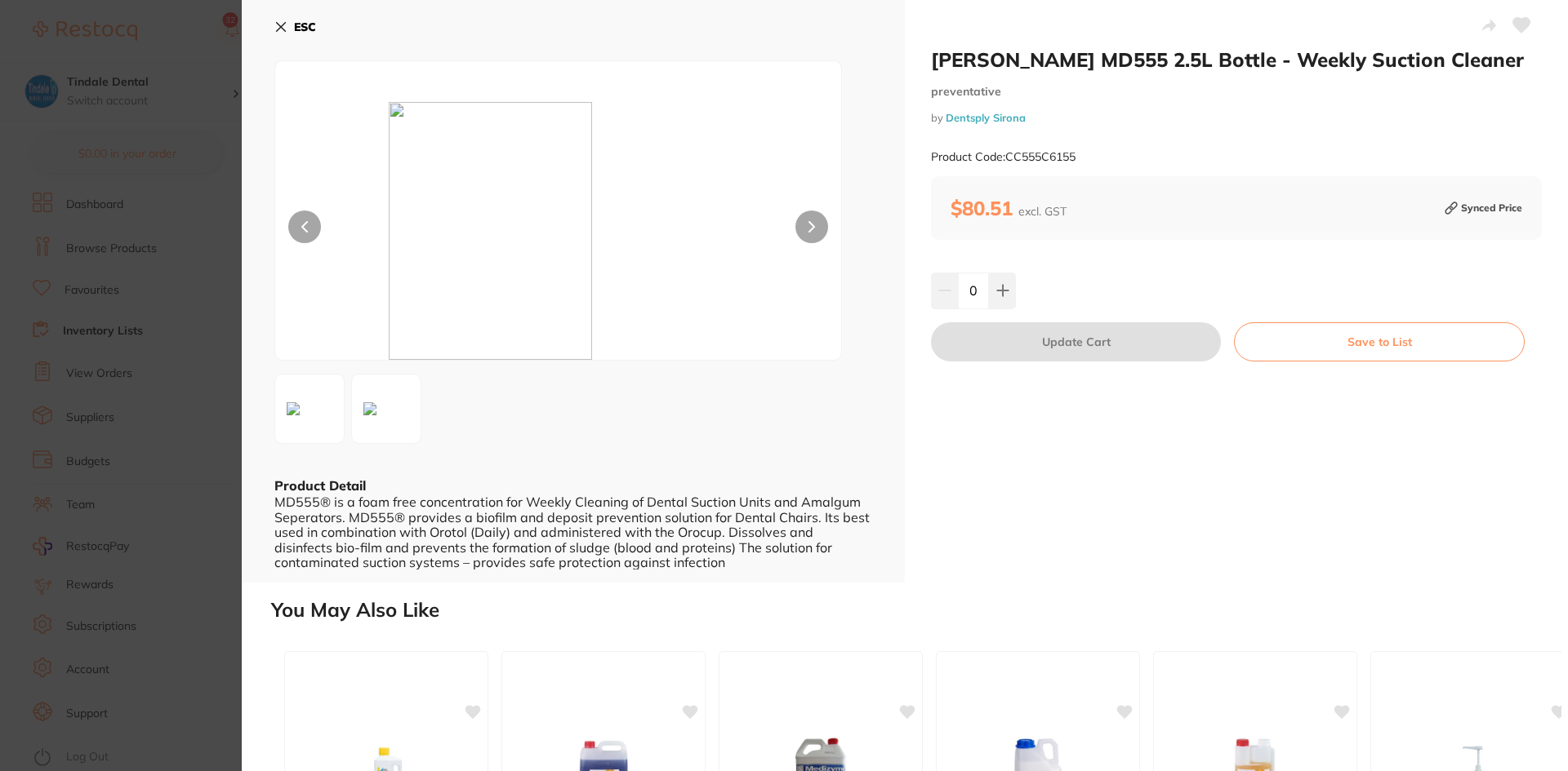
click at [295, 20] on b "ESC" at bounding box center [305, 27] width 22 height 15
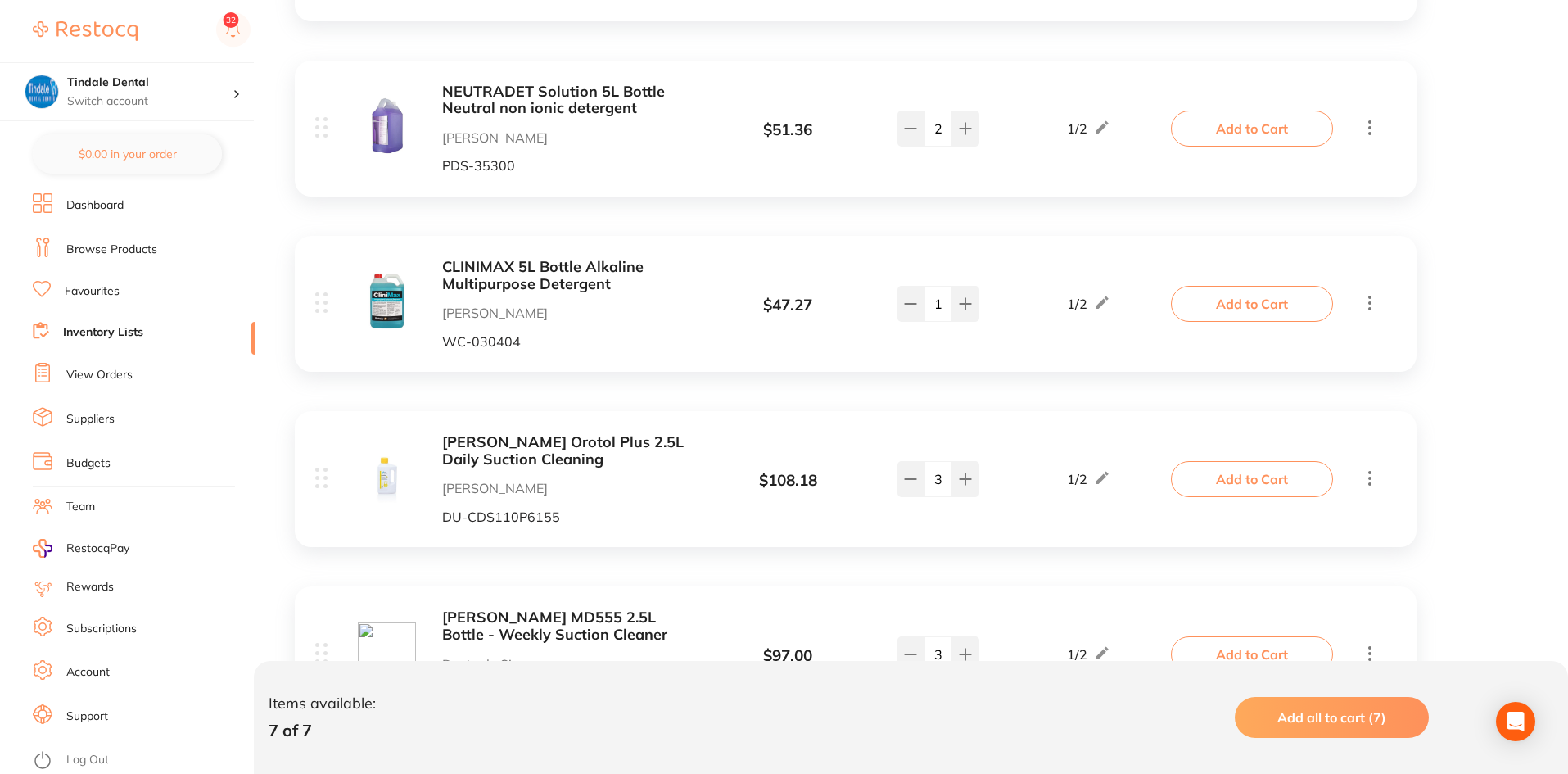
scroll to position [751, 0]
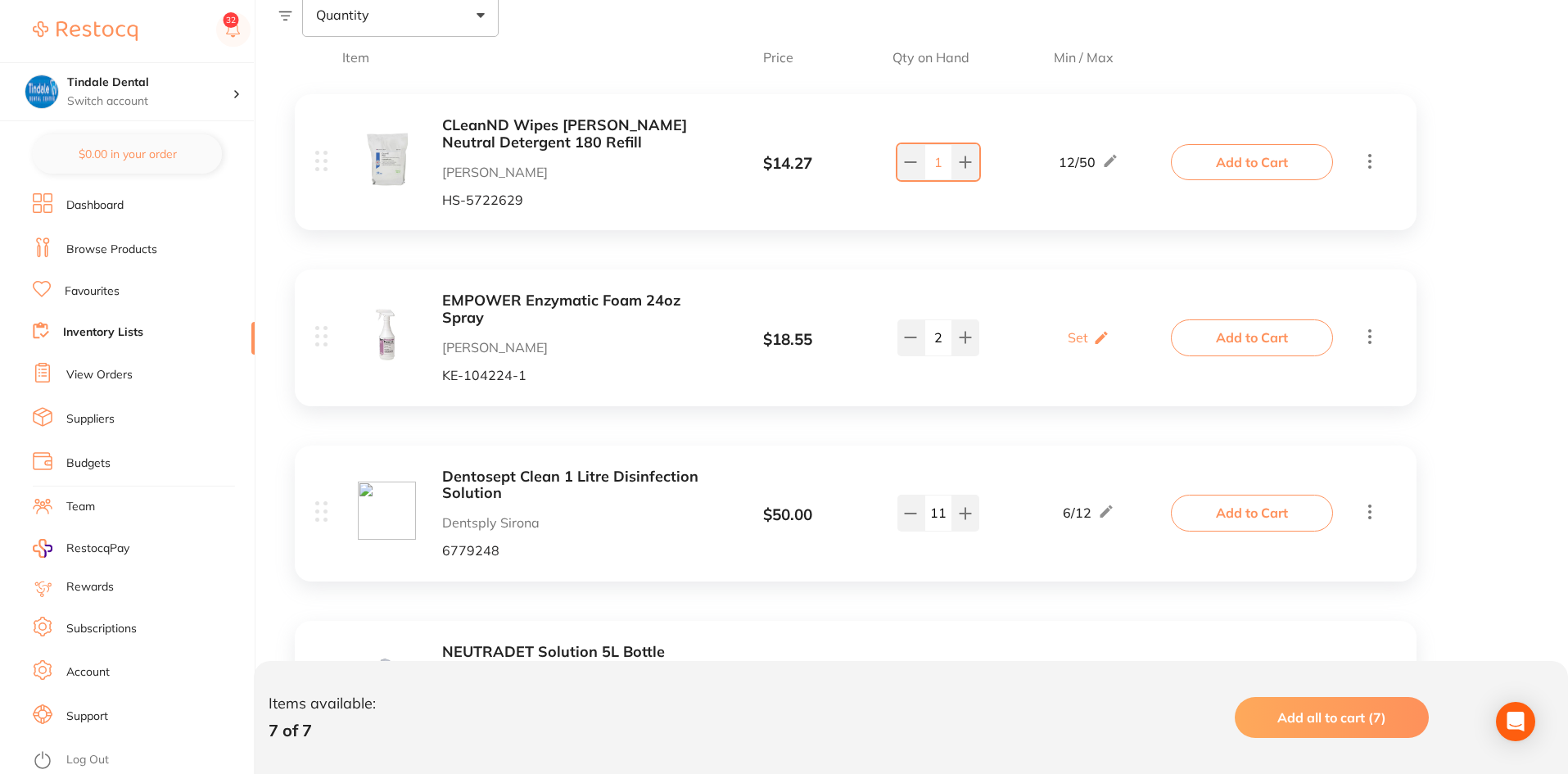
scroll to position [655, 0]
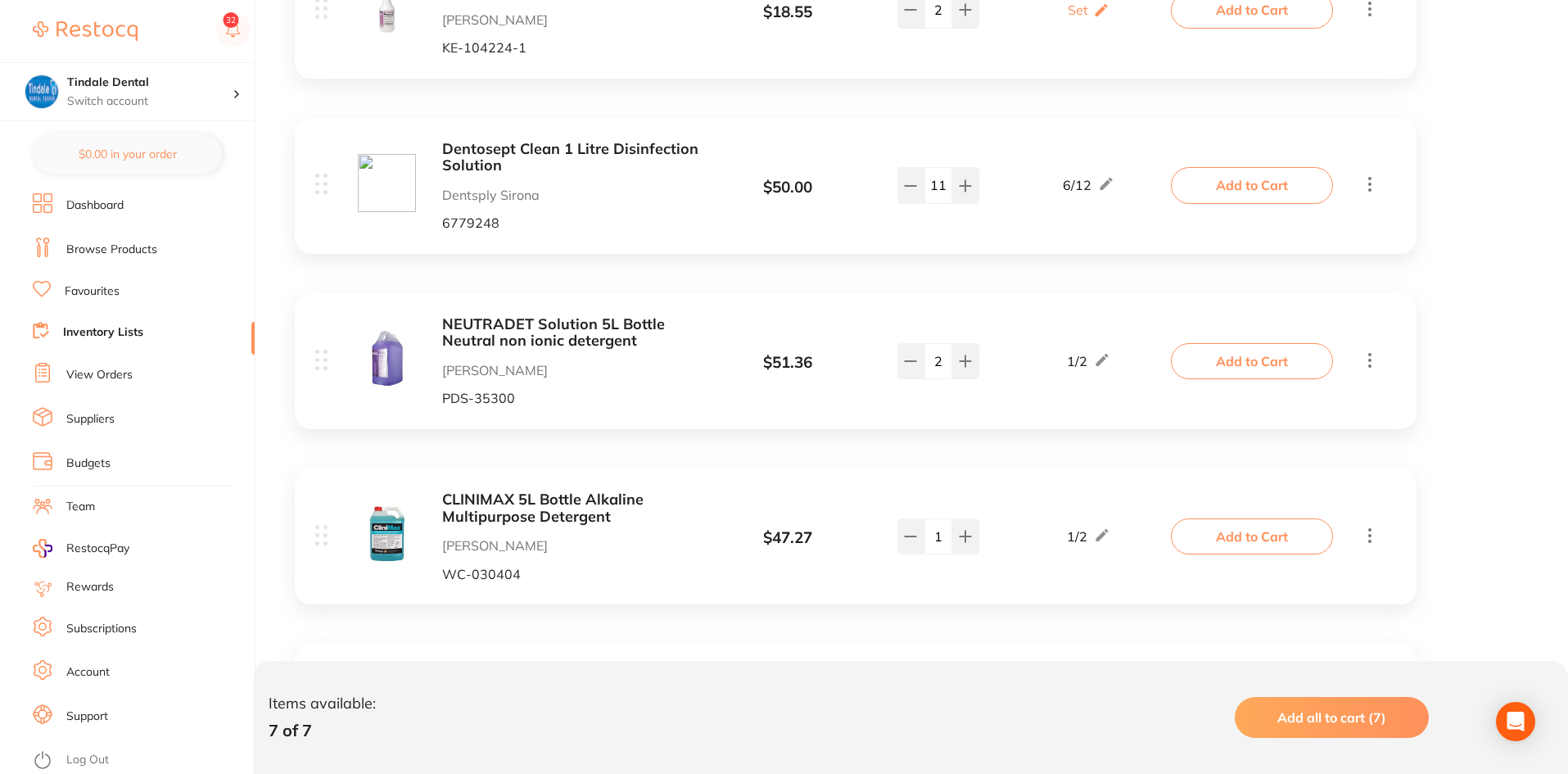
scroll to position [997, 0]
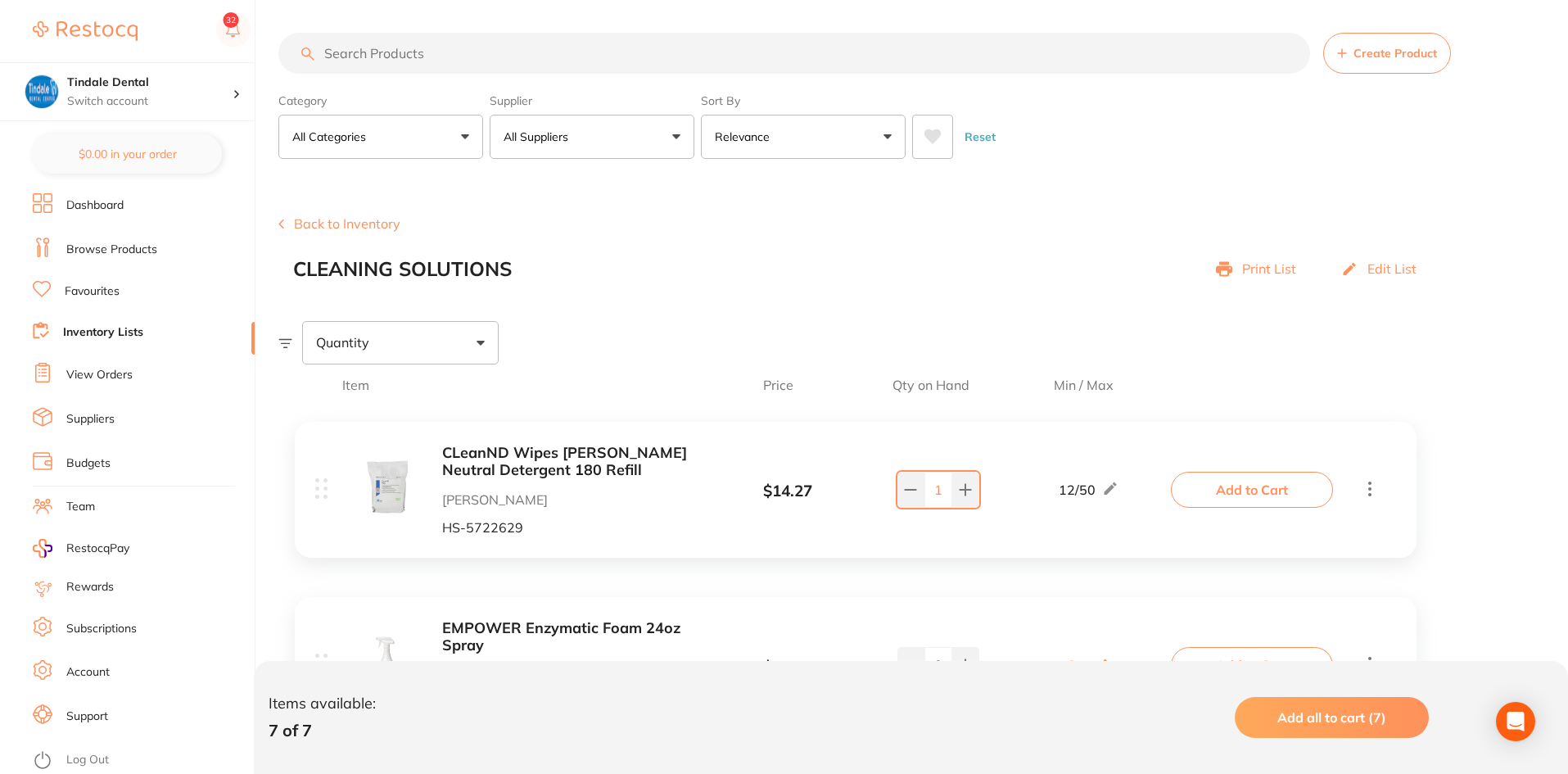
click at [347, 219] on button "Back to Inventory" at bounding box center [339, 224] width 122 height 15
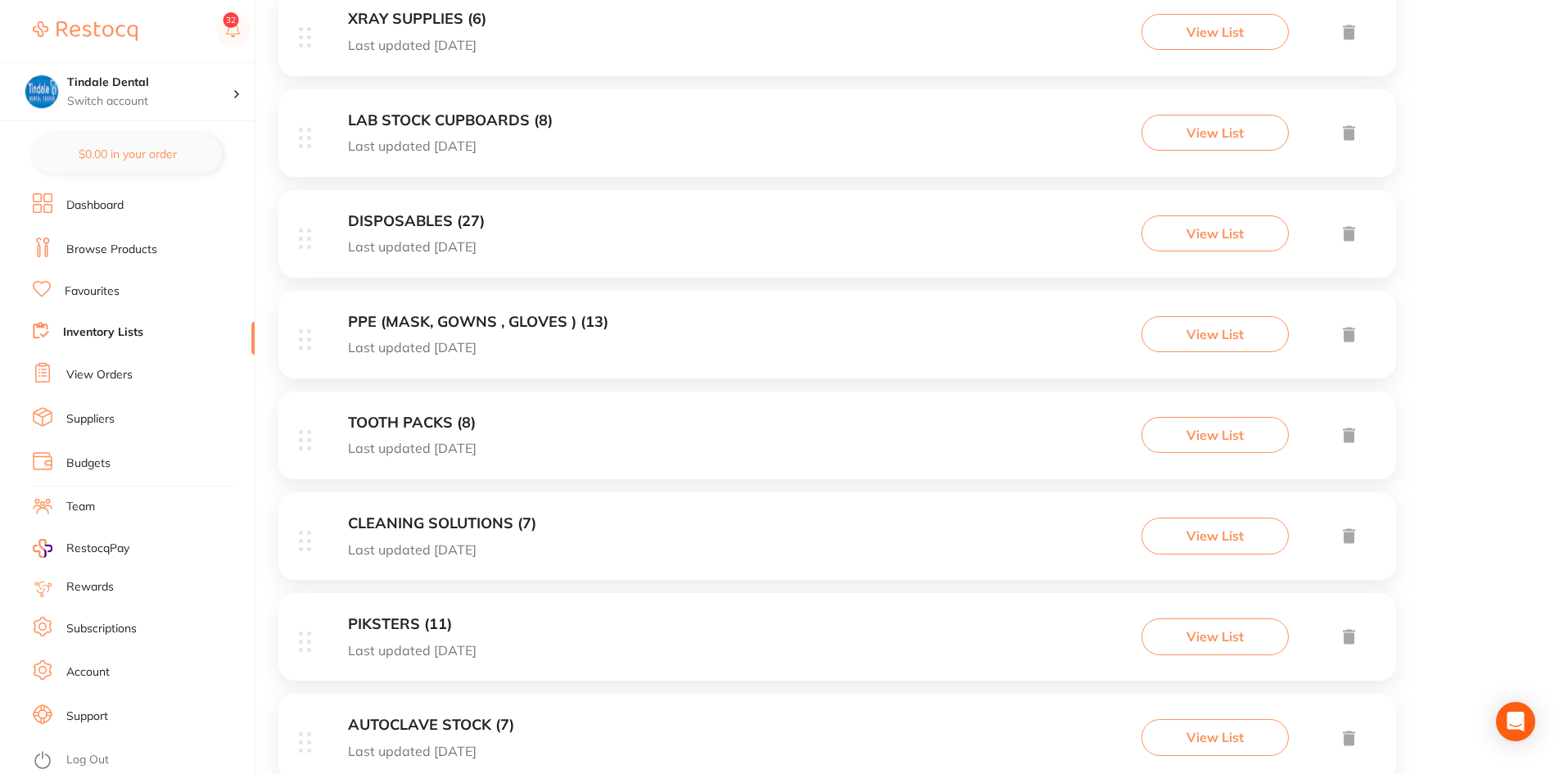
scroll to position [819, 0]
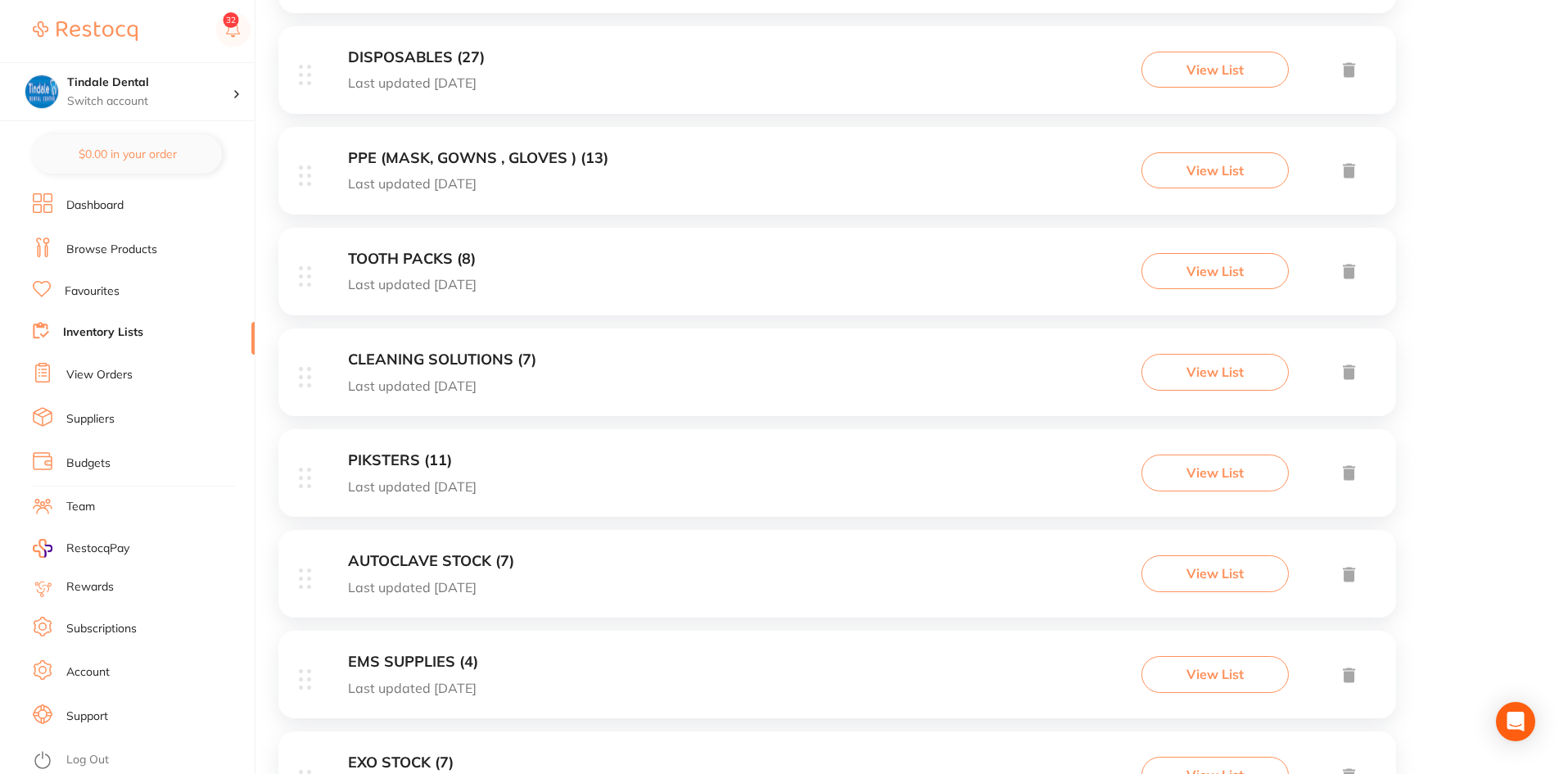
click at [465, 557] on h3 "AUTOCLAVE STOCK (7)" at bounding box center [431, 562] width 166 height 17
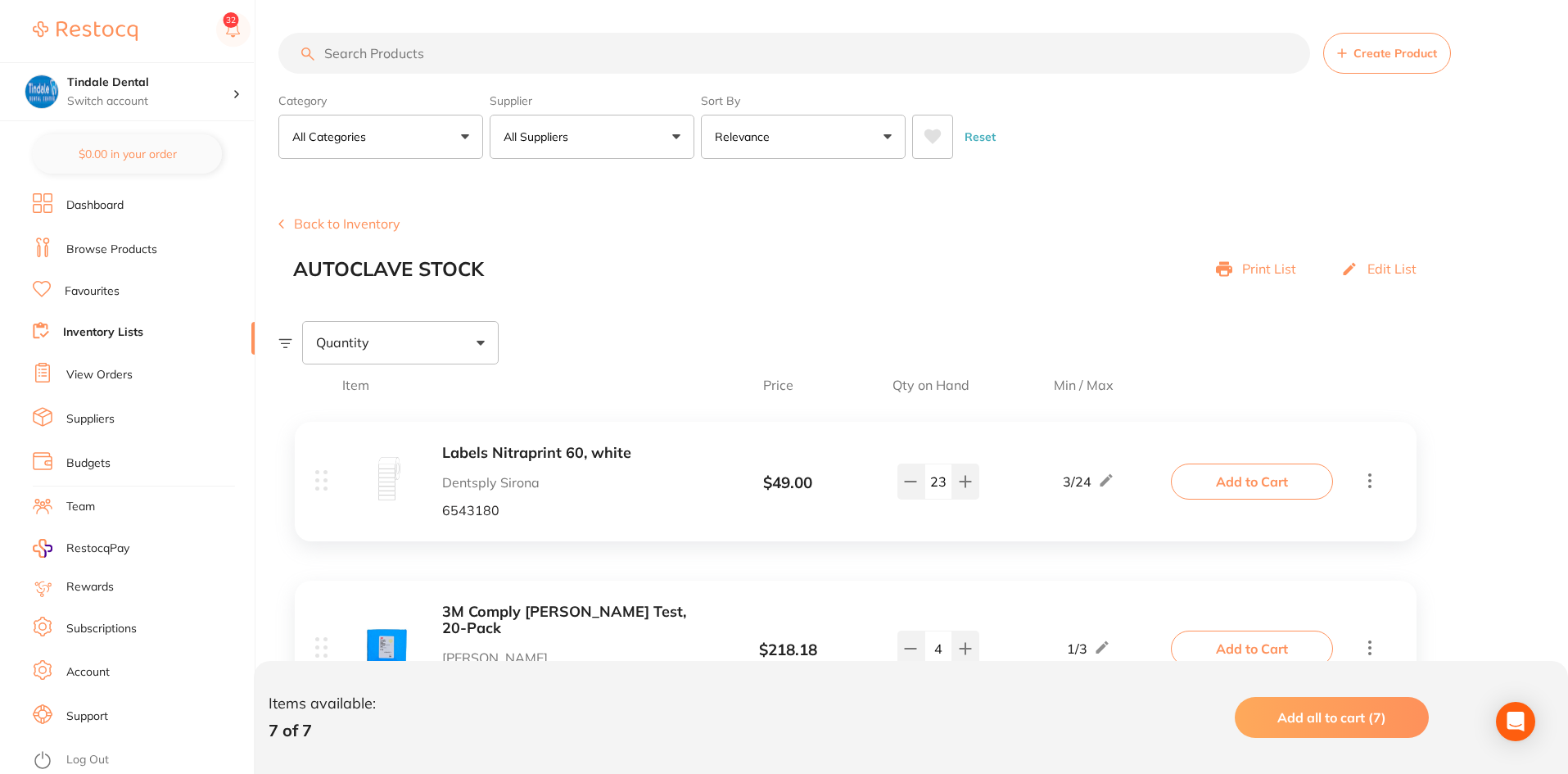
scroll to position [82, 0]
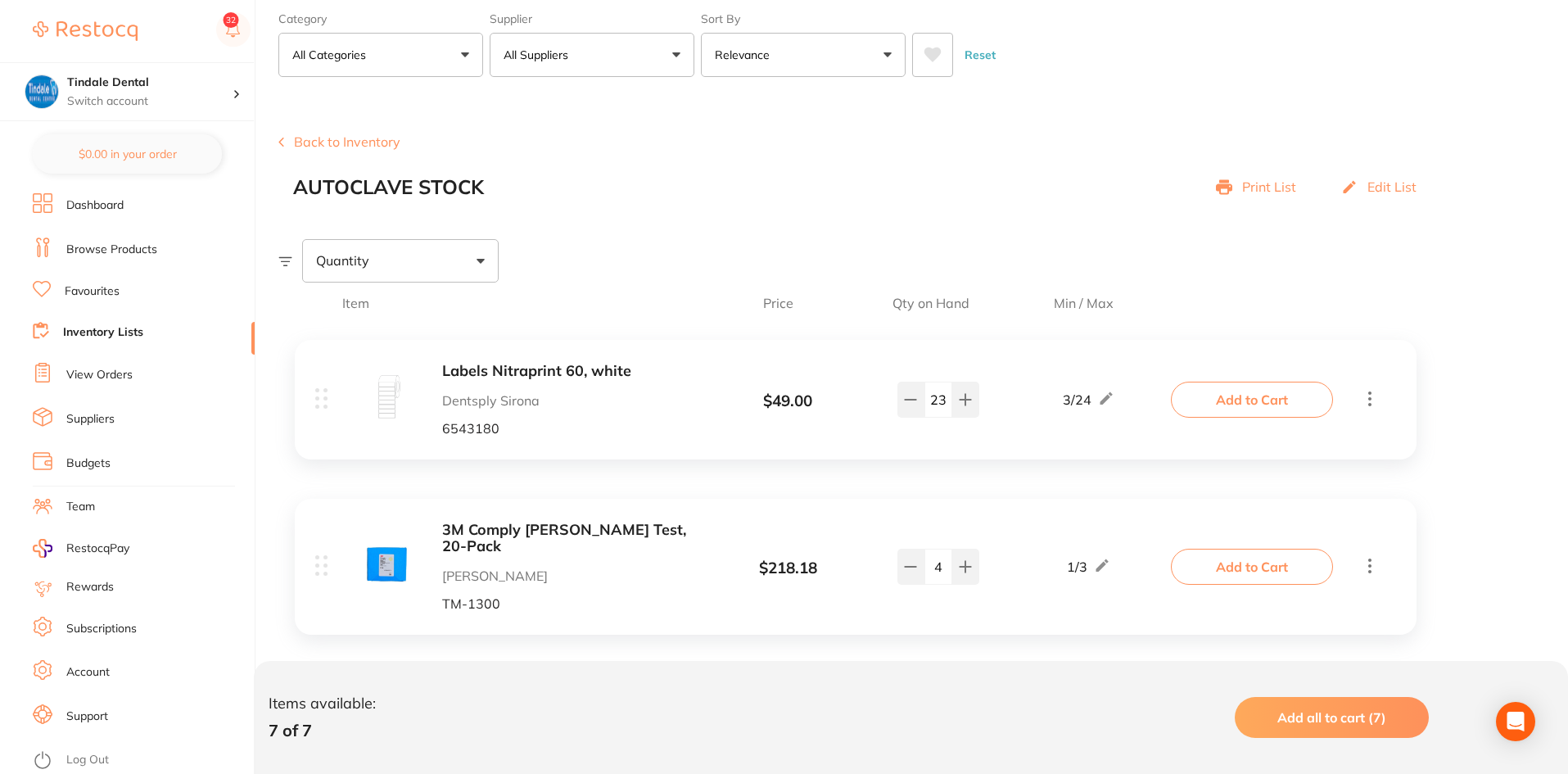
click at [526, 374] on b "Labels Nitraprint 60, white" at bounding box center [572, 372] width 260 height 17
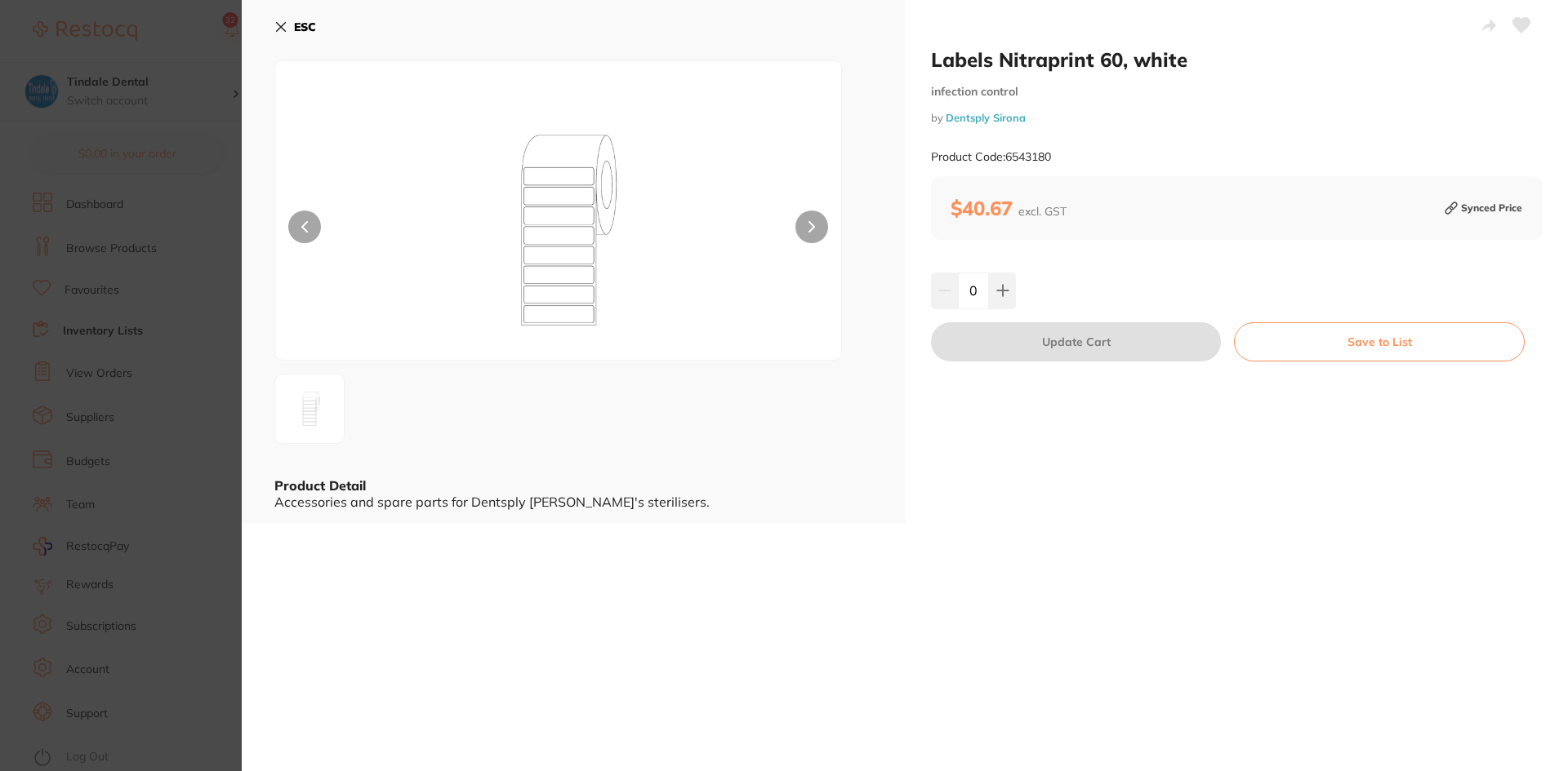
click at [277, 31] on icon at bounding box center [281, 27] width 9 height 9
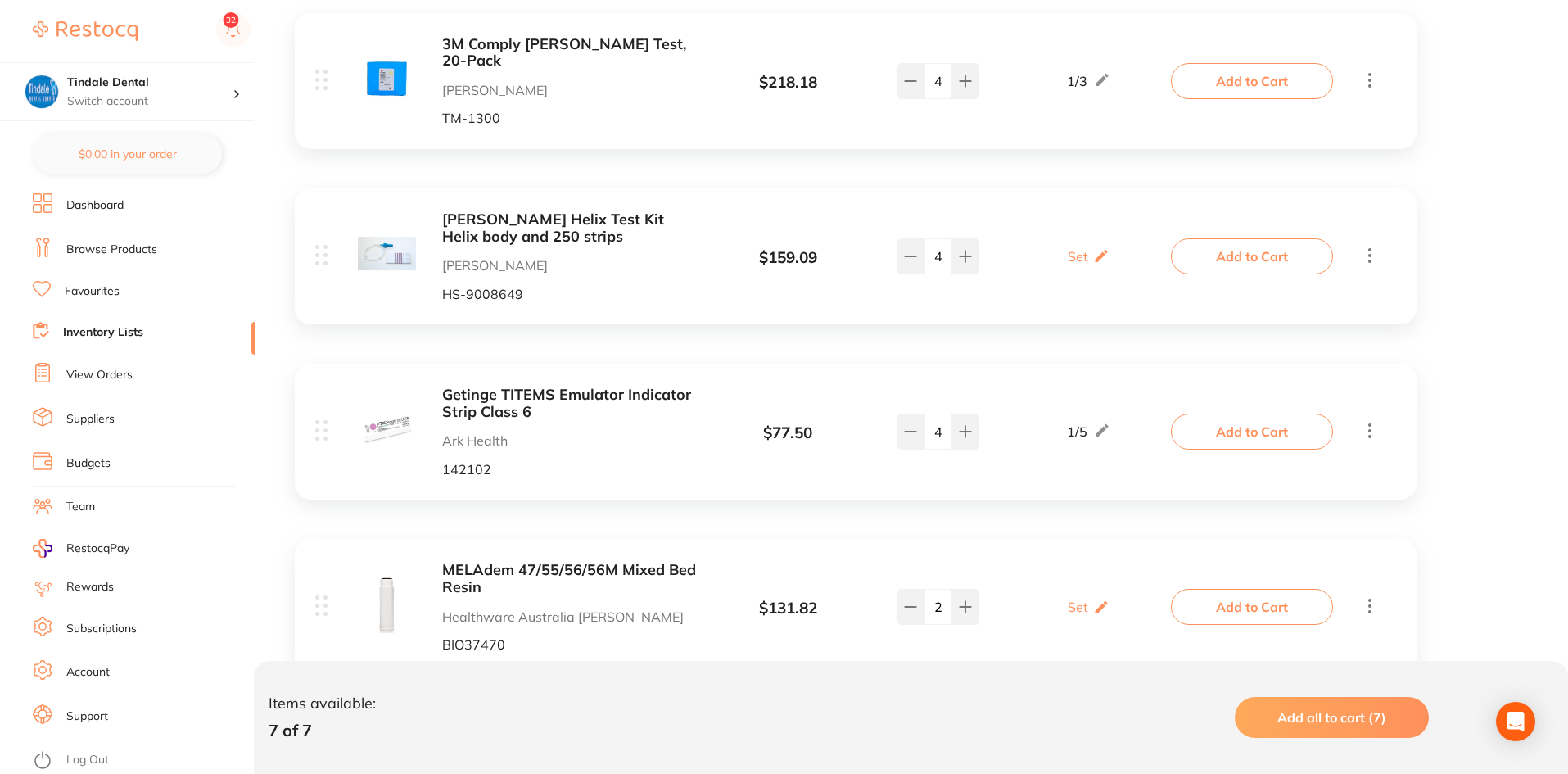
scroll to position [655, 0]
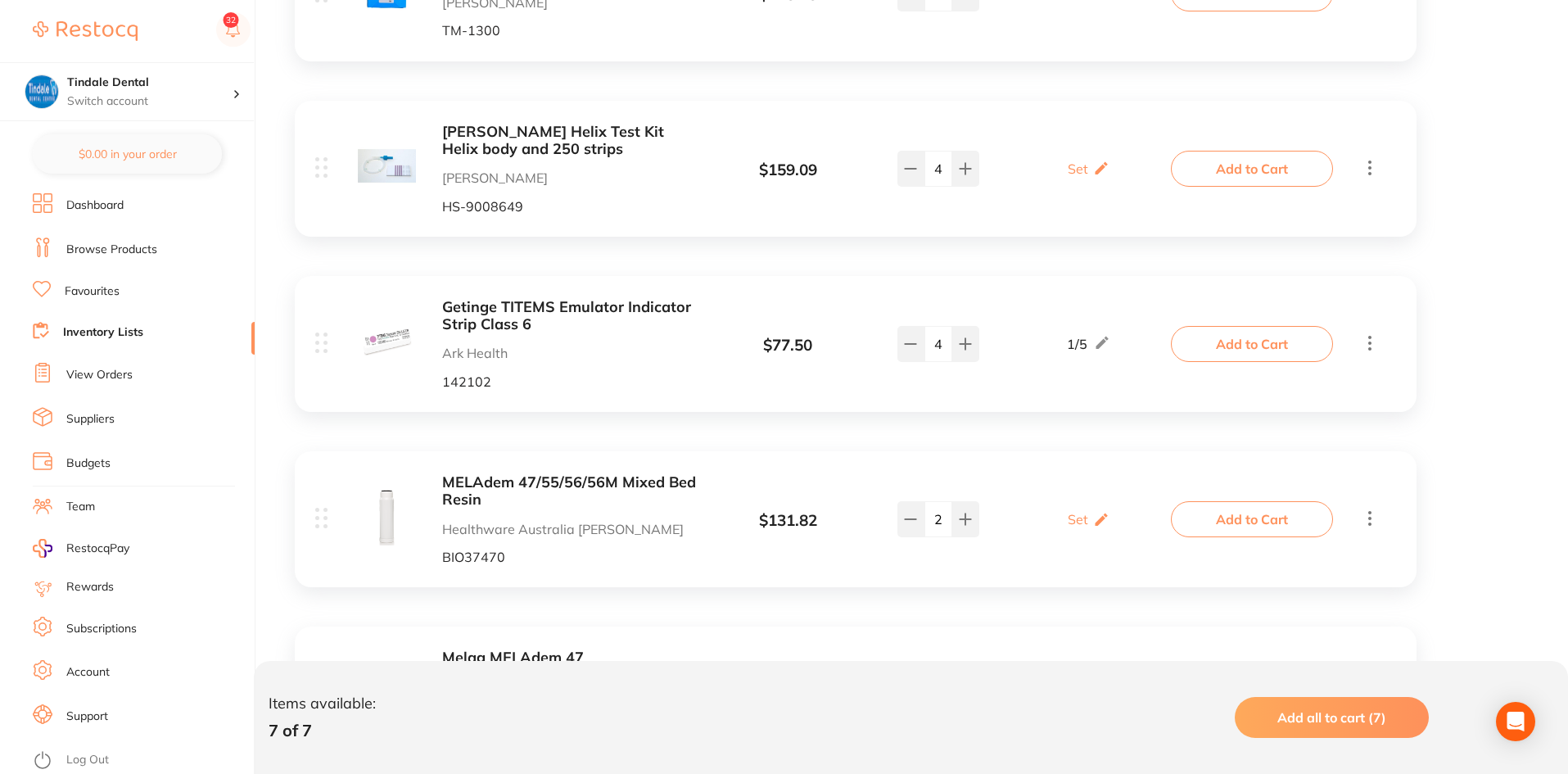
click at [503, 315] on b "Getinge TITEMS Emulator Indicator Strip Class 6" at bounding box center [572, 315] width 260 height 34
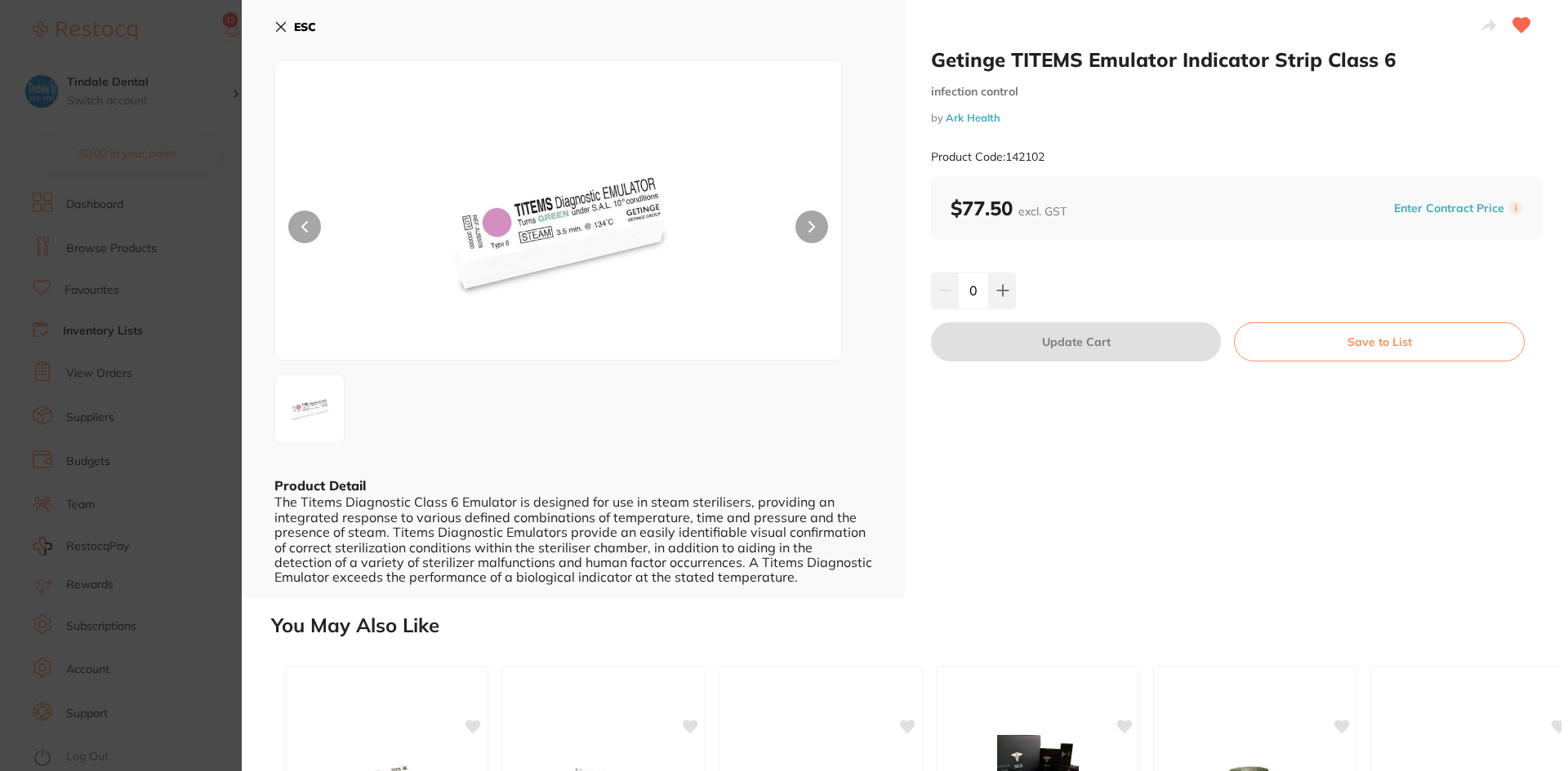
click at [802, 226] on button at bounding box center [812, 227] width 33 height 33
click at [305, 221] on icon at bounding box center [305, 226] width 7 height 11
click at [824, 231] on button at bounding box center [812, 227] width 33 height 33
click at [809, 226] on icon at bounding box center [812, 226] width 7 height 11
click at [278, 26] on icon at bounding box center [281, 27] width 13 height 13
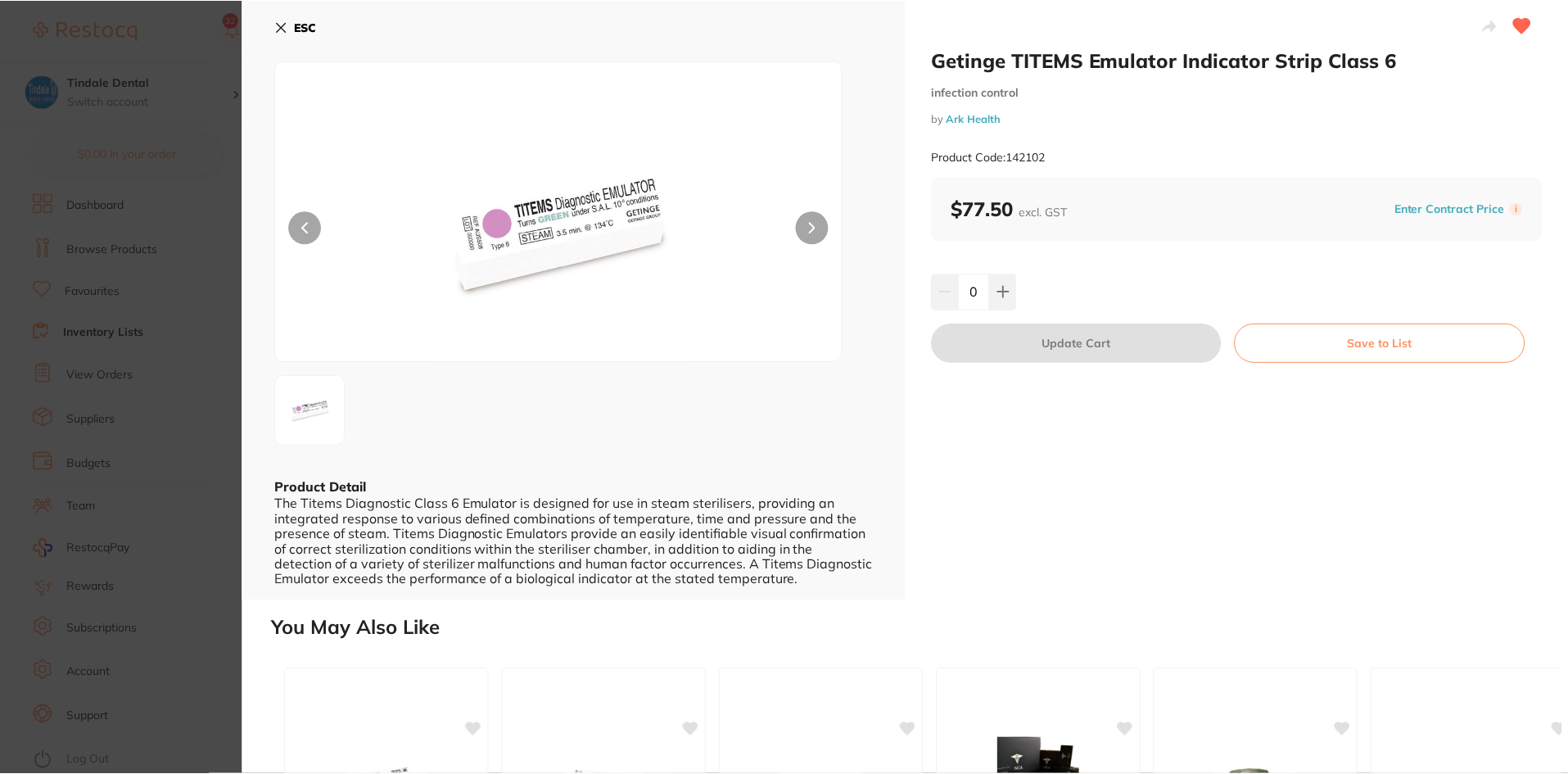
scroll to position [655, 0]
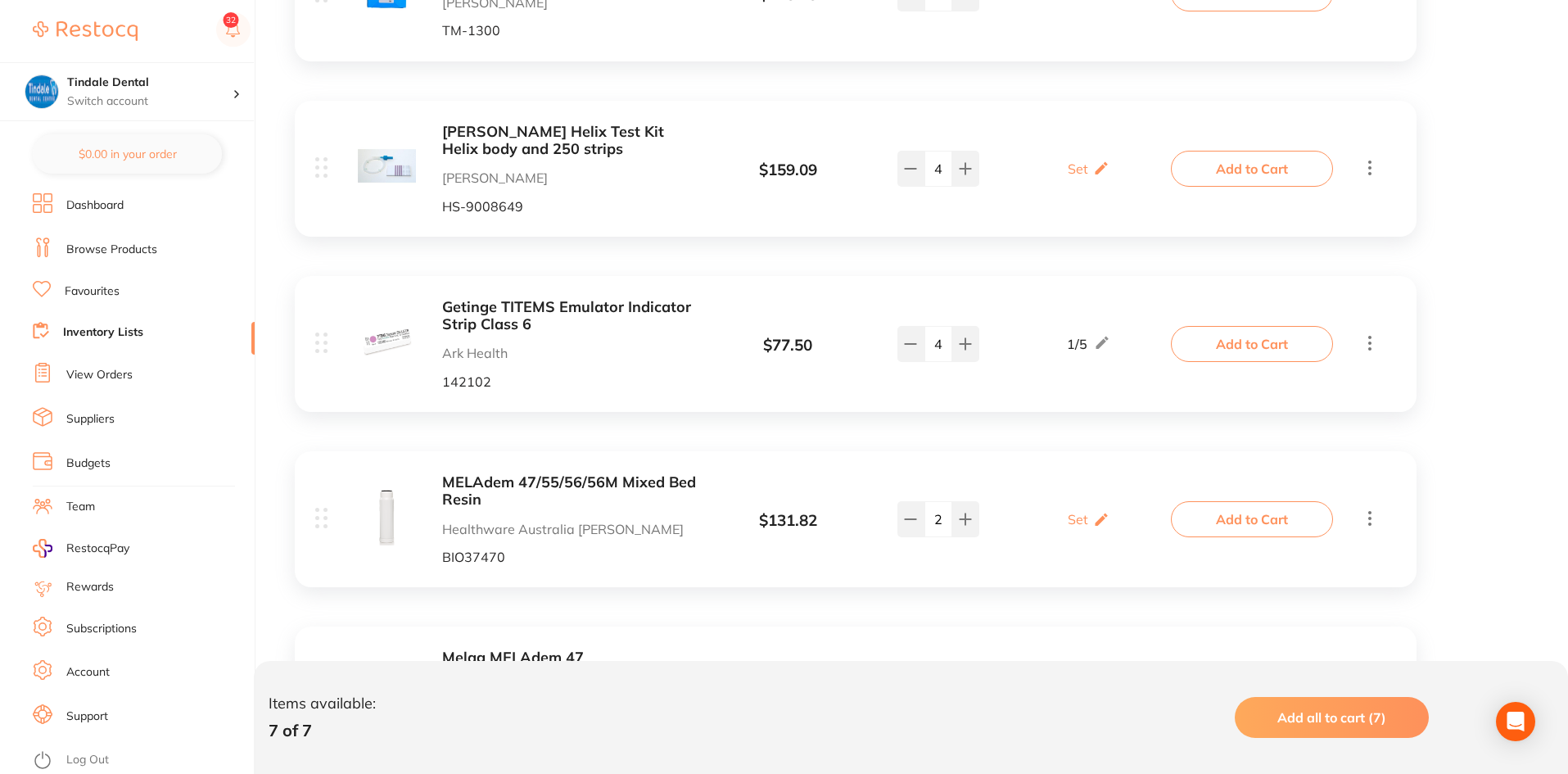
click at [579, 303] on b "Getinge TITEMS Emulator Indicator Strip Class 6" at bounding box center [572, 315] width 260 height 34
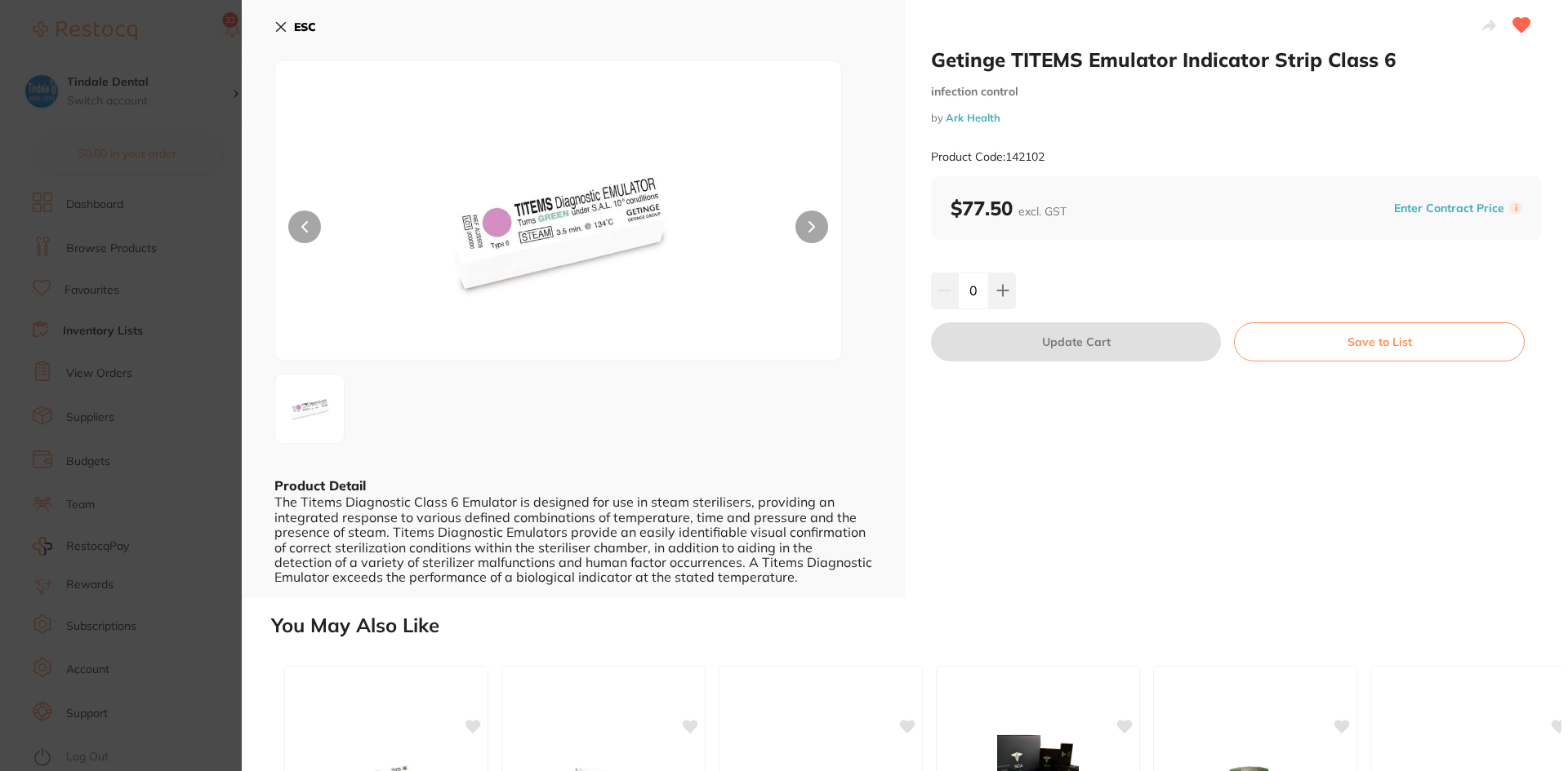
click at [281, 29] on icon at bounding box center [281, 27] width 13 height 13
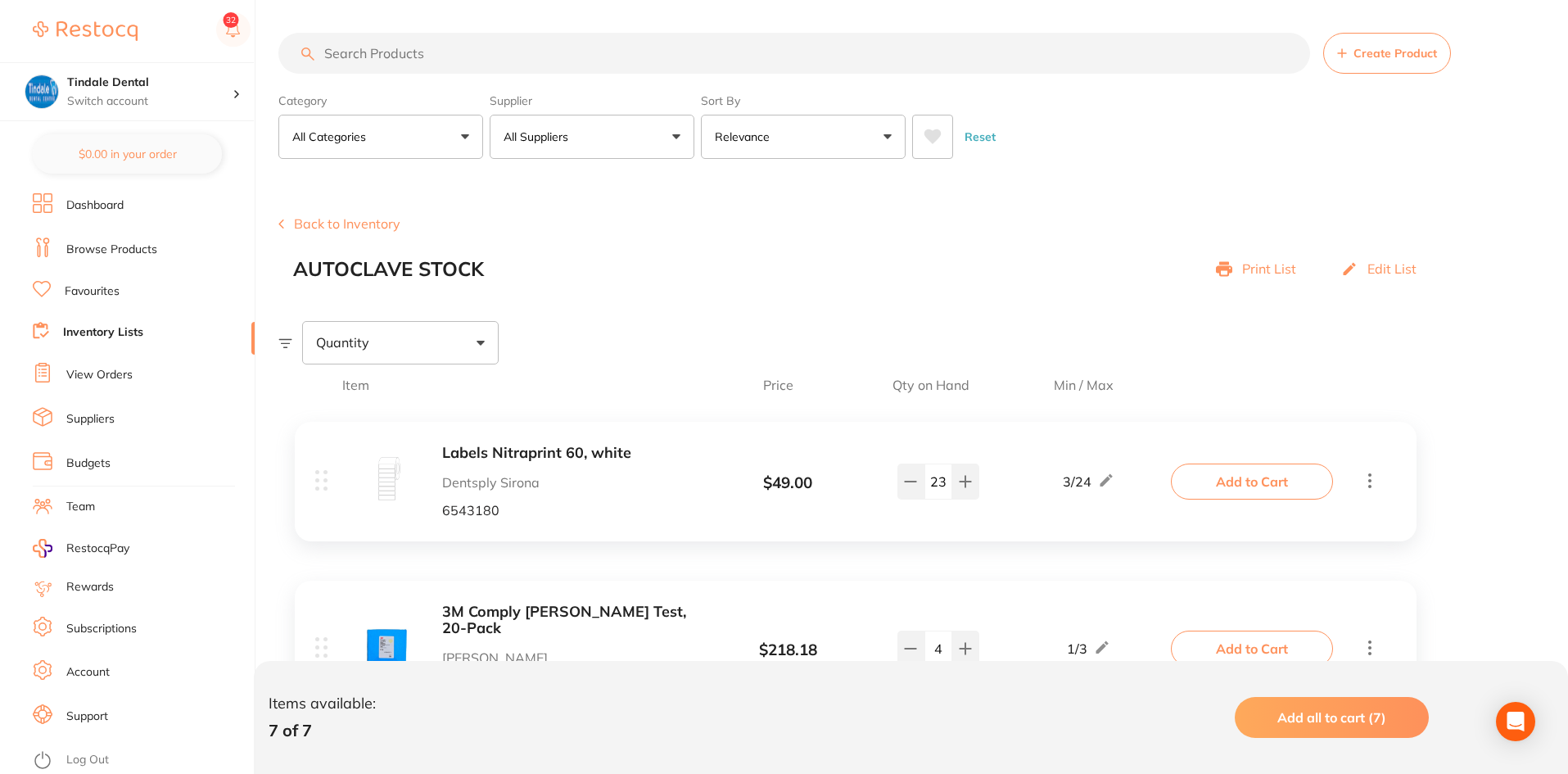
click at [315, 220] on button "Back to Inventory" at bounding box center [339, 224] width 122 height 15
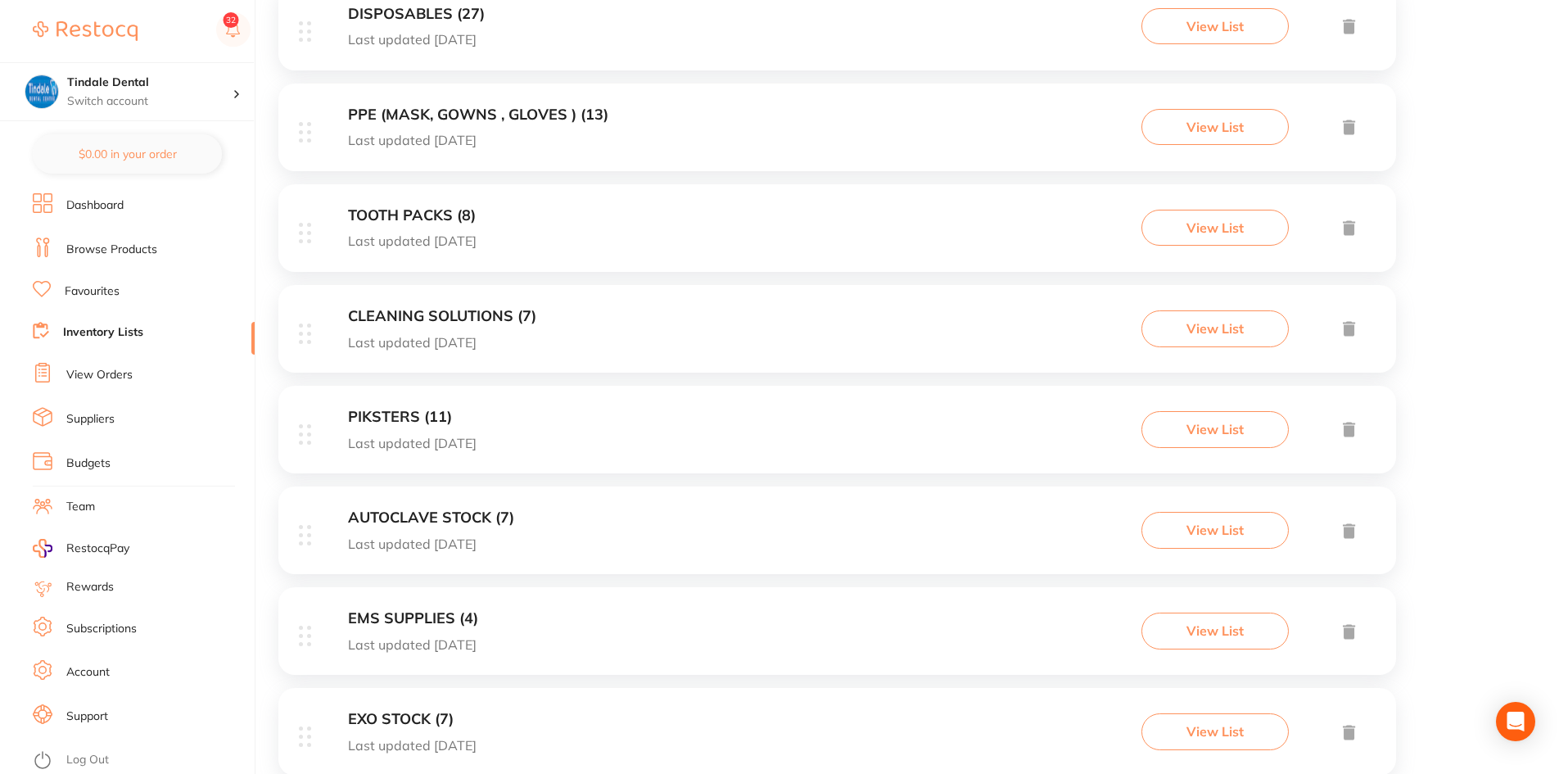
scroll to position [901, 0]
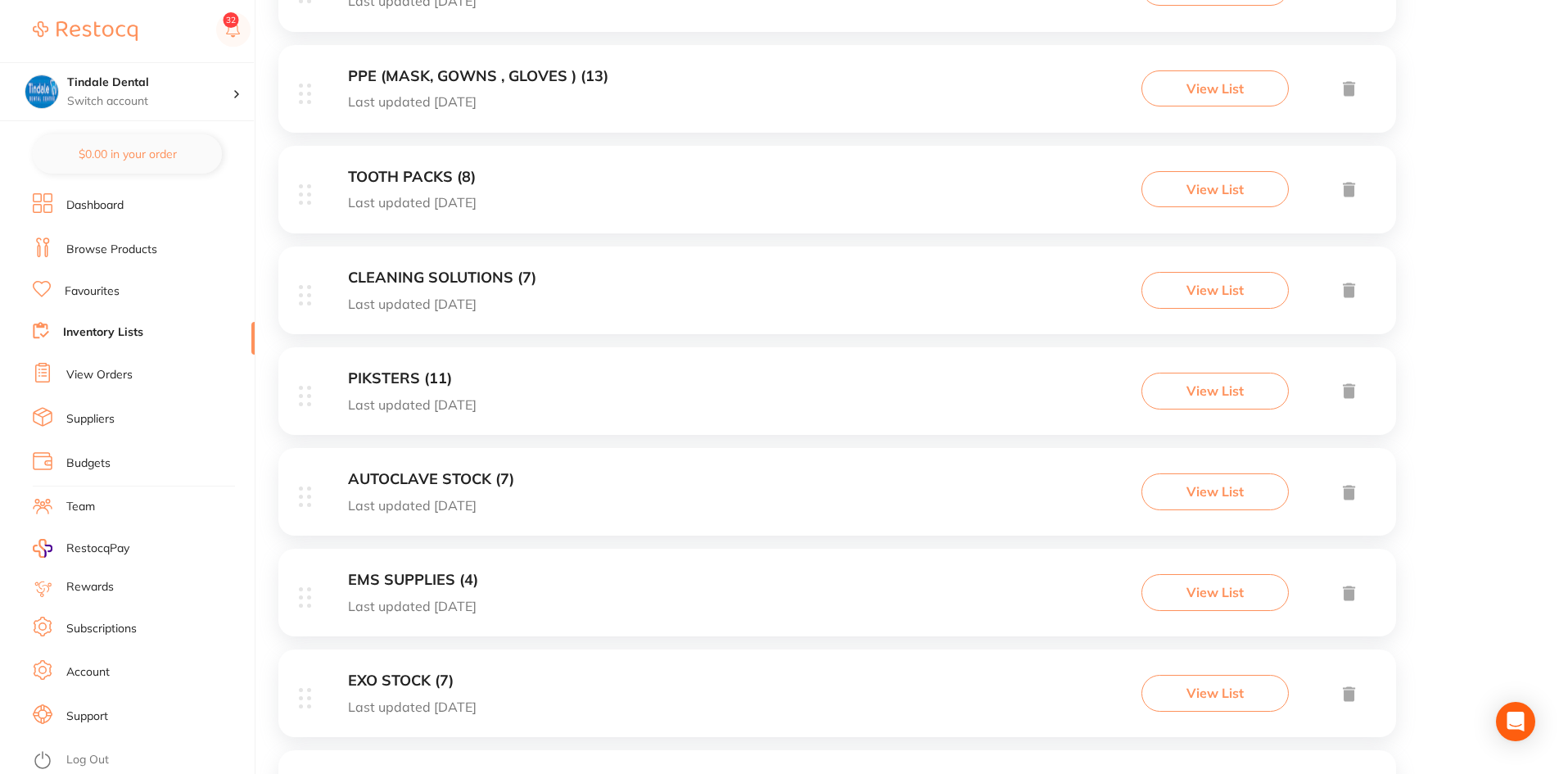
click at [422, 576] on h3 "EMS SUPPLIES (4)" at bounding box center [413, 581] width 130 height 17
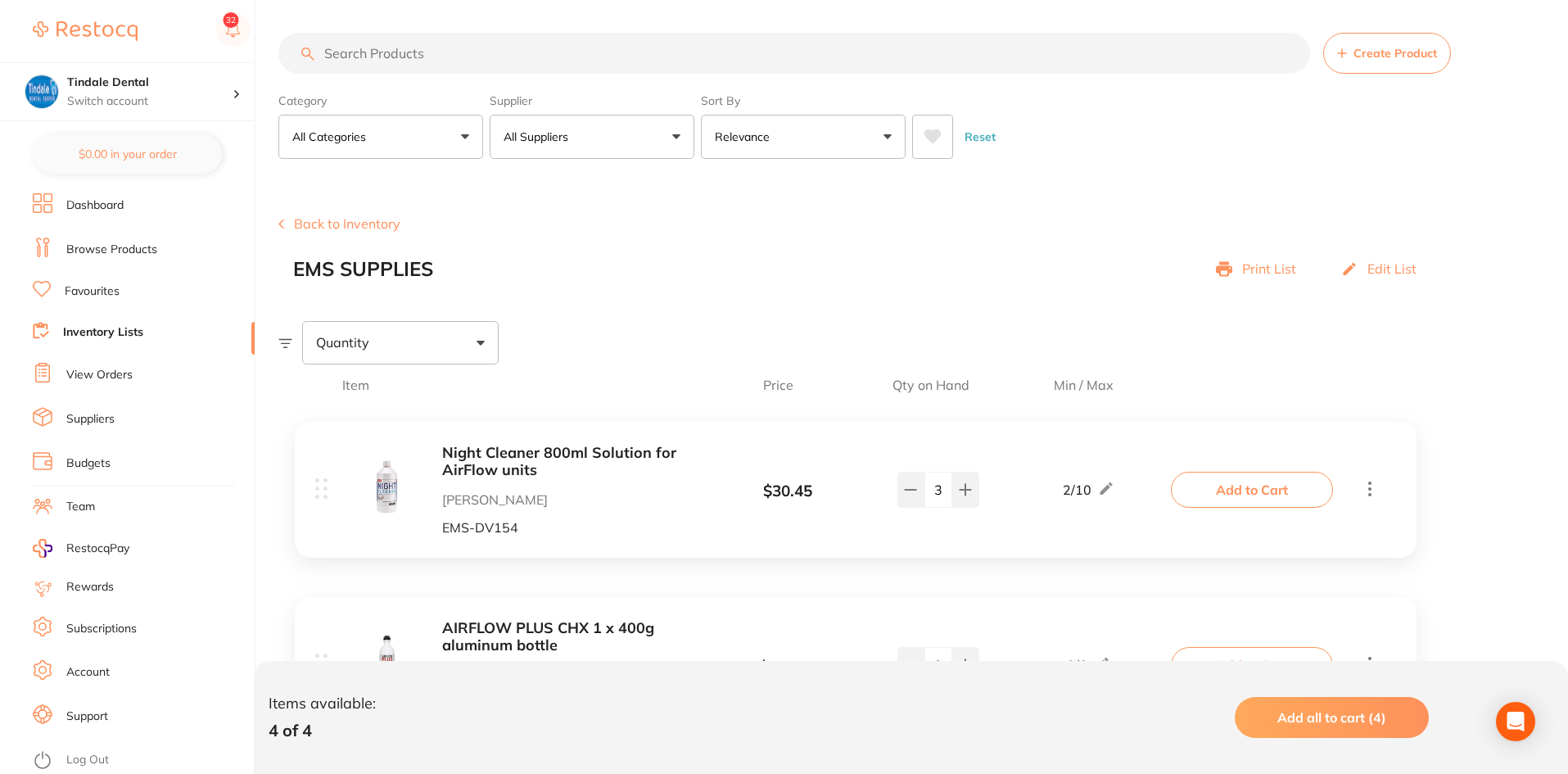
click at [326, 224] on button "Back to Inventory" at bounding box center [339, 224] width 122 height 15
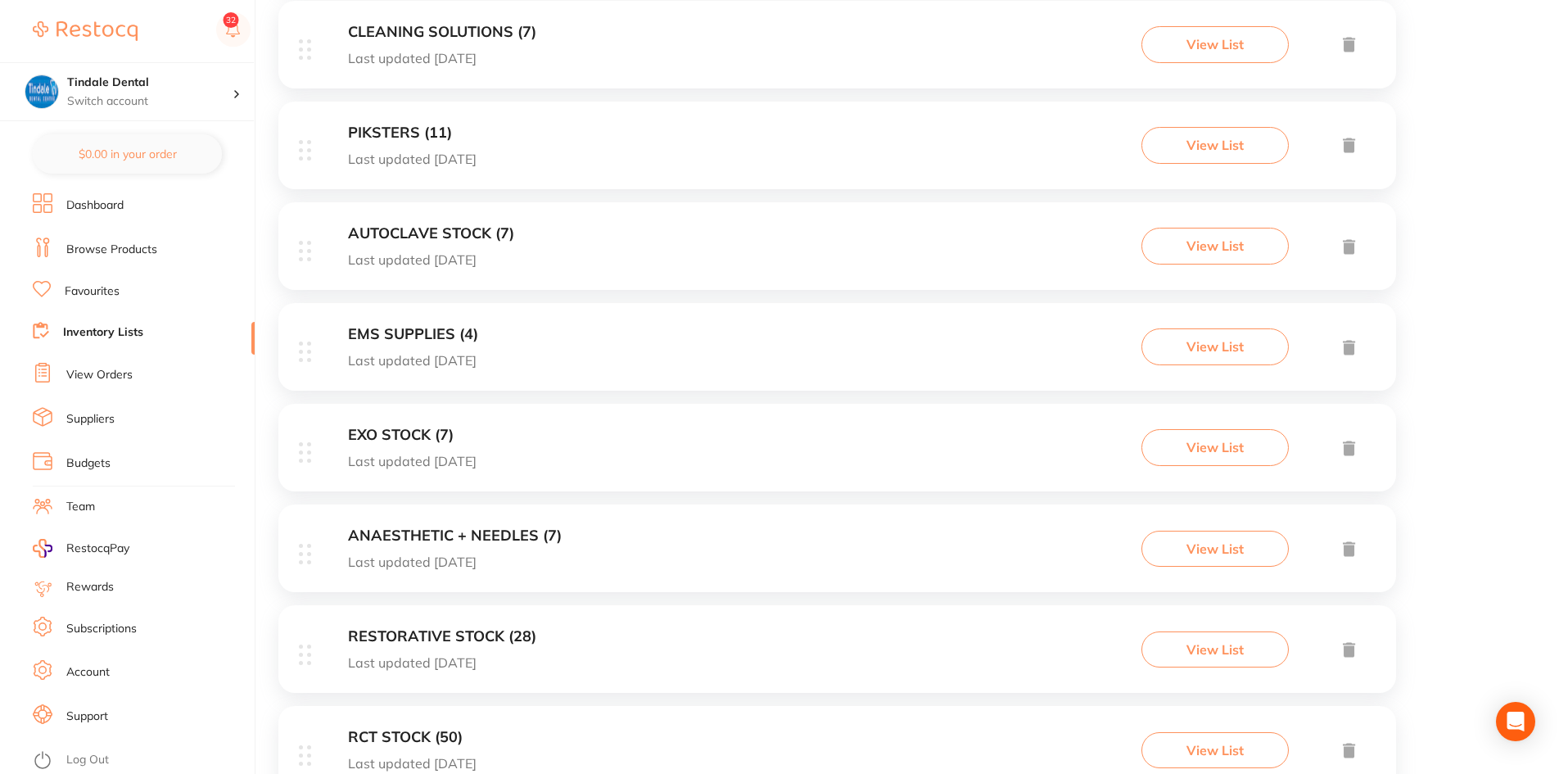
scroll to position [1213, 0]
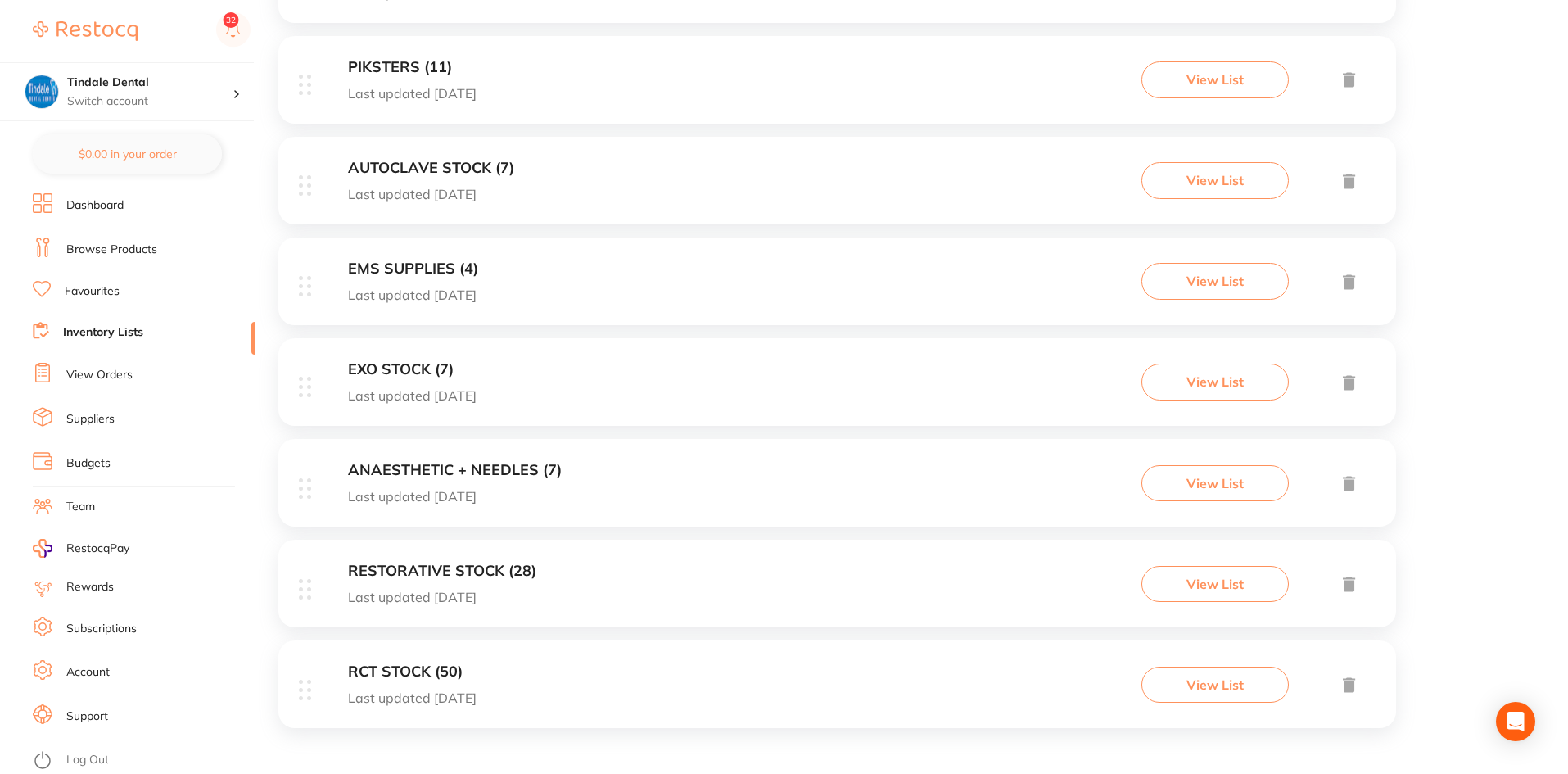
click at [382, 370] on h3 "EXO STOCK (7)" at bounding box center [412, 370] width 128 height 17
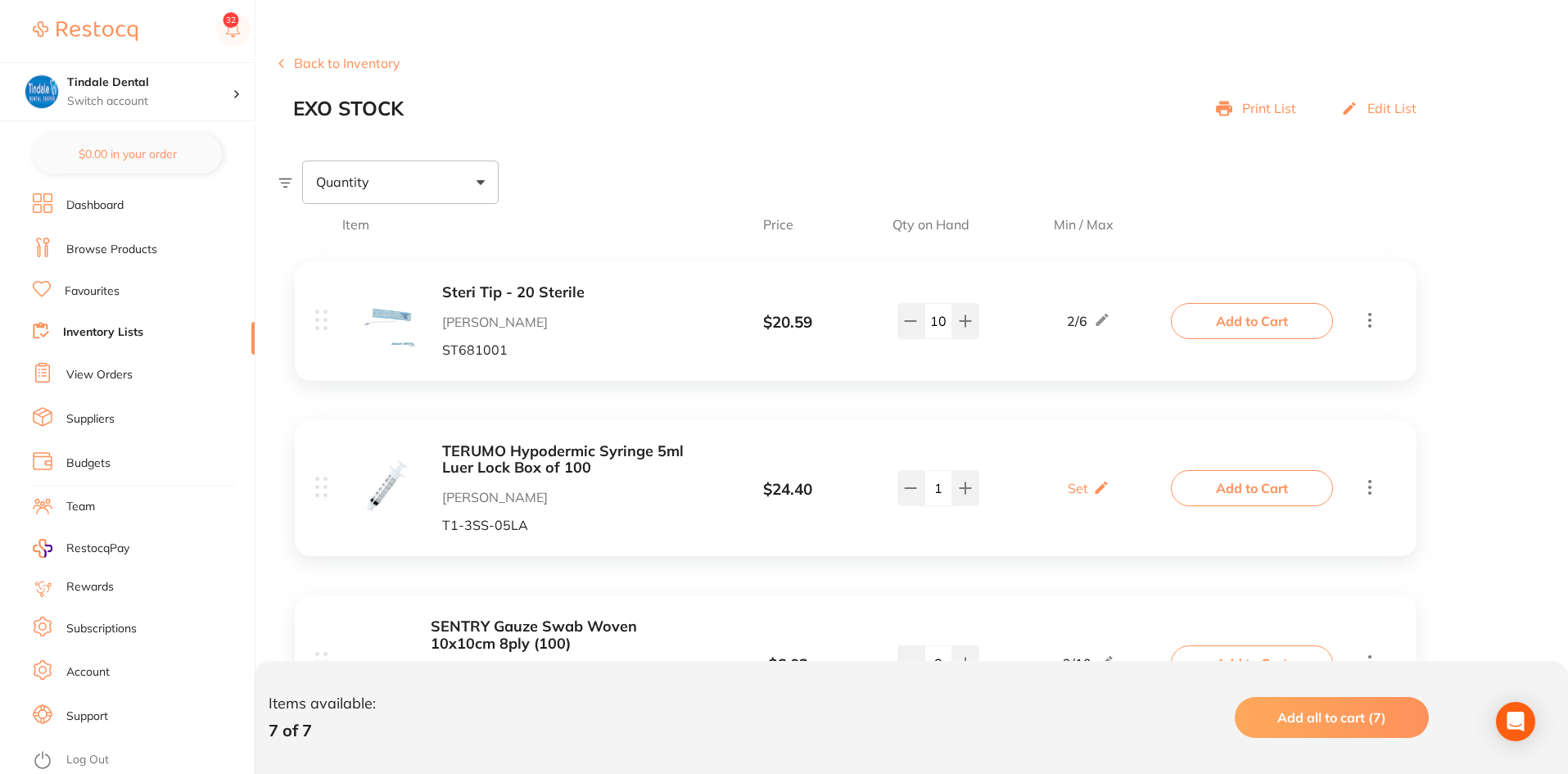
scroll to position [164, 0]
click at [468, 283] on b "Steri Tip - 20 Sterile" at bounding box center [572, 289] width 260 height 17
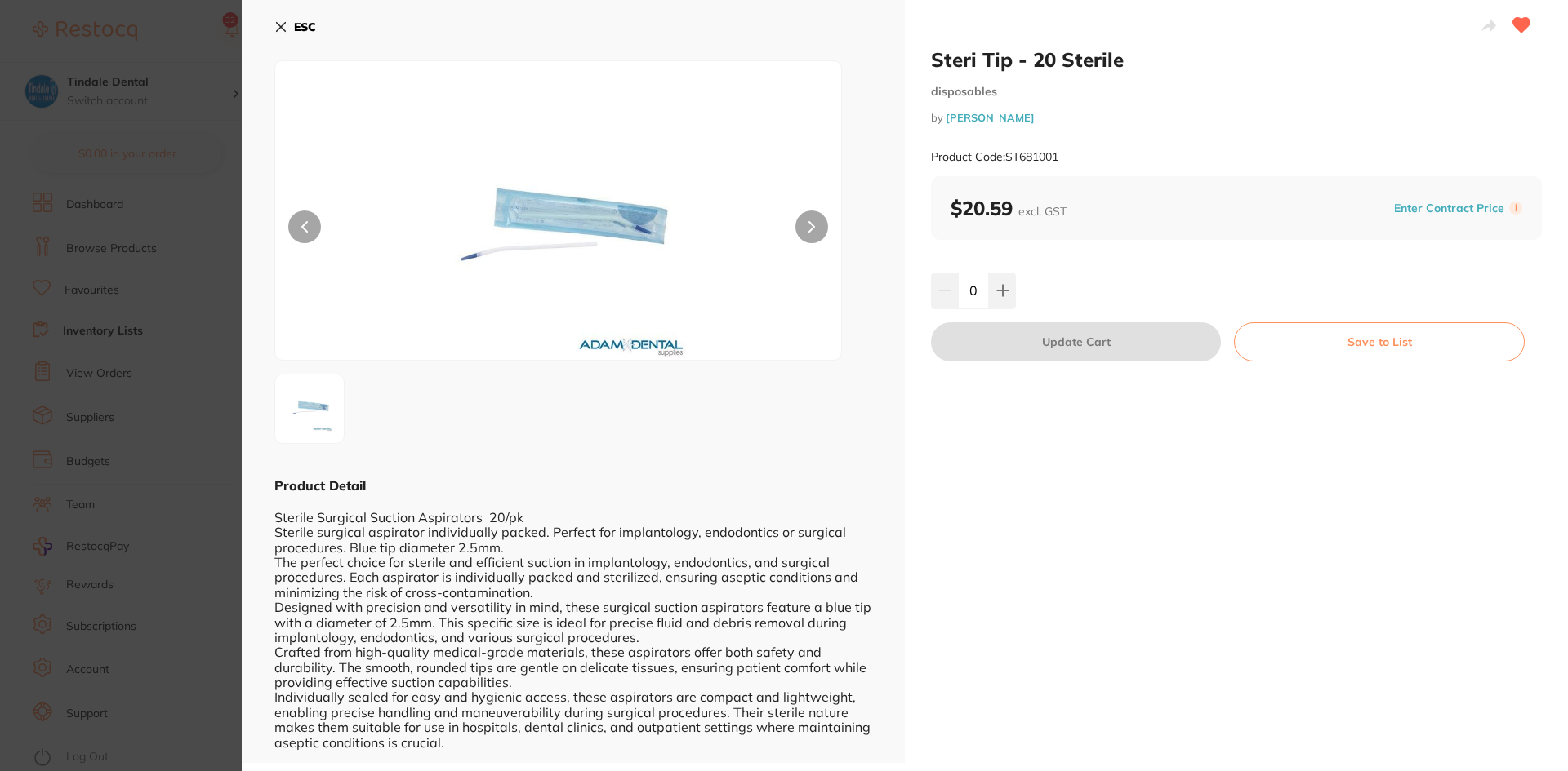
click at [278, 21] on icon at bounding box center [281, 27] width 13 height 13
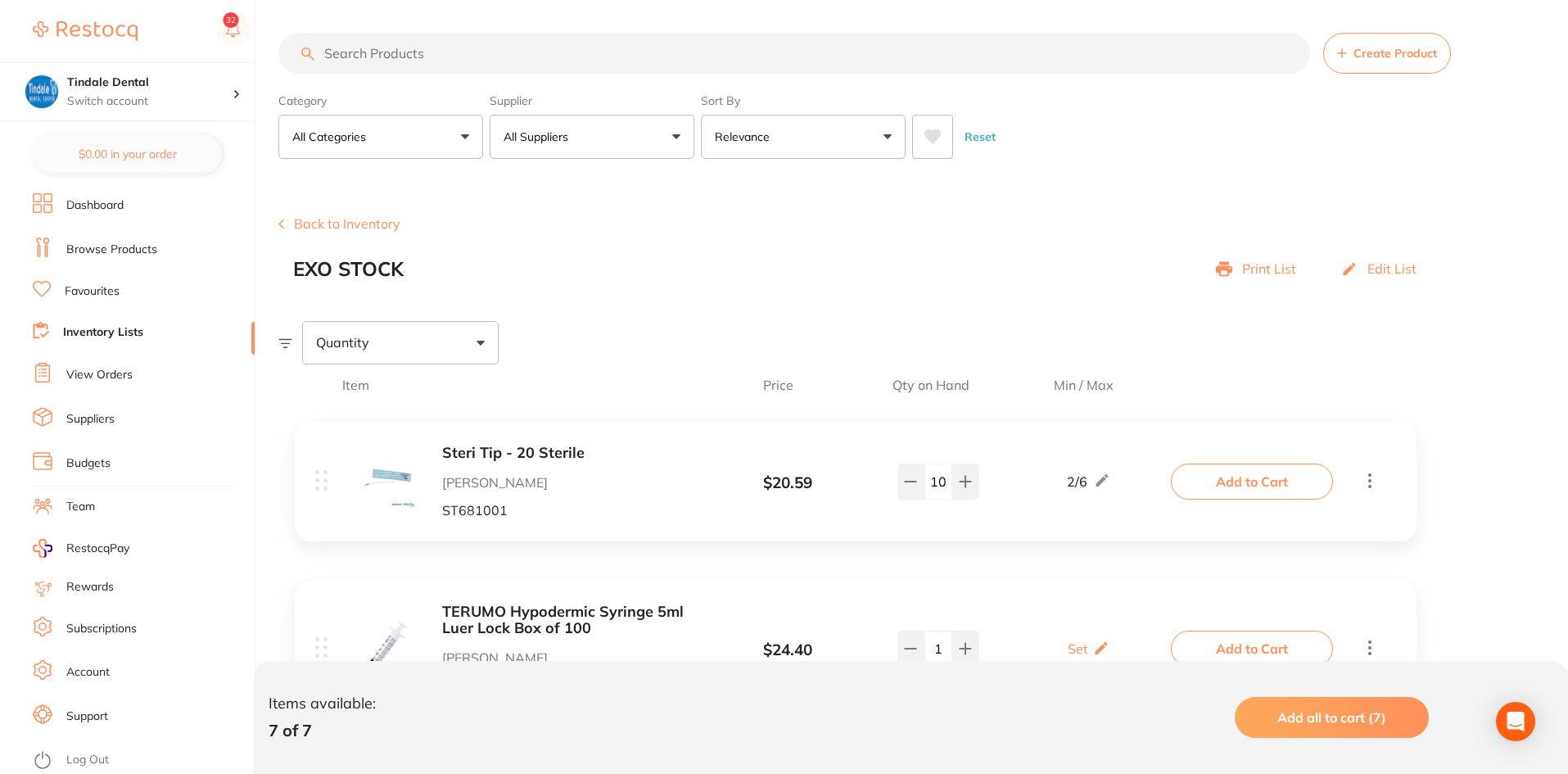
click at [530, 445] on b "Steri Tip - 20 Sterile" at bounding box center [572, 453] width 260 height 17
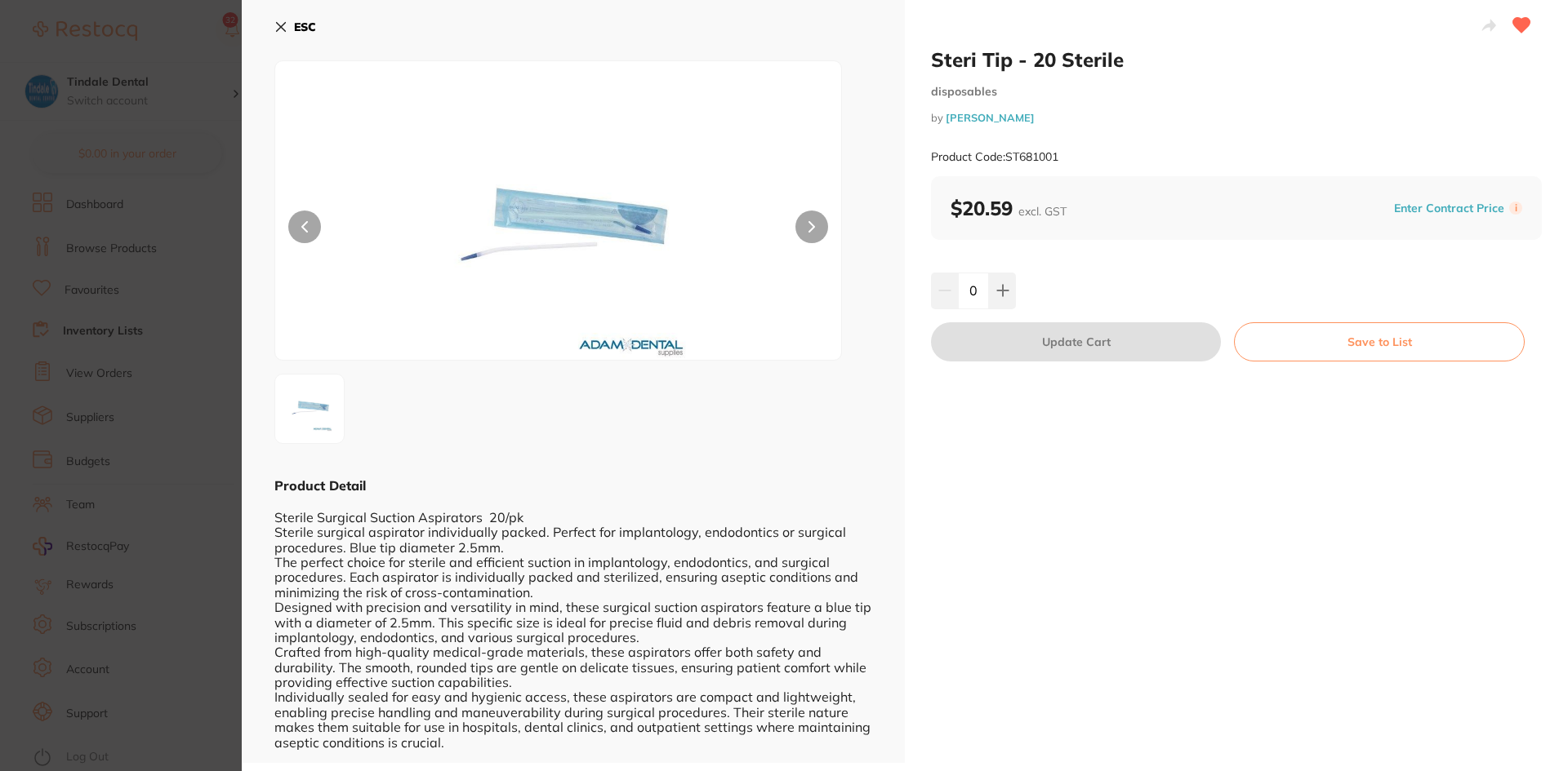
click at [278, 25] on icon at bounding box center [281, 27] width 9 height 9
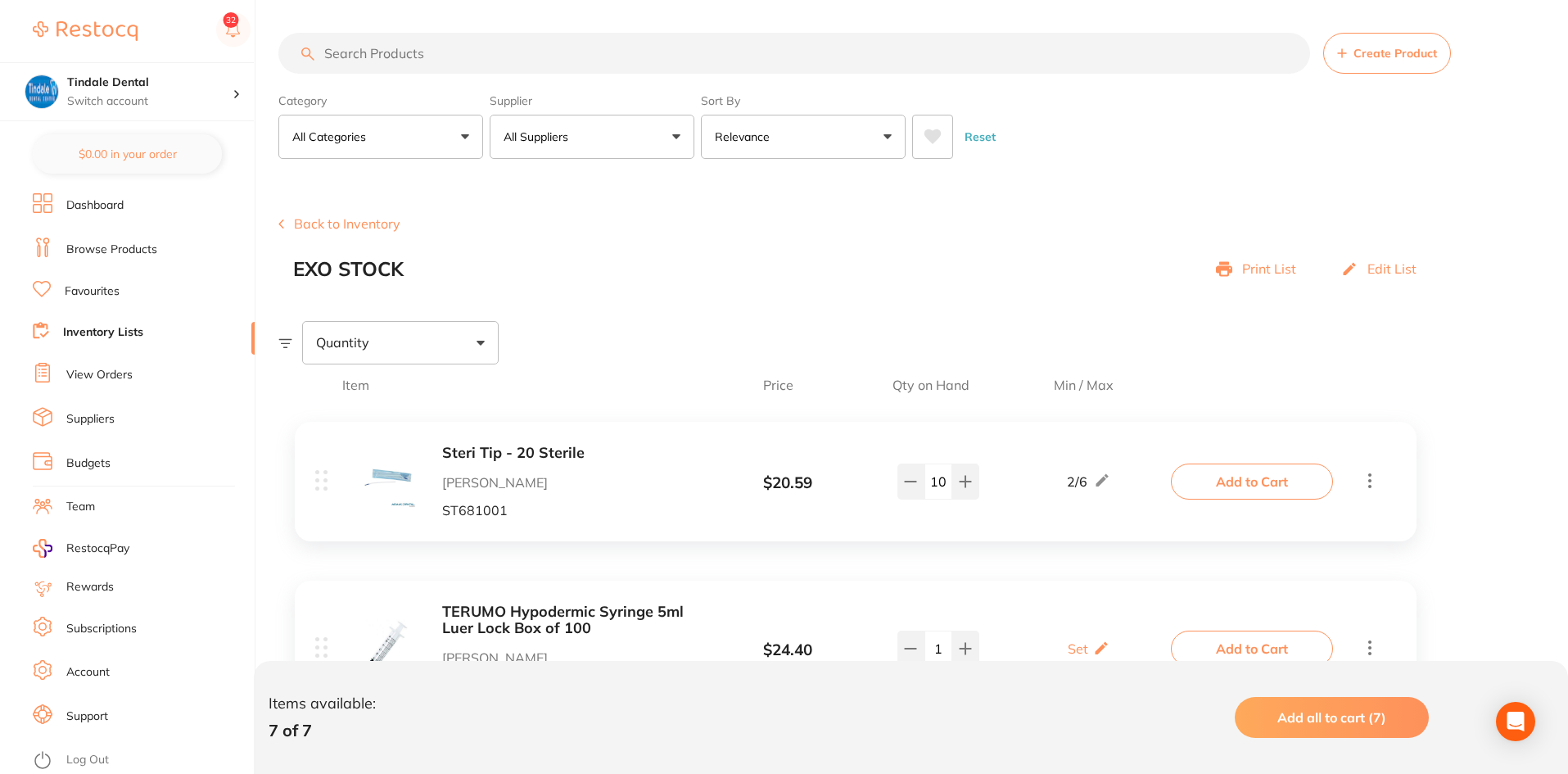
click at [309, 224] on button "Back to Inventory" at bounding box center [339, 224] width 122 height 15
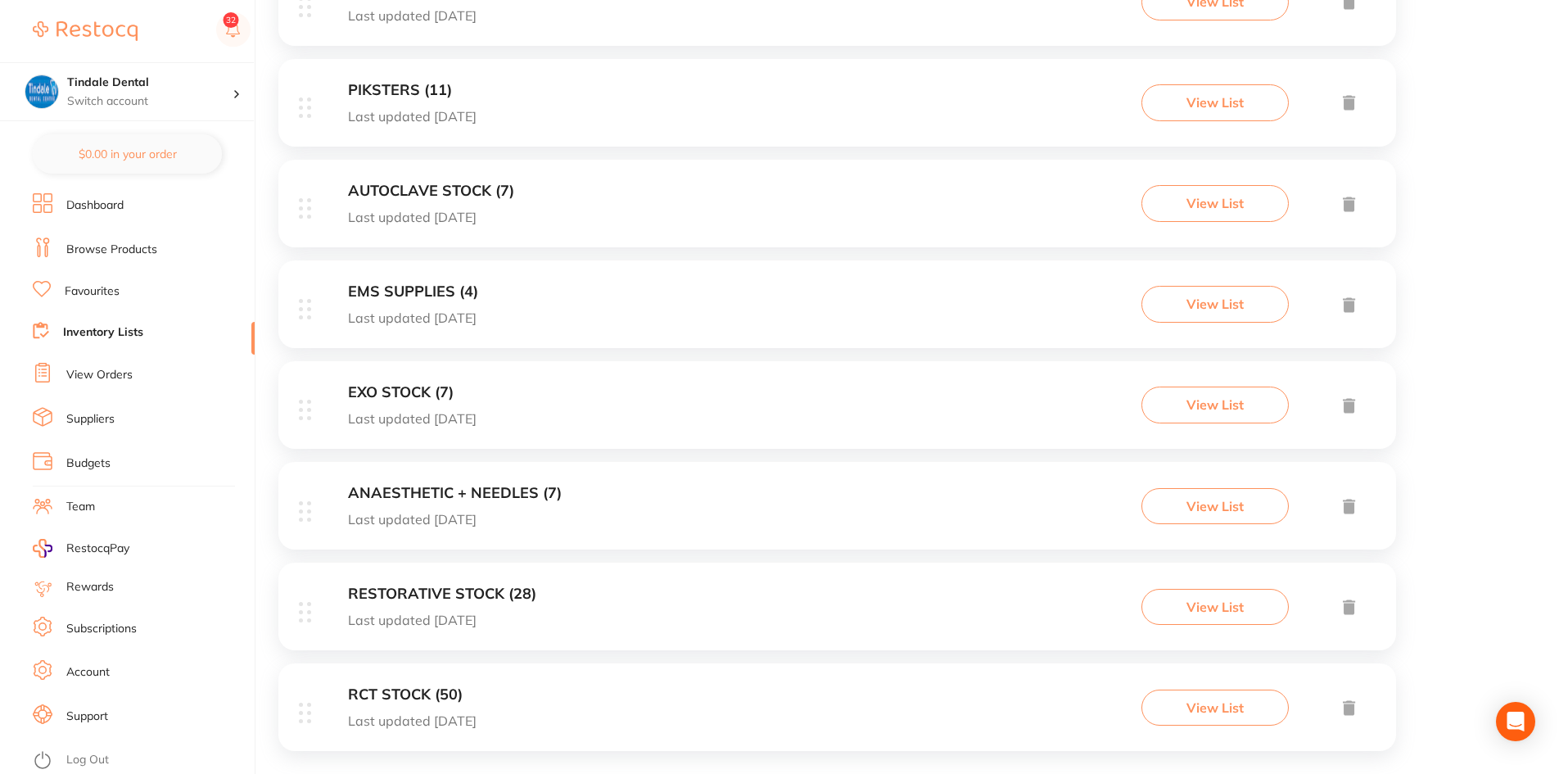
scroll to position [1213, 0]
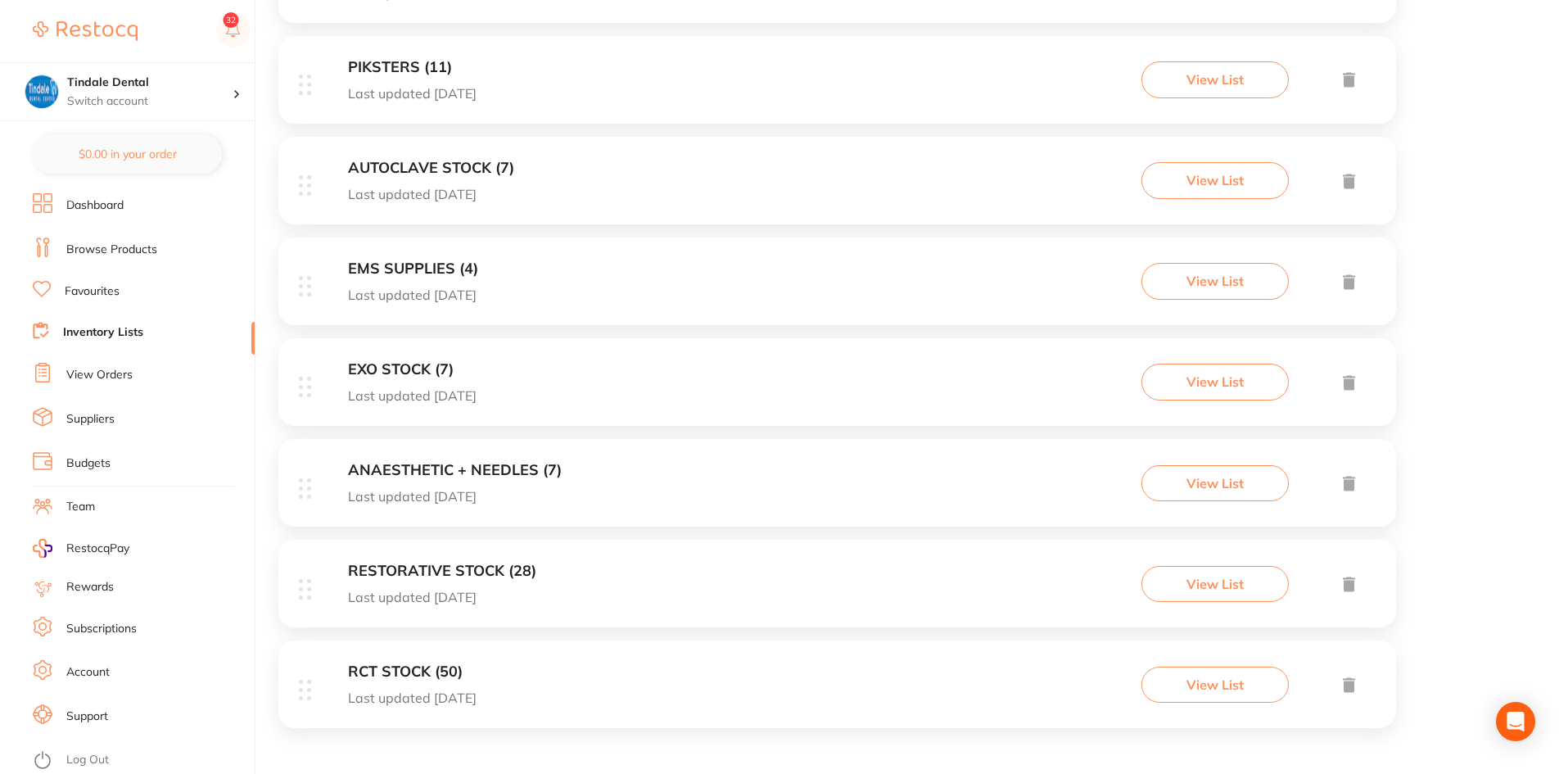
click at [453, 464] on h3 "ANAESTHETIC + NEEDLES (7)" at bounding box center [455, 471] width 214 height 17
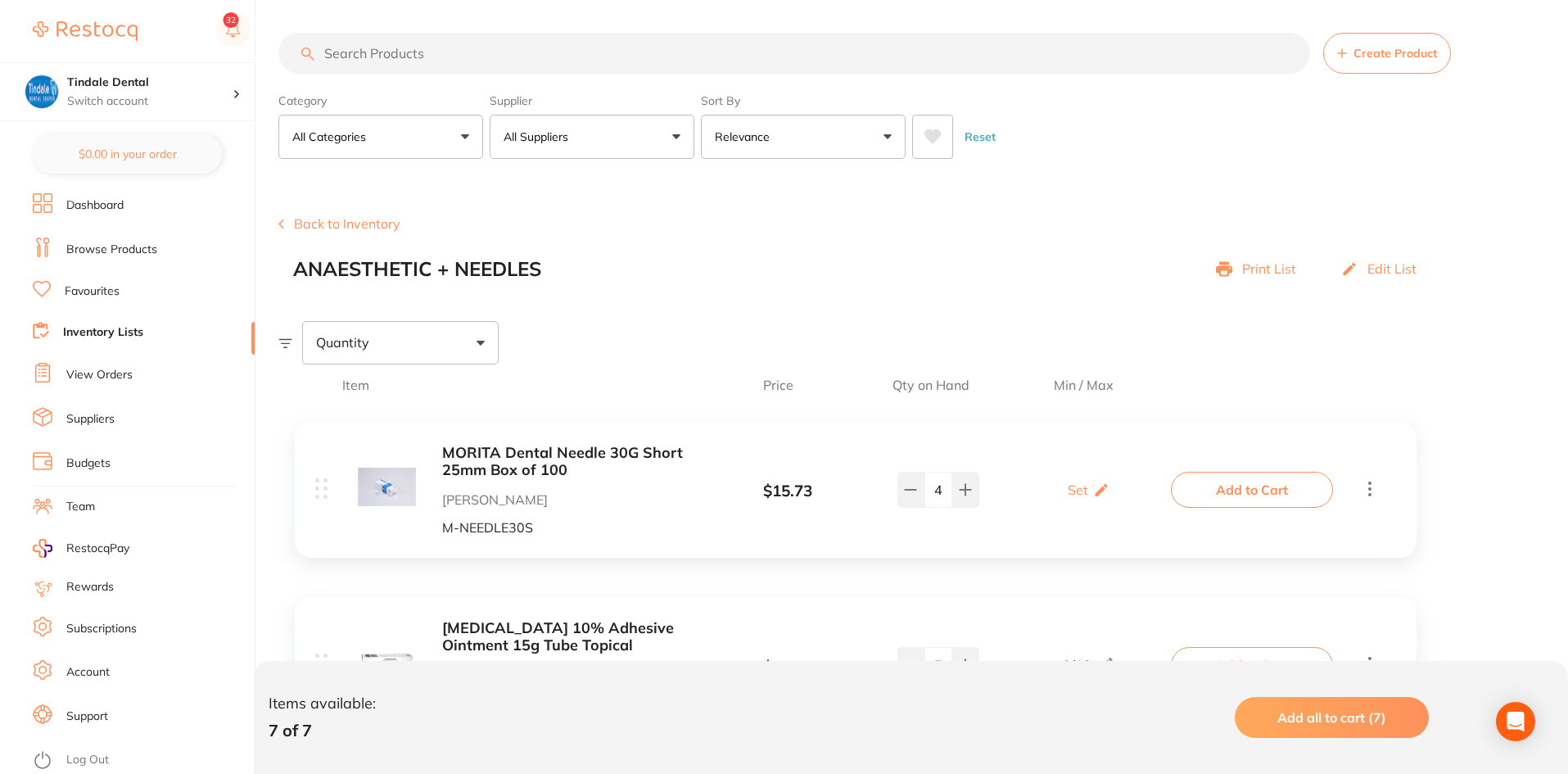
click at [305, 224] on button "Back to Inventory" at bounding box center [339, 224] width 122 height 15
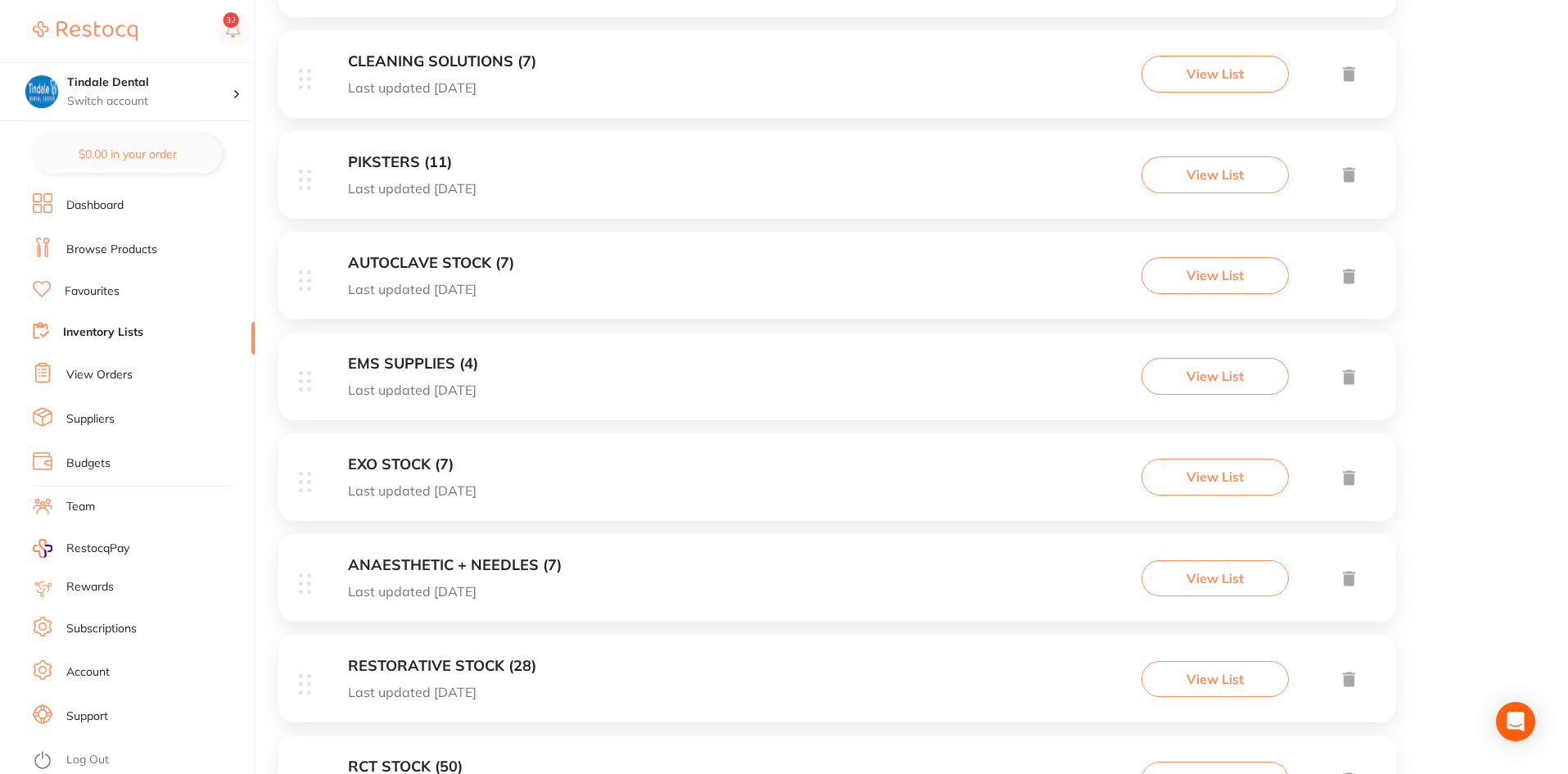
scroll to position [1147, 0]
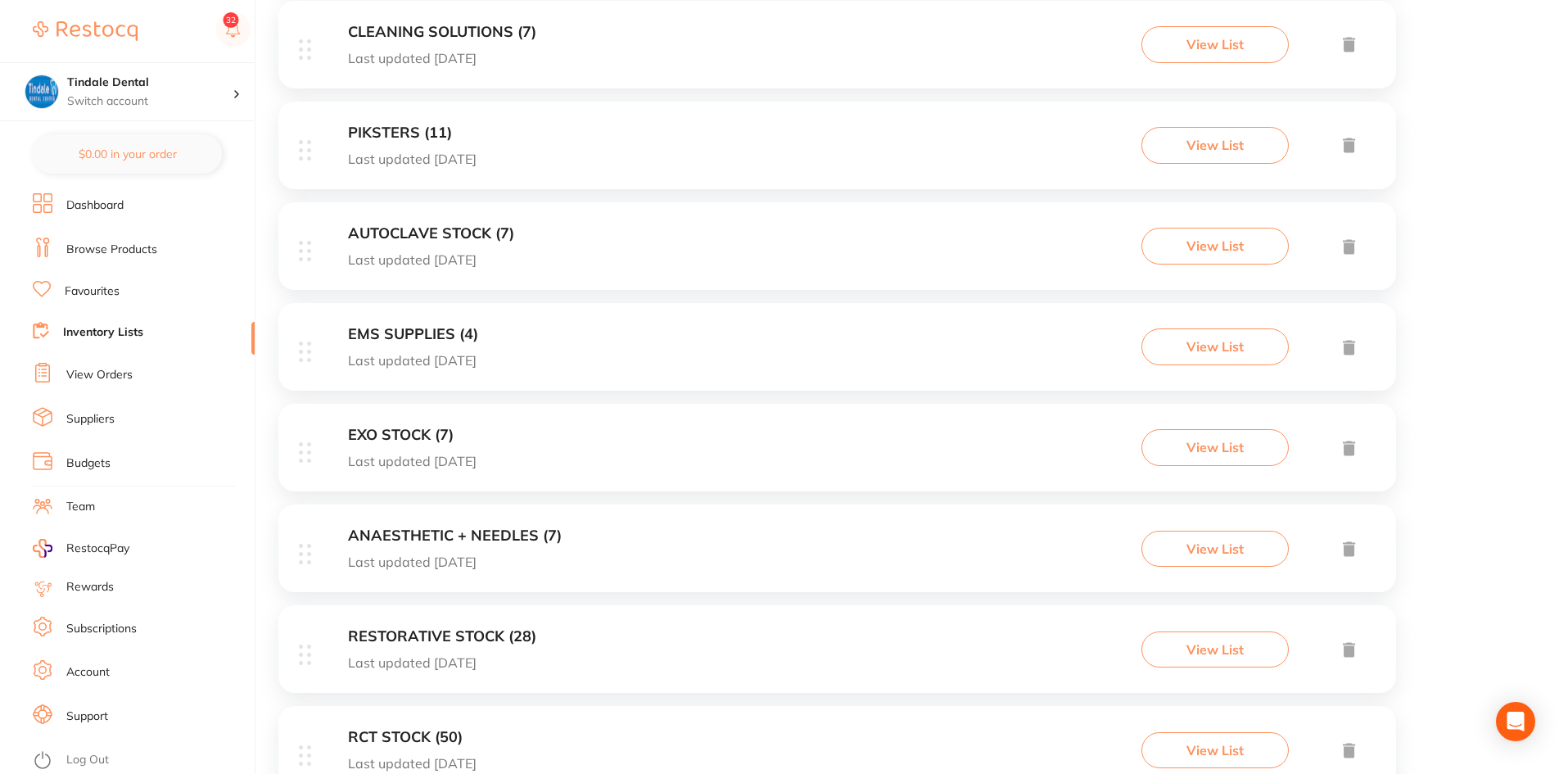
click at [416, 636] on h3 "RESTORATIVE STOCK (28)" at bounding box center [442, 637] width 188 height 17
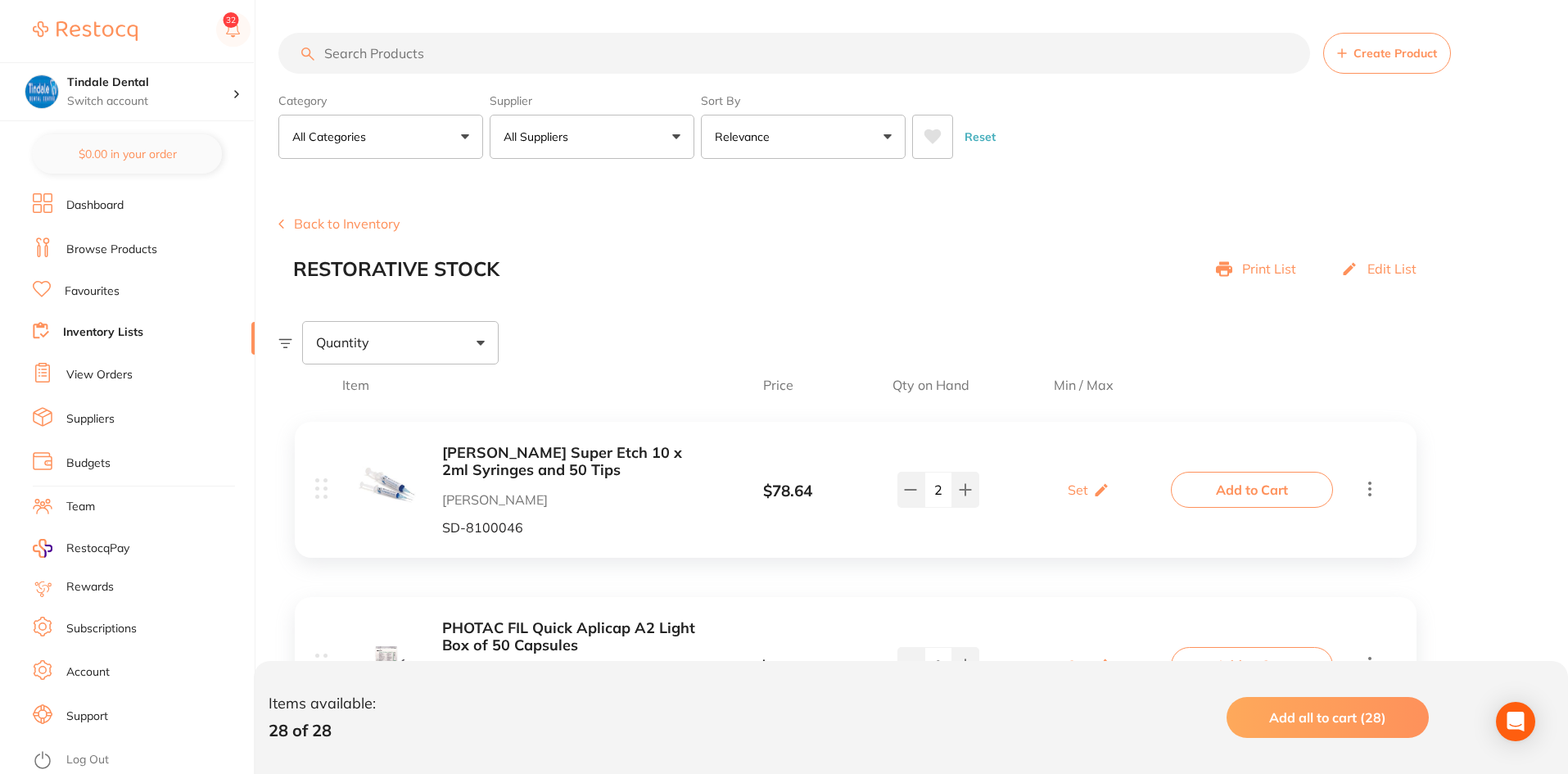
click at [1276, 273] on p "Print List" at bounding box center [1269, 269] width 54 height 15
click at [318, 217] on button "Back to Inventory" at bounding box center [339, 224] width 122 height 15
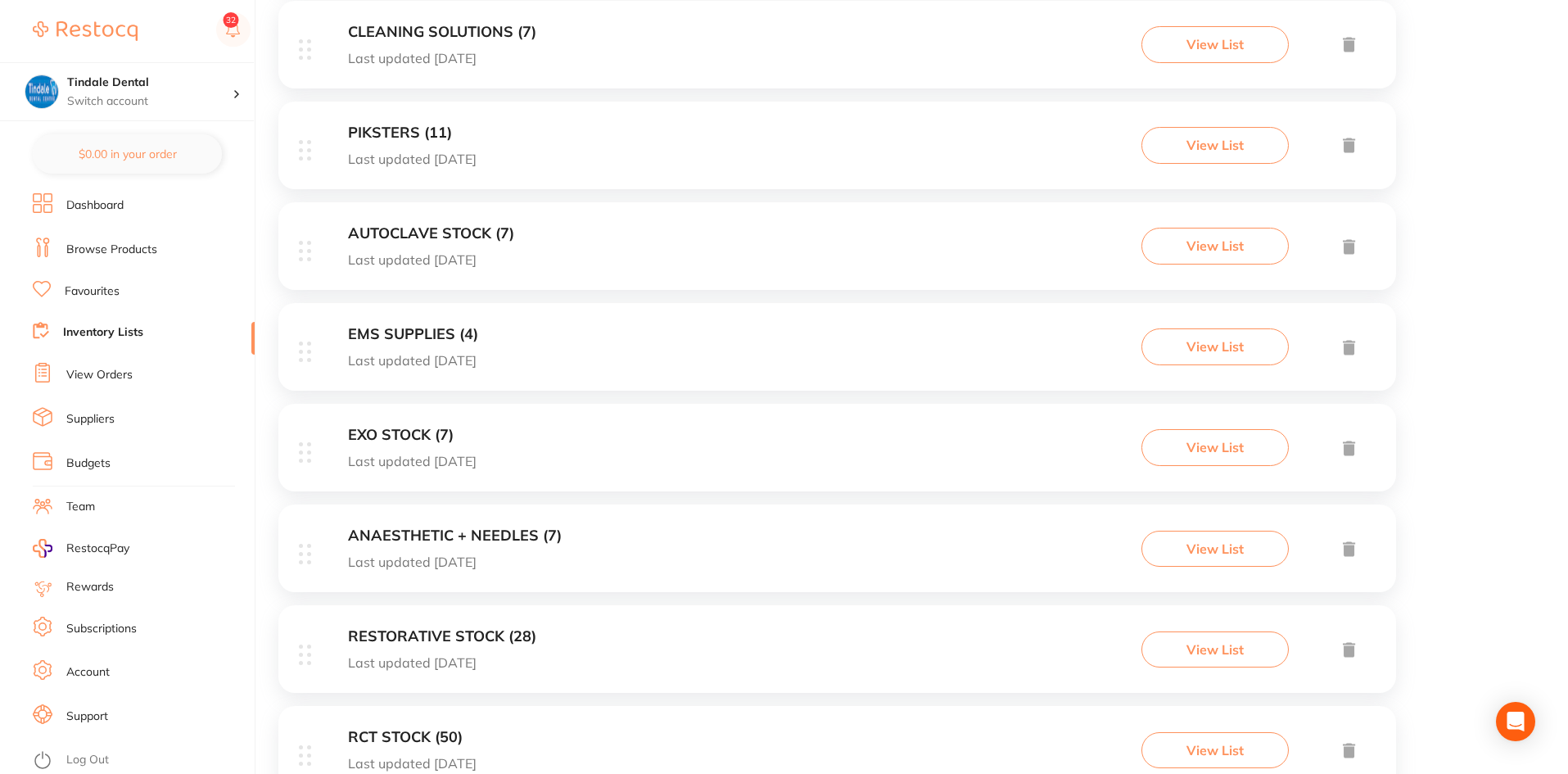
scroll to position [1213, 0]
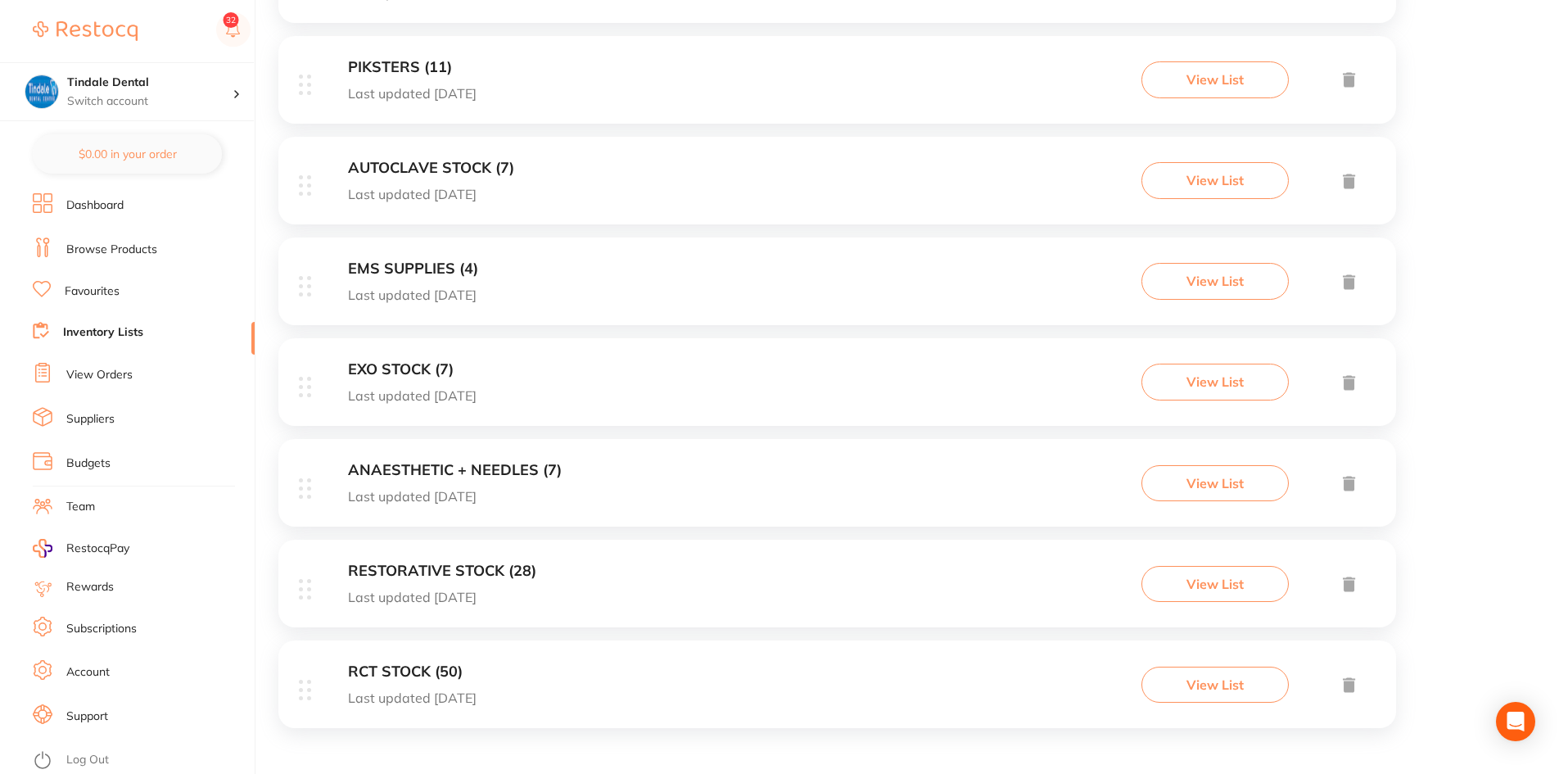
click at [404, 668] on h3 "RCT STOCK (50)" at bounding box center [412, 673] width 128 height 17
